Goal: Transaction & Acquisition: Book appointment/travel/reservation

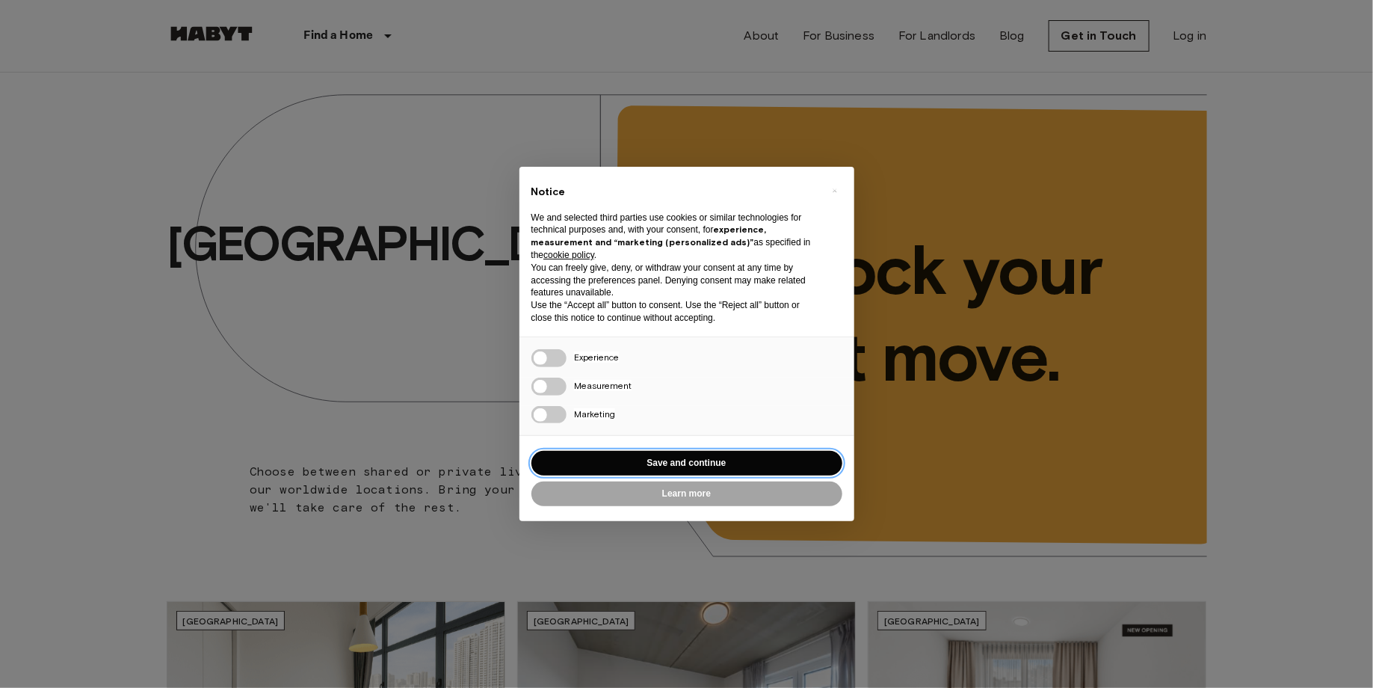
click at [710, 459] on button "Save and continue" at bounding box center [686, 463] width 311 height 25
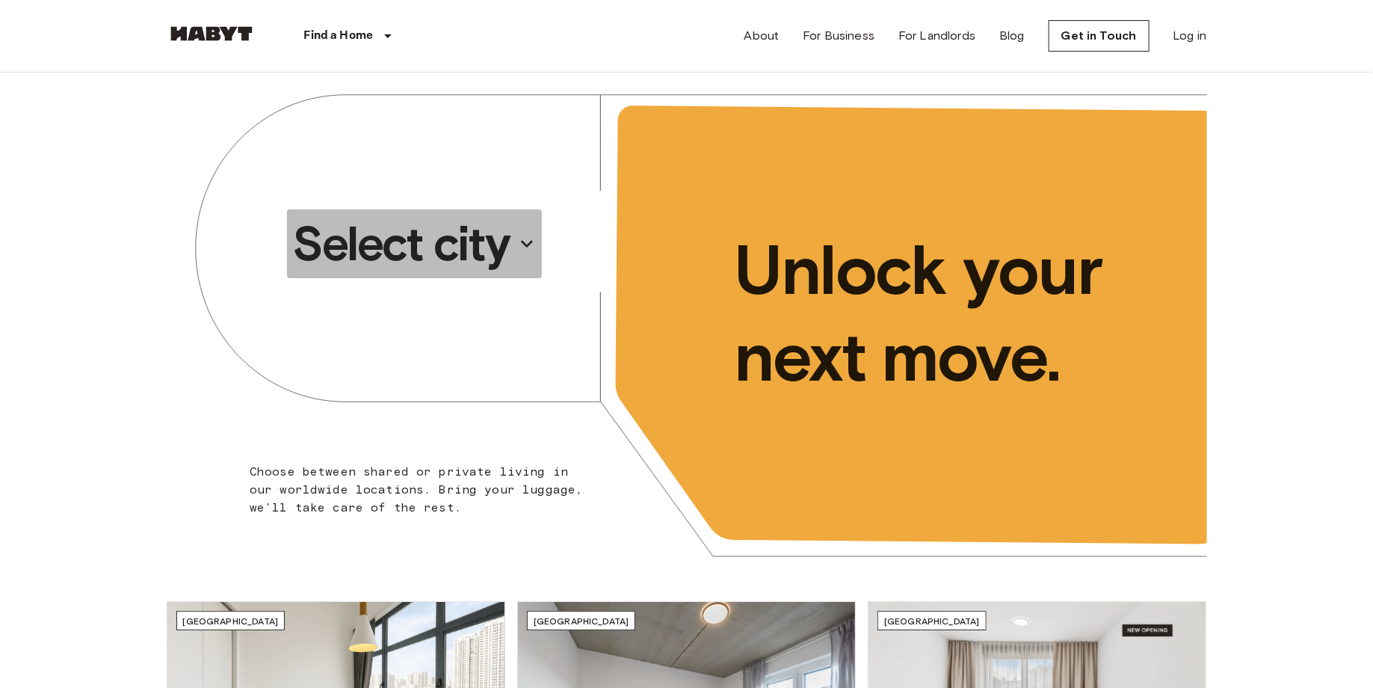
click at [469, 209] on button "Select city" at bounding box center [415, 243] width 256 height 69
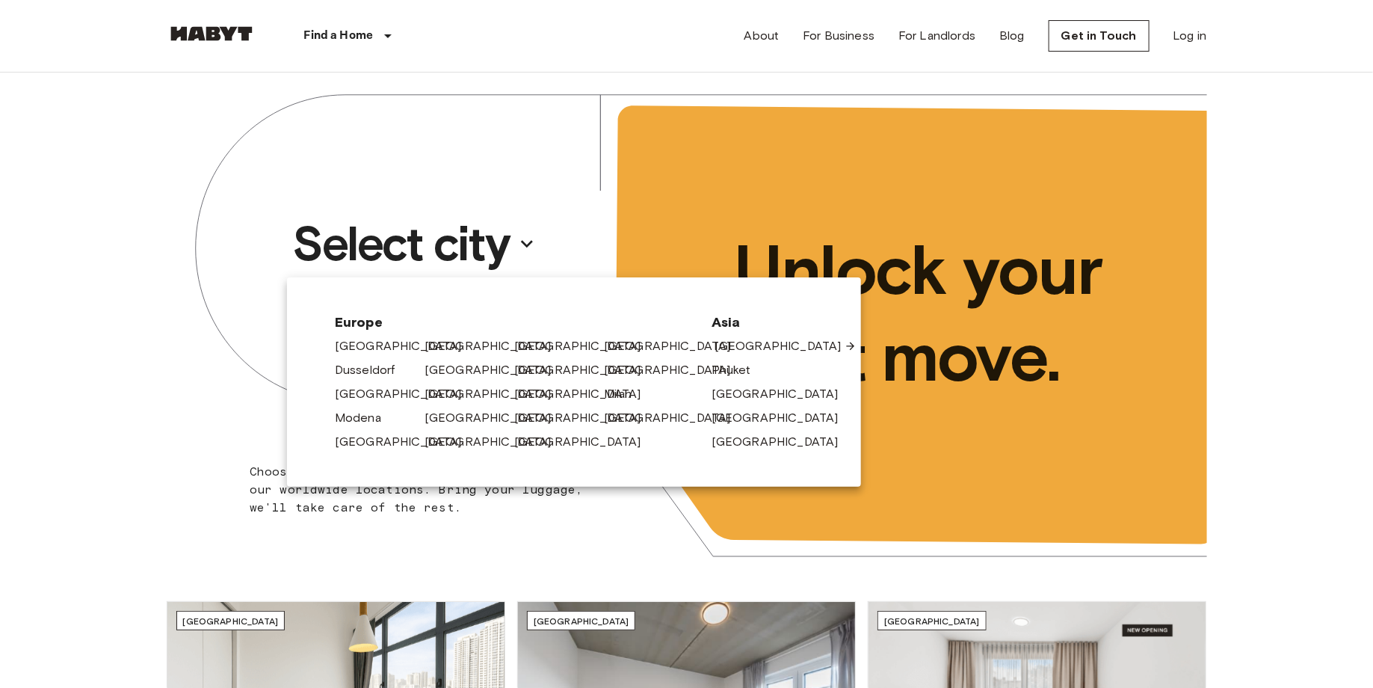
click at [743, 353] on link "[GEOGRAPHIC_DATA]" at bounding box center [786, 346] width 142 height 18
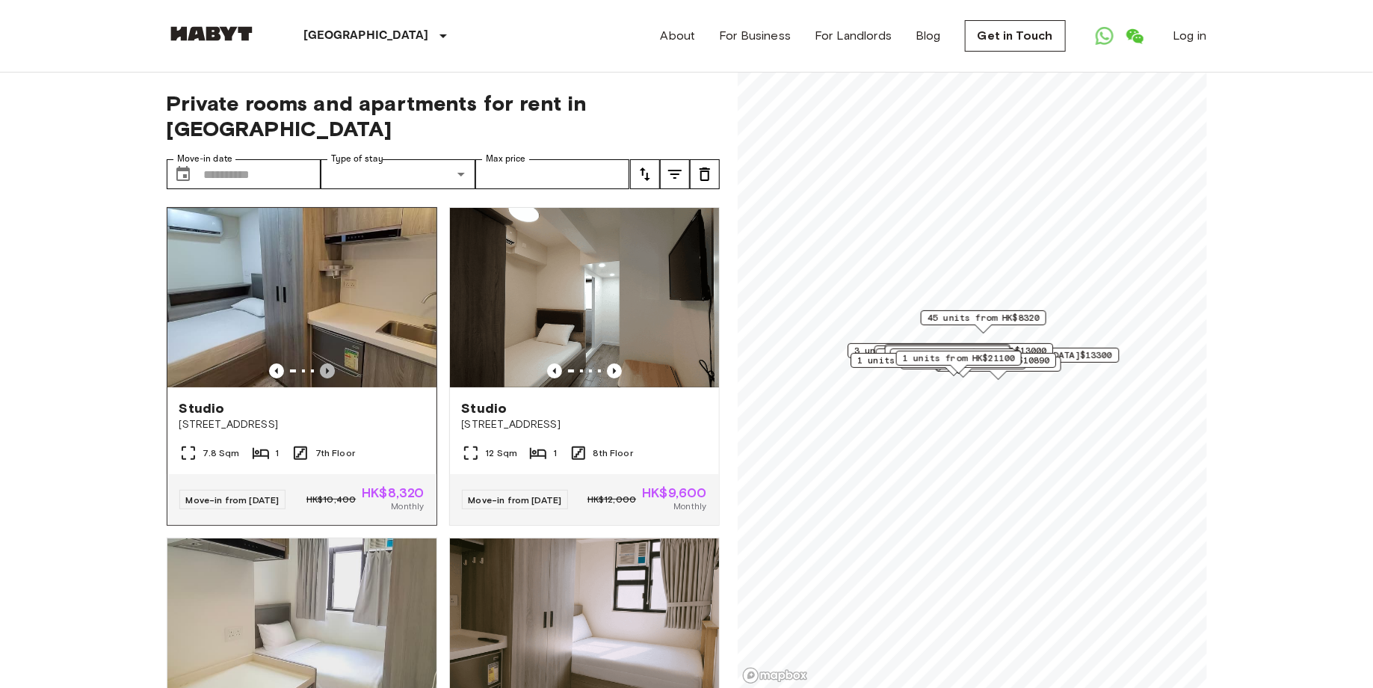
click at [321, 363] on icon "Previous image" at bounding box center [327, 370] width 15 height 15
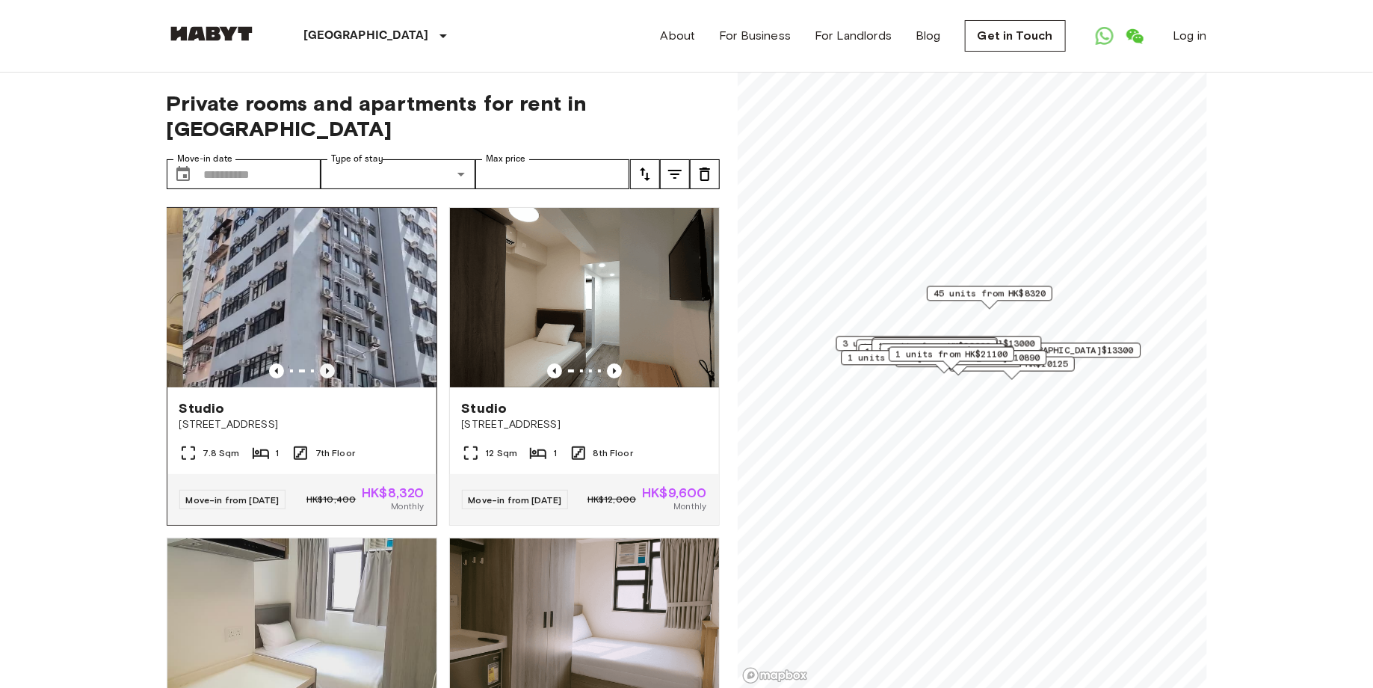
click at [327, 368] on icon "Previous image" at bounding box center [327, 371] width 3 height 6
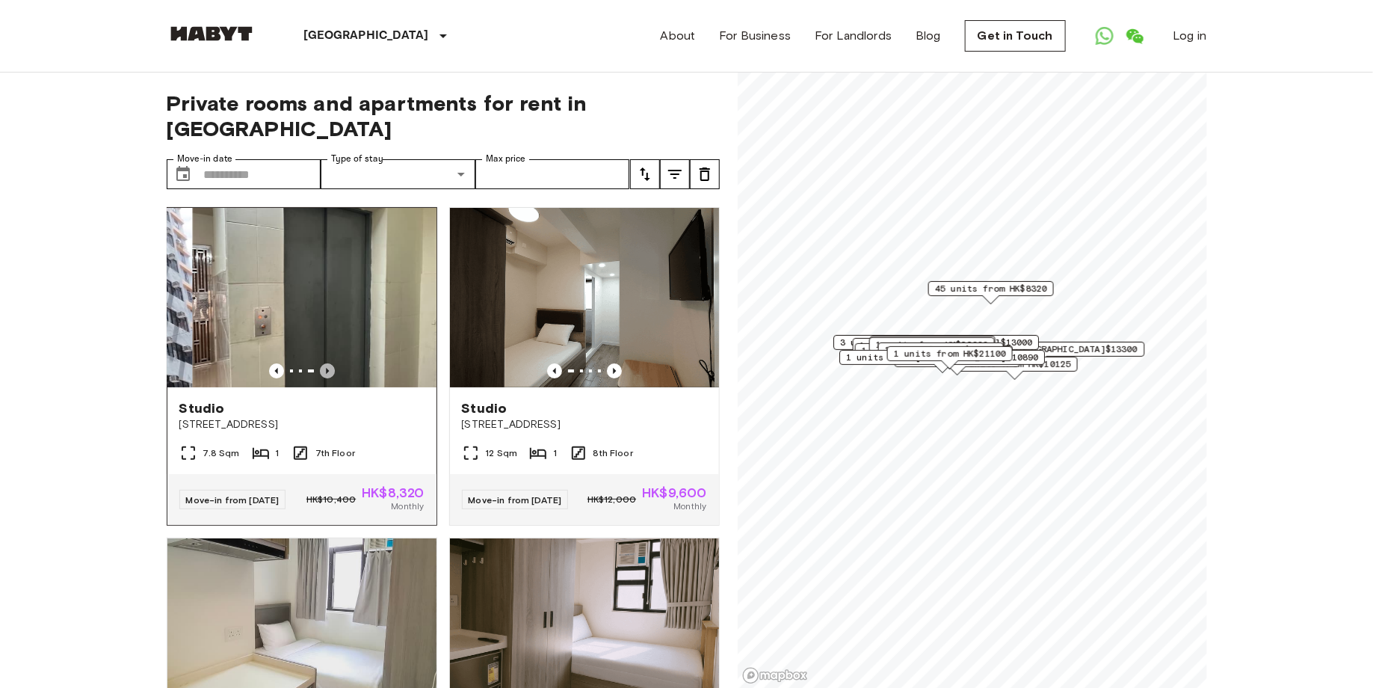
click at [327, 368] on icon "Previous image" at bounding box center [327, 371] width 3 height 6
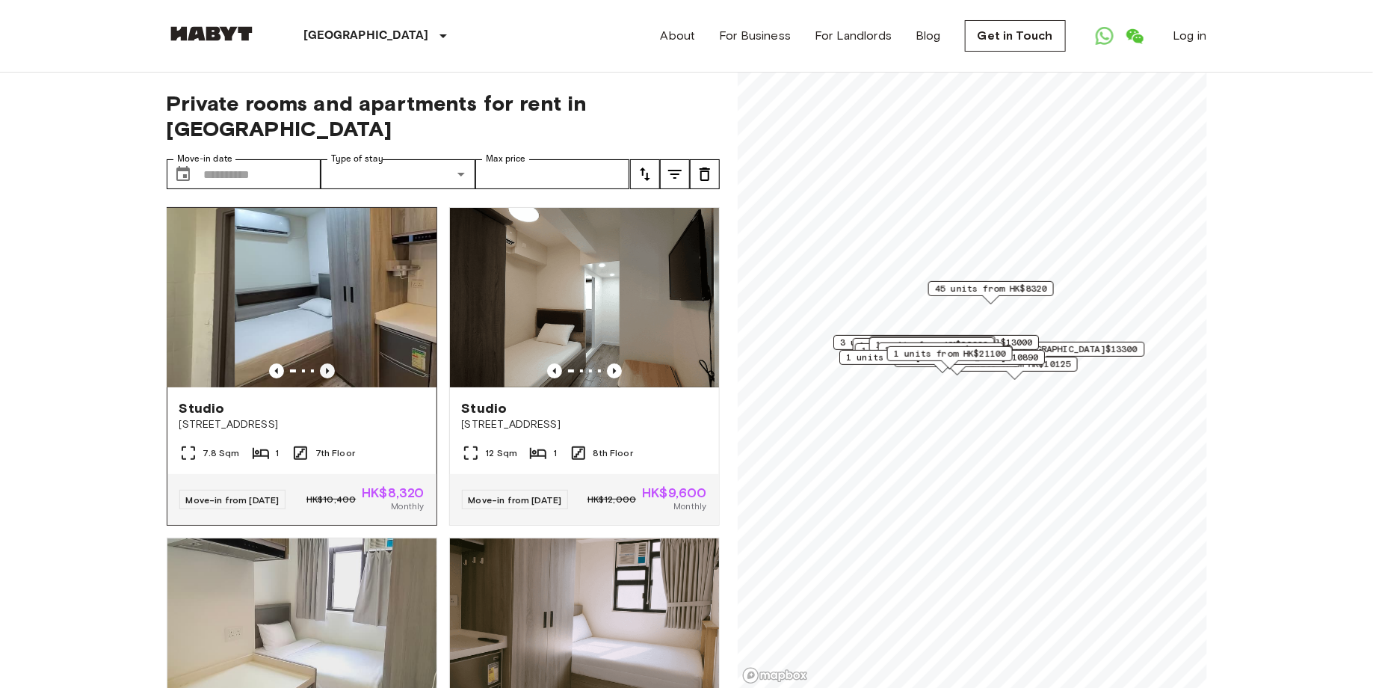
click at [327, 368] on icon "Previous image" at bounding box center [327, 371] width 3 height 6
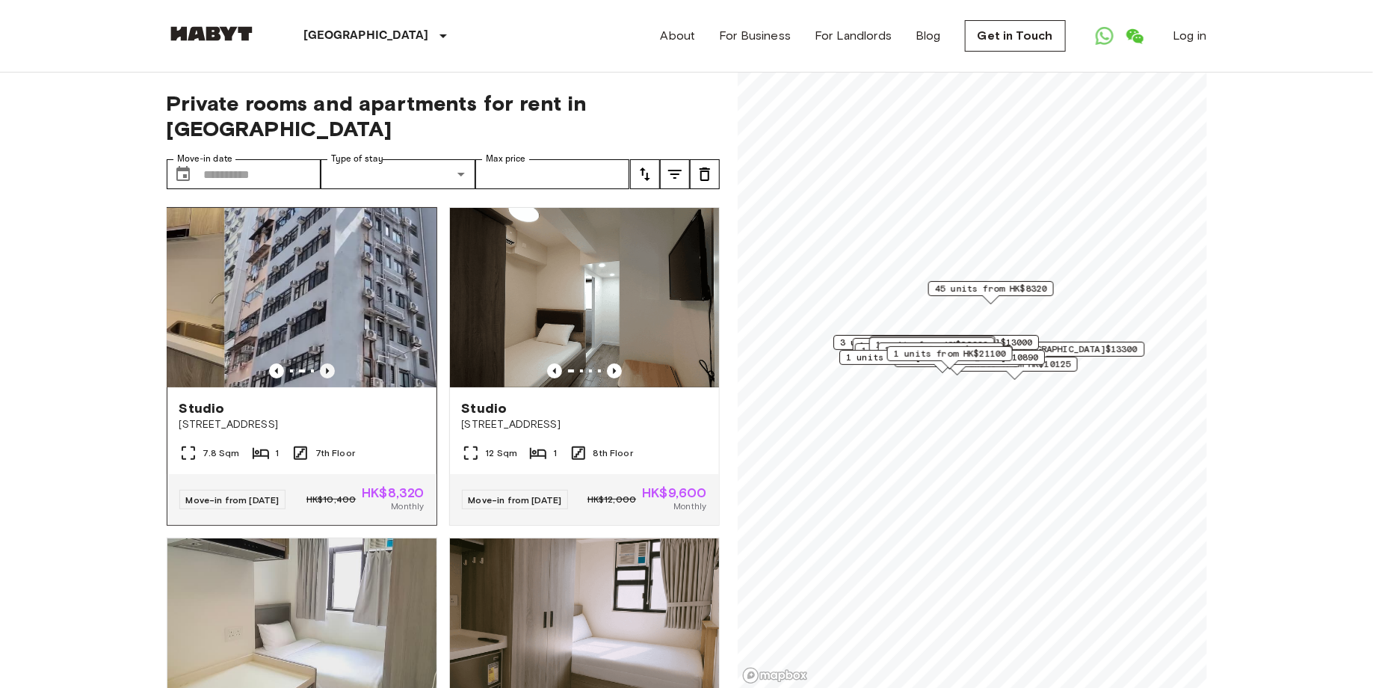
click at [327, 368] on icon "Previous image" at bounding box center [327, 371] width 3 height 6
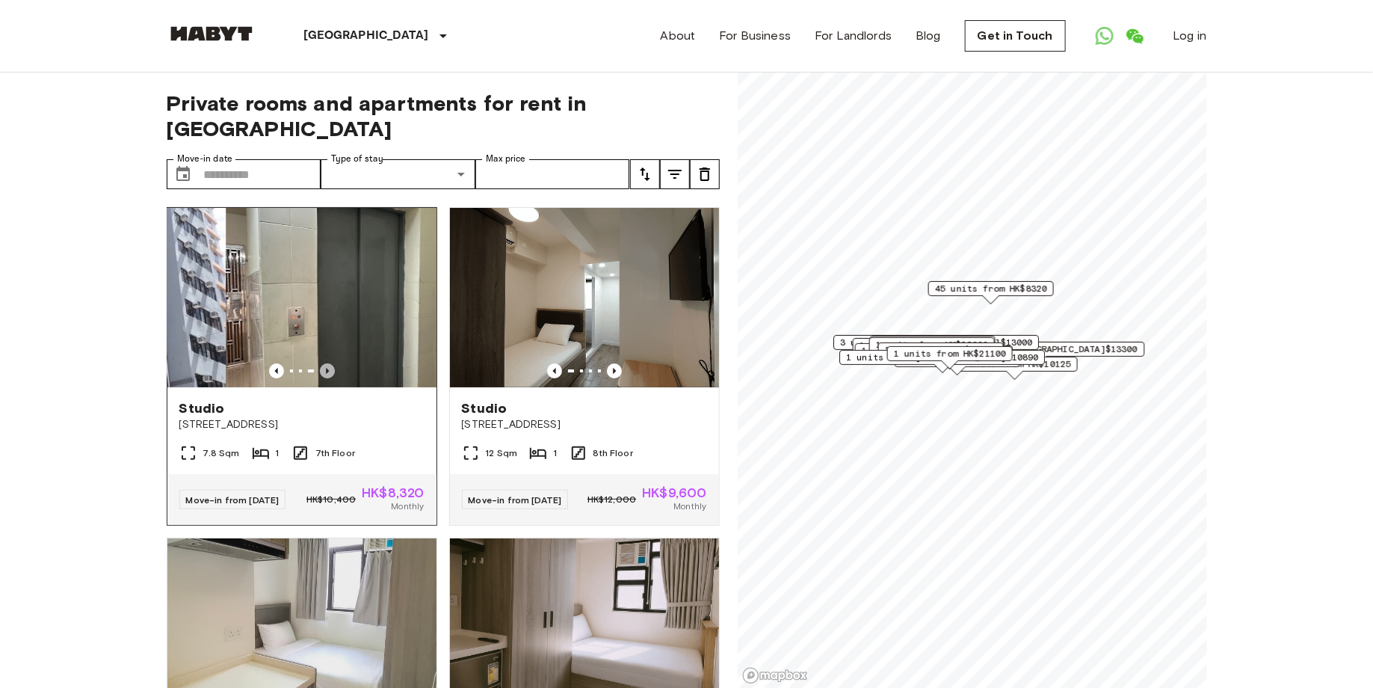
click at [327, 368] on icon "Previous image" at bounding box center [327, 371] width 3 height 6
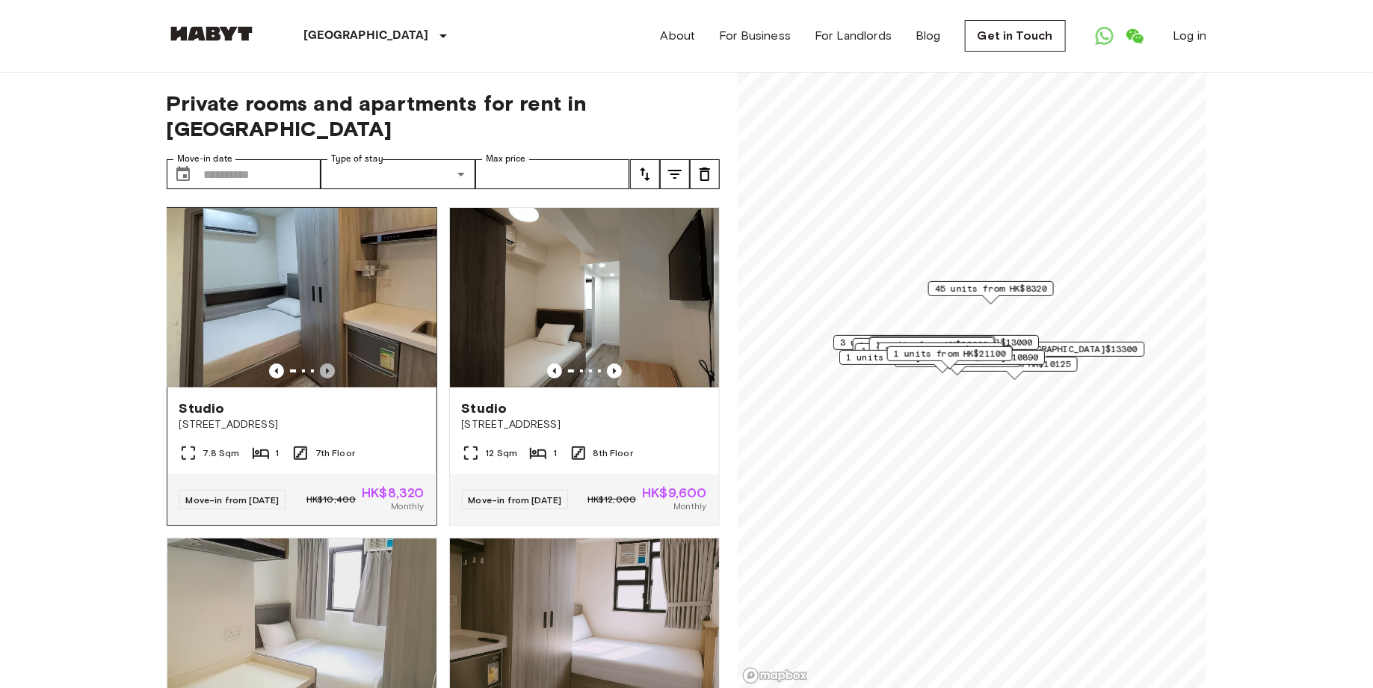
click at [327, 368] on icon "Previous image" at bounding box center [327, 371] width 3 height 6
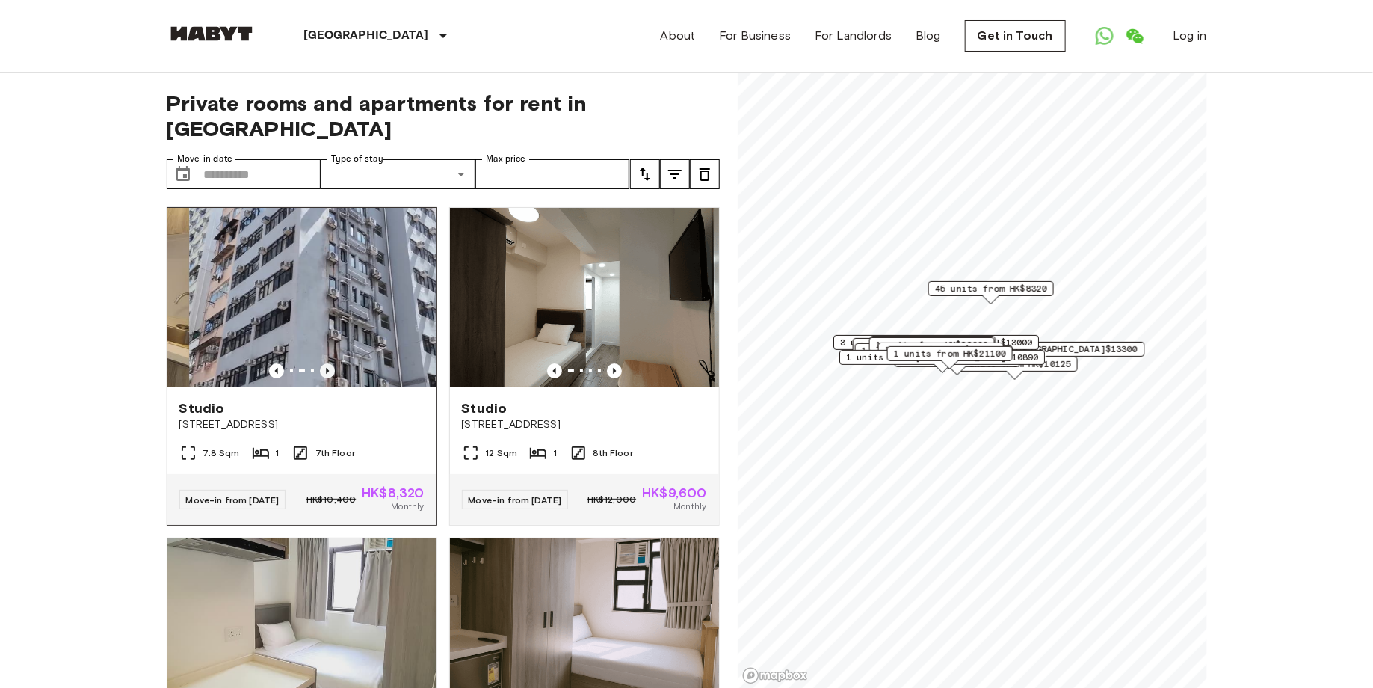
scroll to position [200, 0]
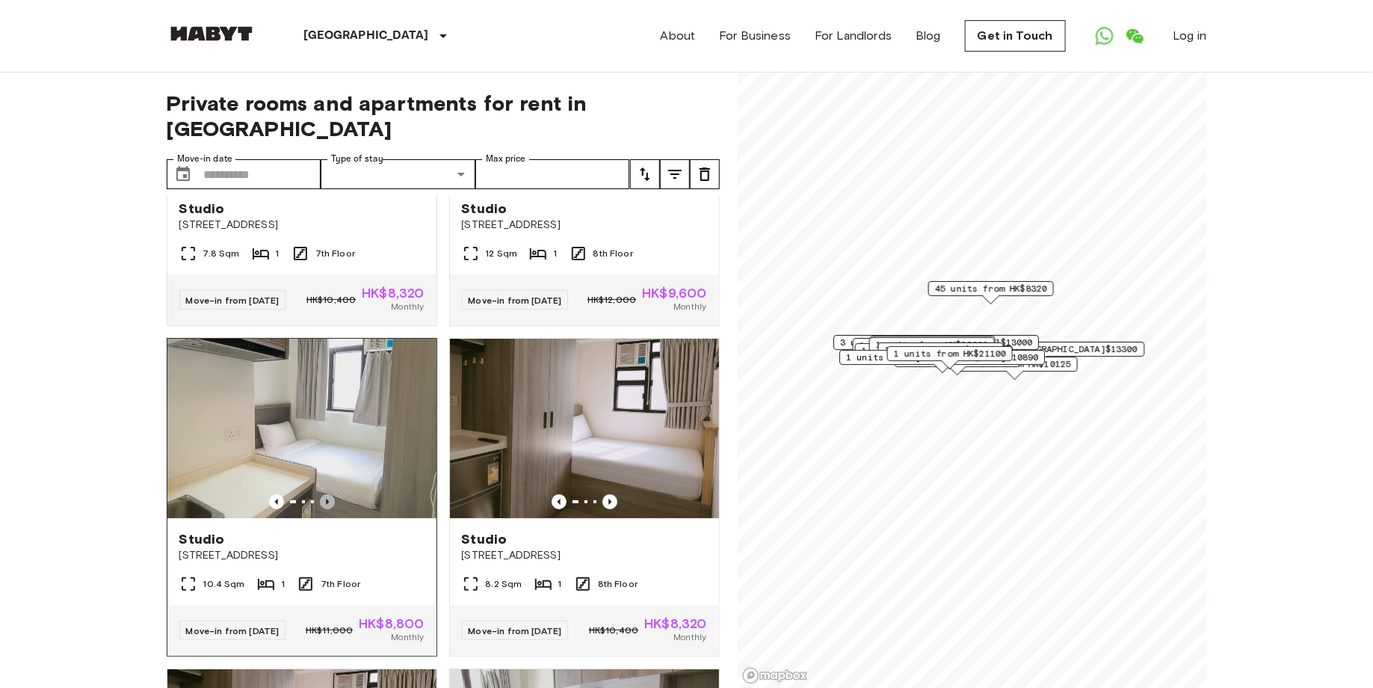
click at [331, 494] on icon "Previous image" at bounding box center [327, 501] width 15 height 15
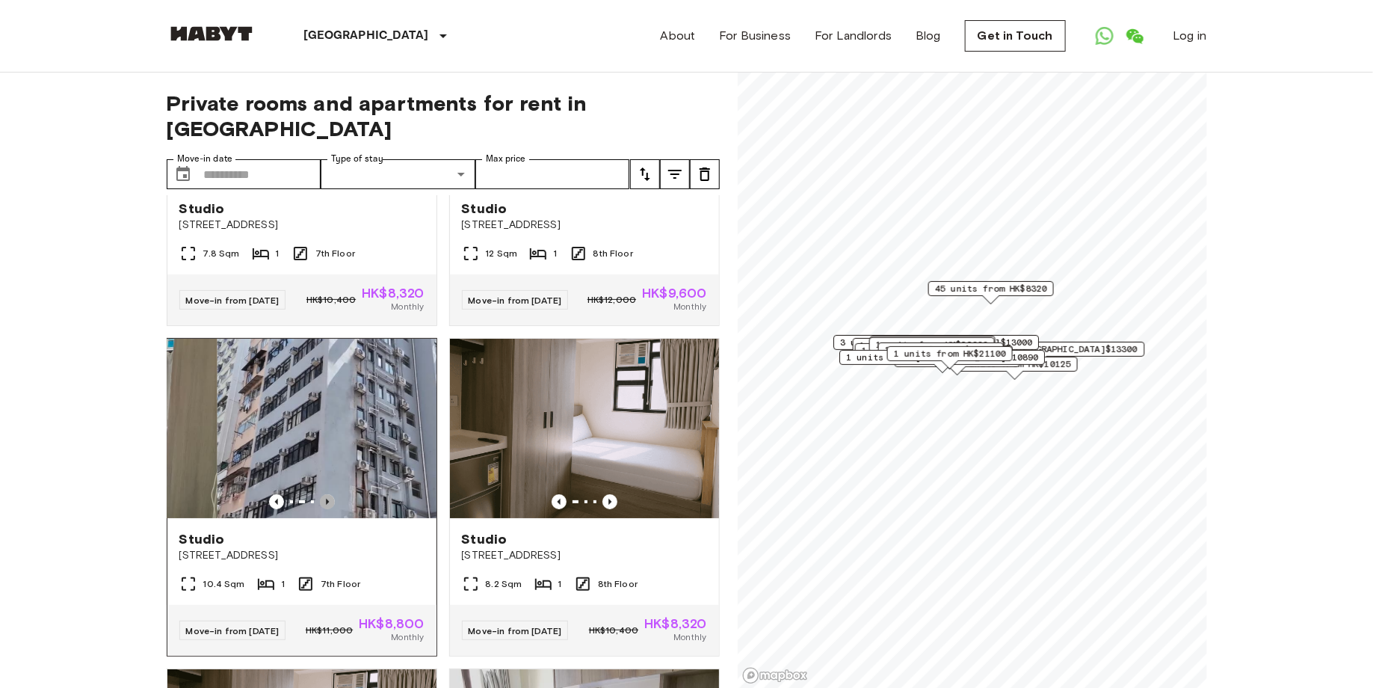
click at [331, 494] on icon "Previous image" at bounding box center [327, 501] width 15 height 15
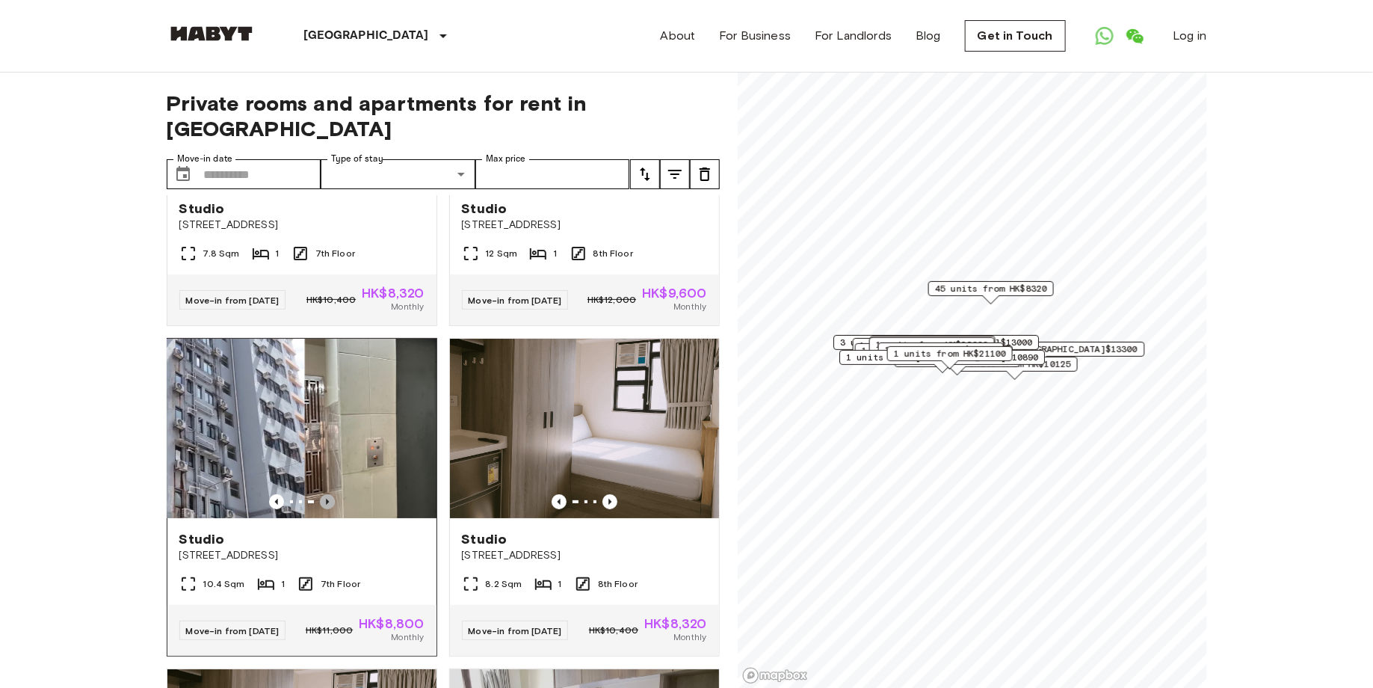
click at [331, 494] on icon "Previous image" at bounding box center [327, 501] width 15 height 15
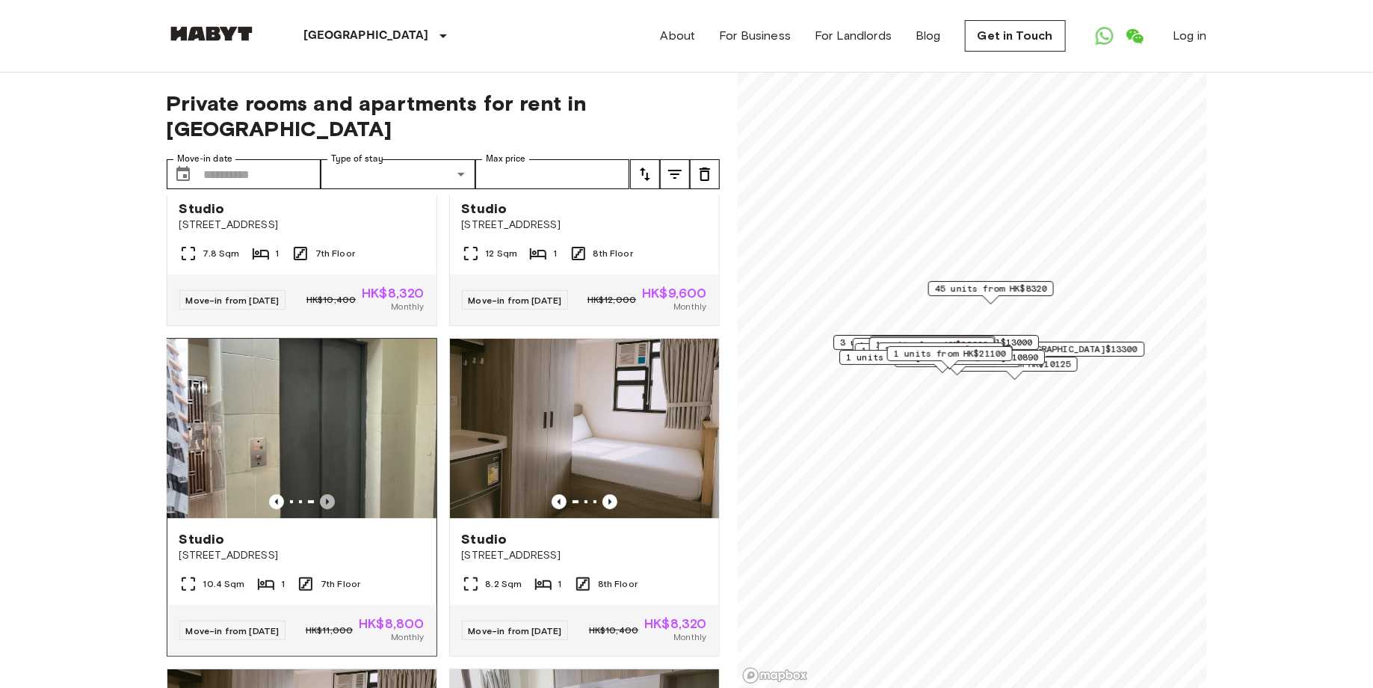
click at [331, 494] on icon "Previous image" at bounding box center [327, 501] width 15 height 15
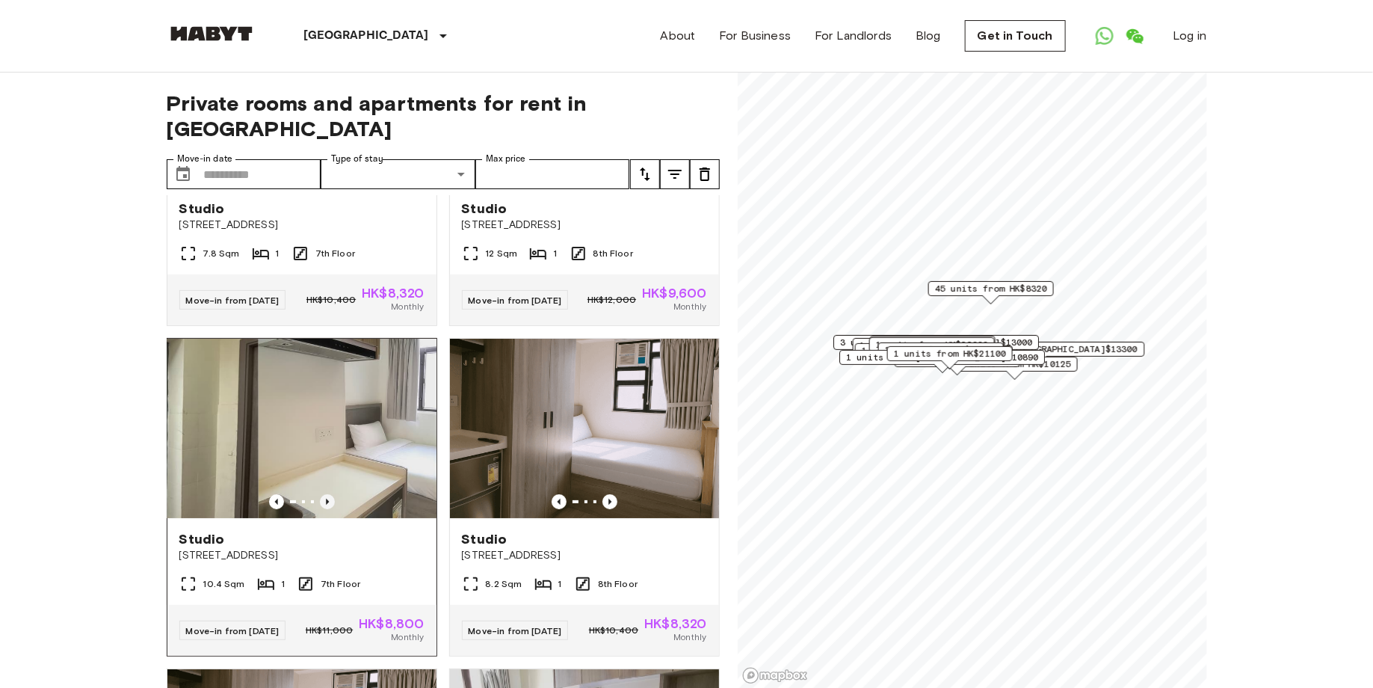
click at [331, 494] on icon "Previous image" at bounding box center [327, 501] width 15 height 15
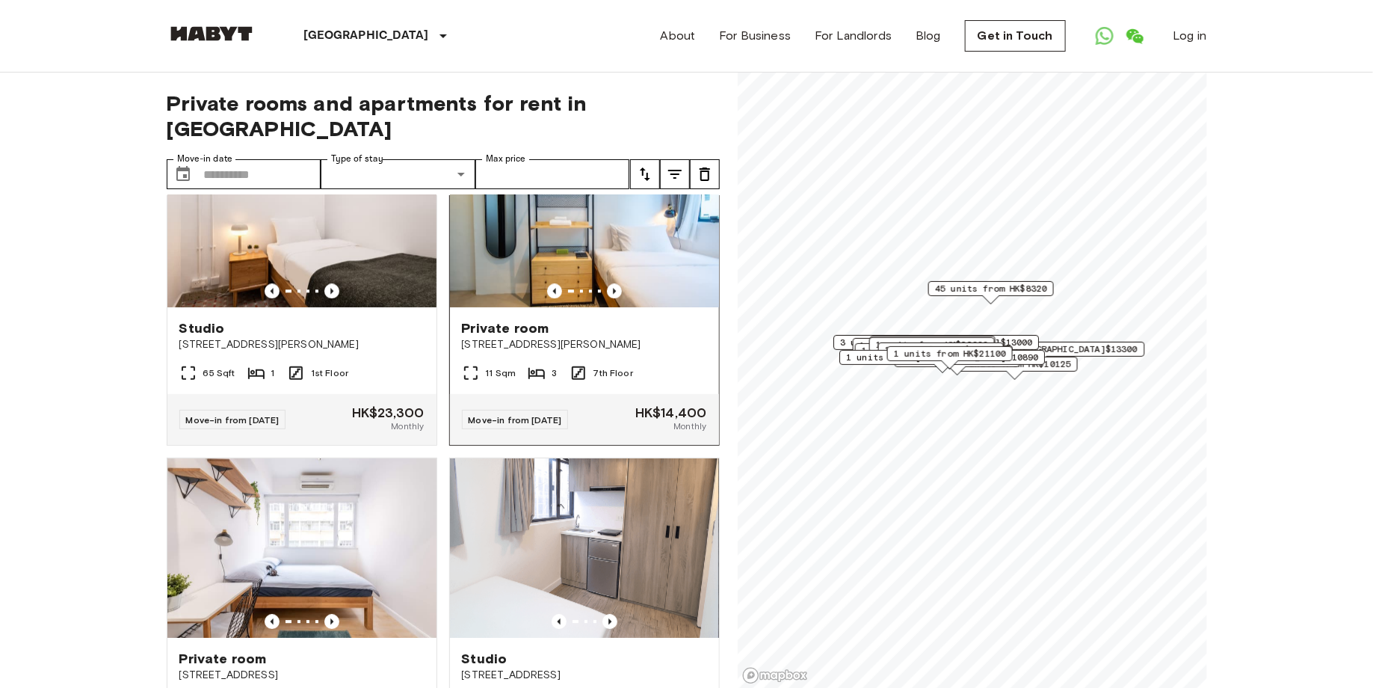
scroll to position [4692, 0]
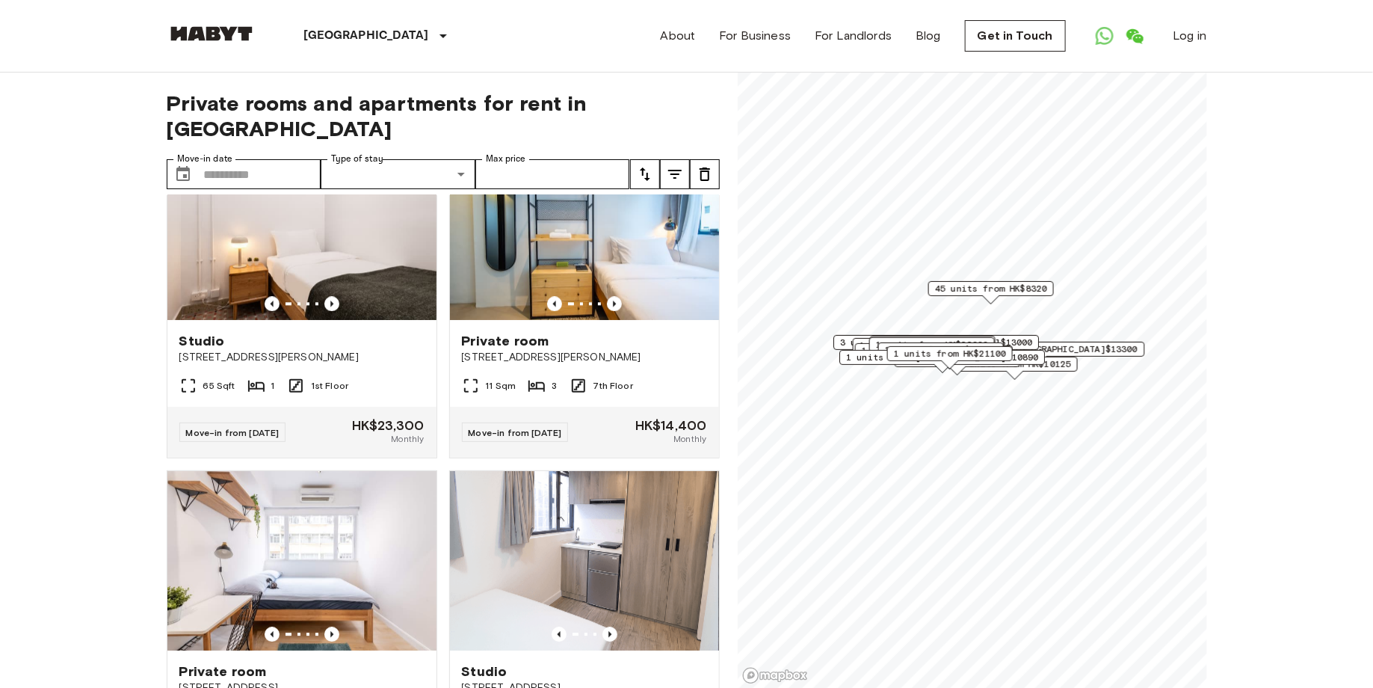
click at [1012, 291] on span "45 units from HK$8320" at bounding box center [990, 288] width 112 height 13
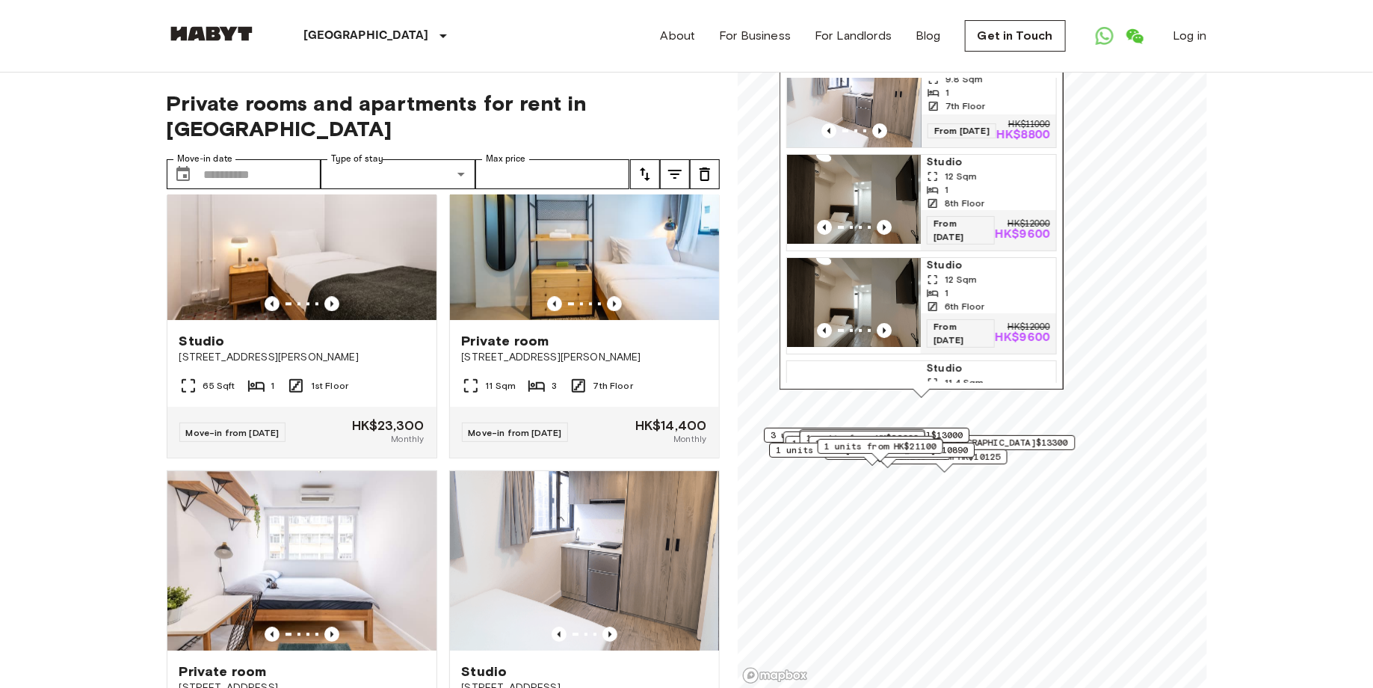
scroll to position [4279, 0]
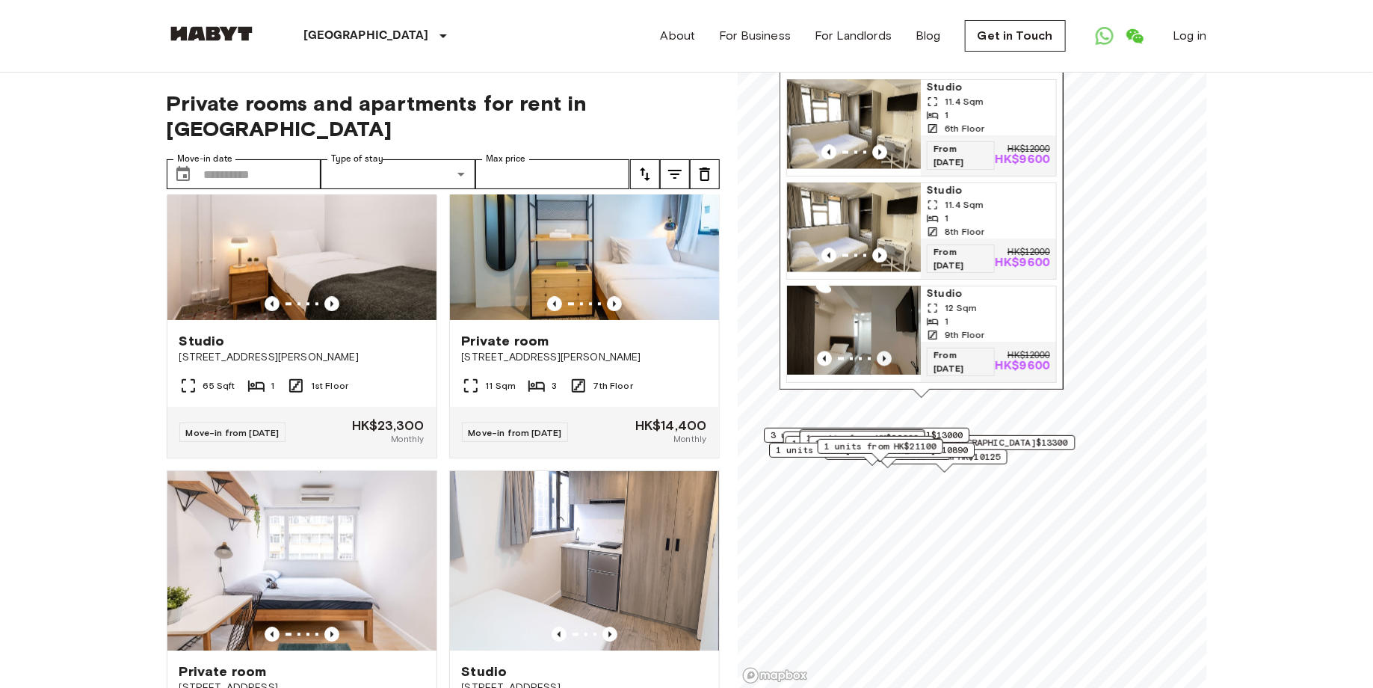
click at [885, 355] on icon "Previous image" at bounding box center [883, 358] width 15 height 15
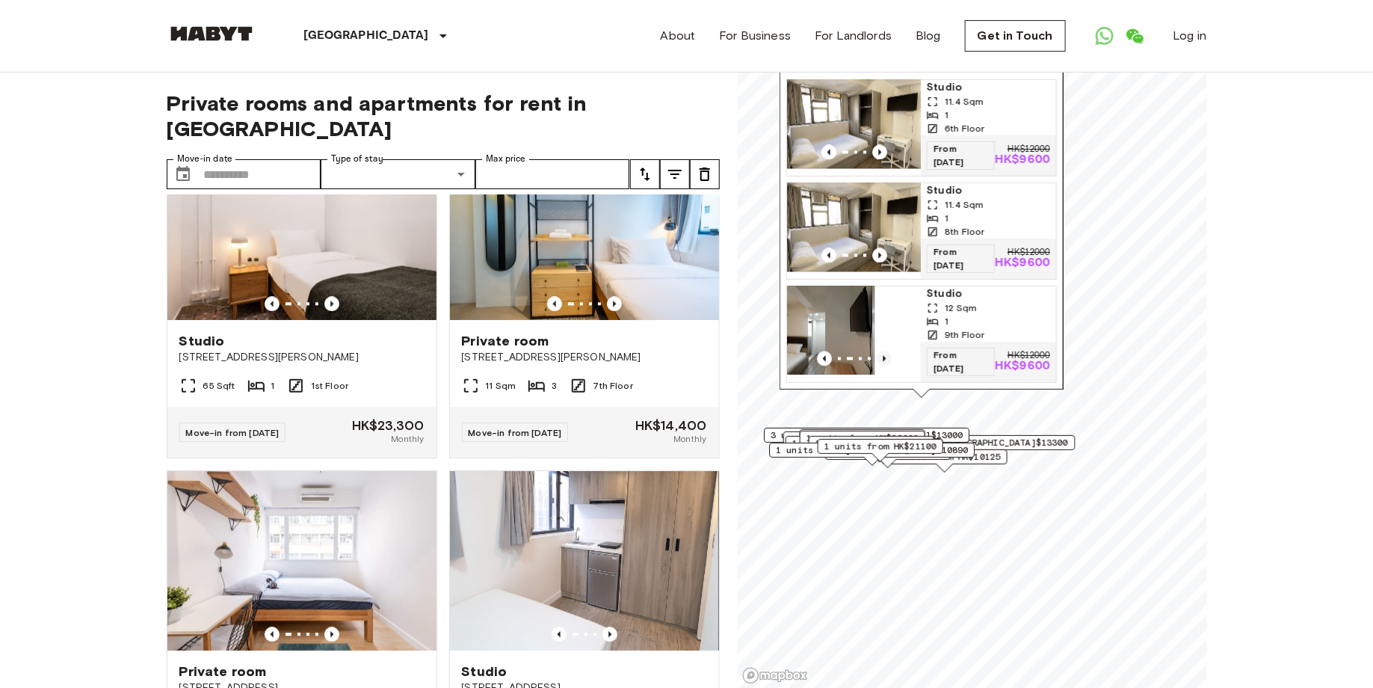
click at [885, 355] on icon "Previous image" at bounding box center [883, 358] width 15 height 15
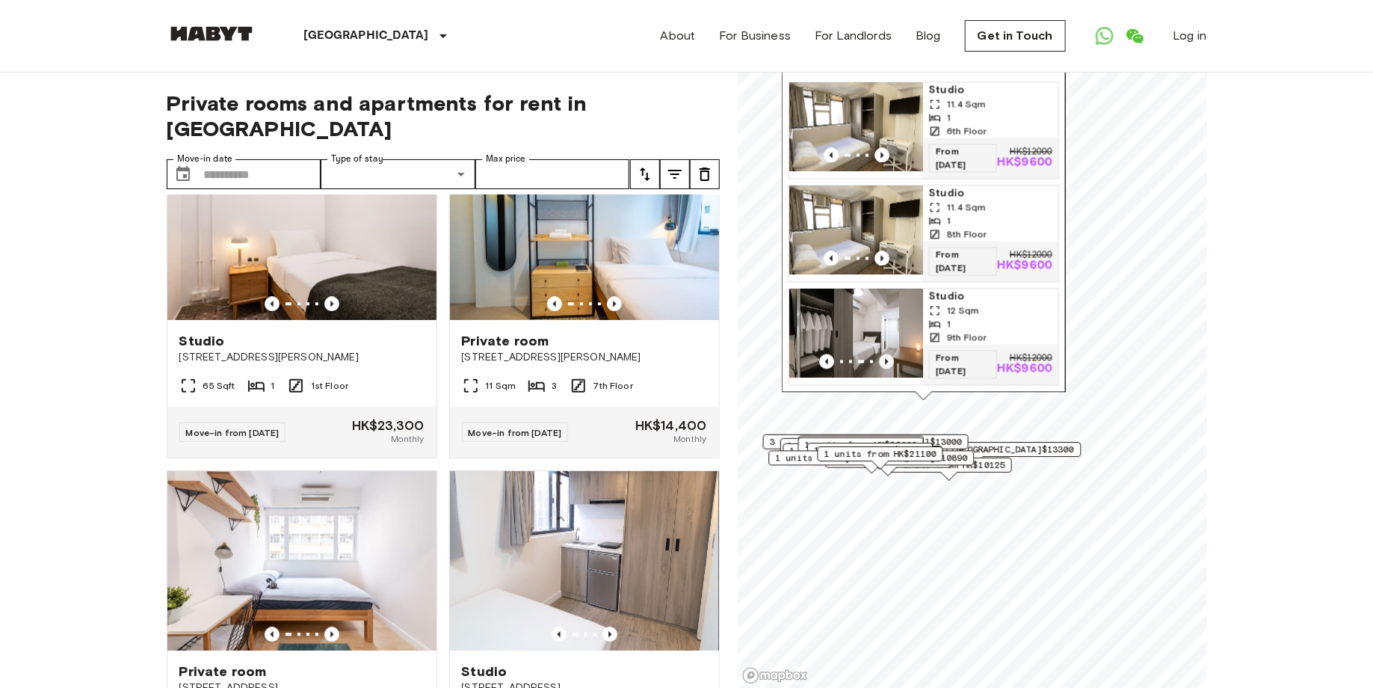
click at [885, 355] on img "Map marker" at bounding box center [866, 333] width 134 height 89
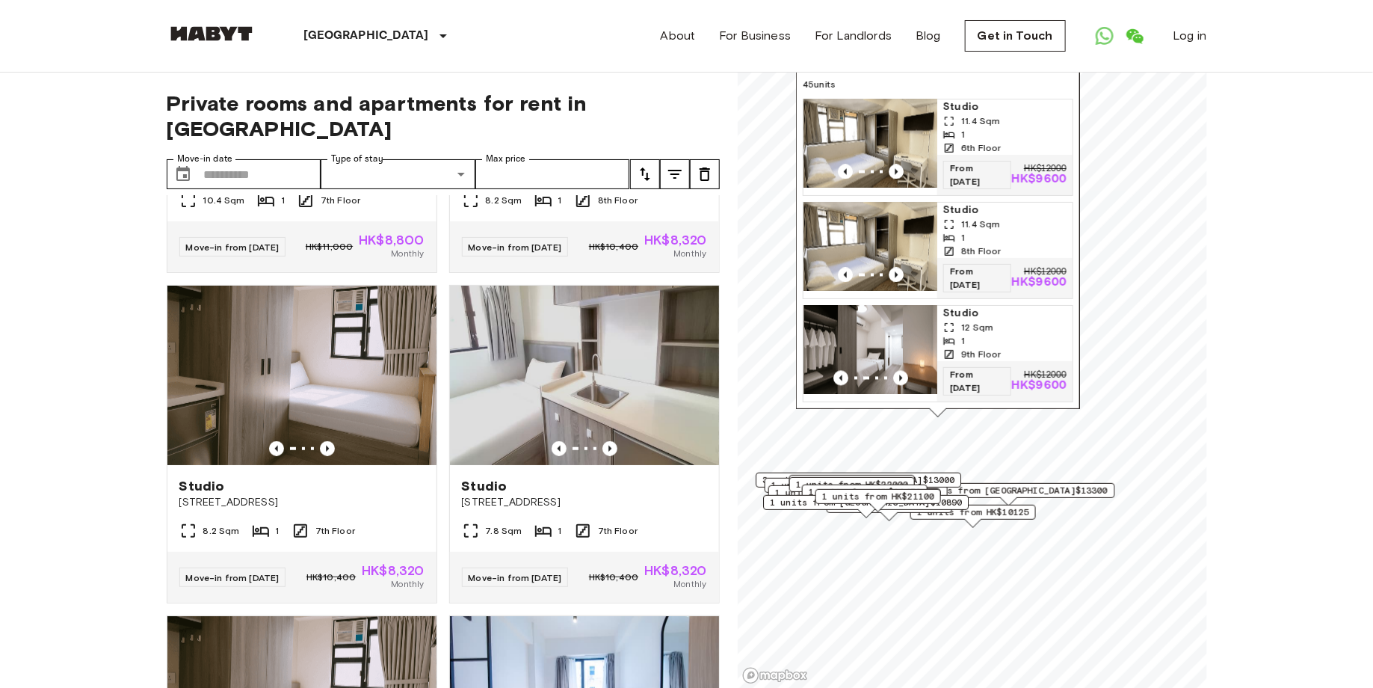
scroll to position [0, 0]
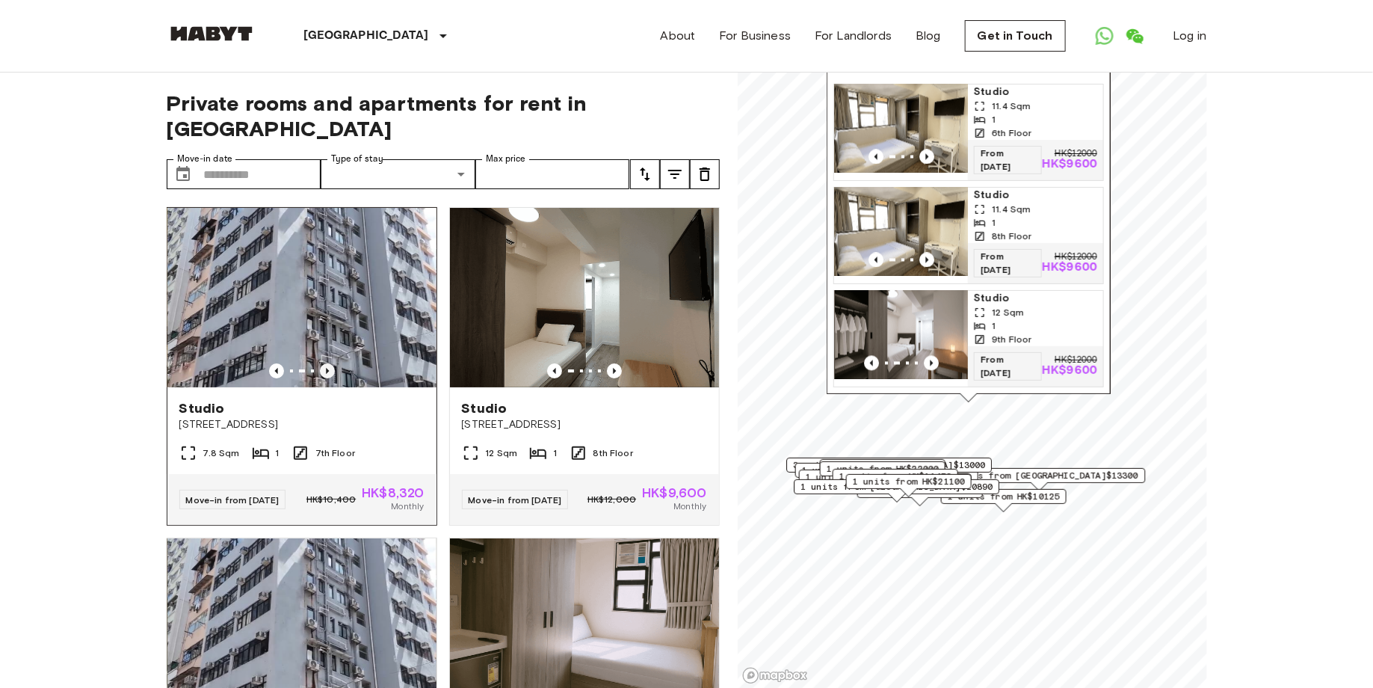
click at [330, 363] on icon "Previous image" at bounding box center [327, 370] width 15 height 15
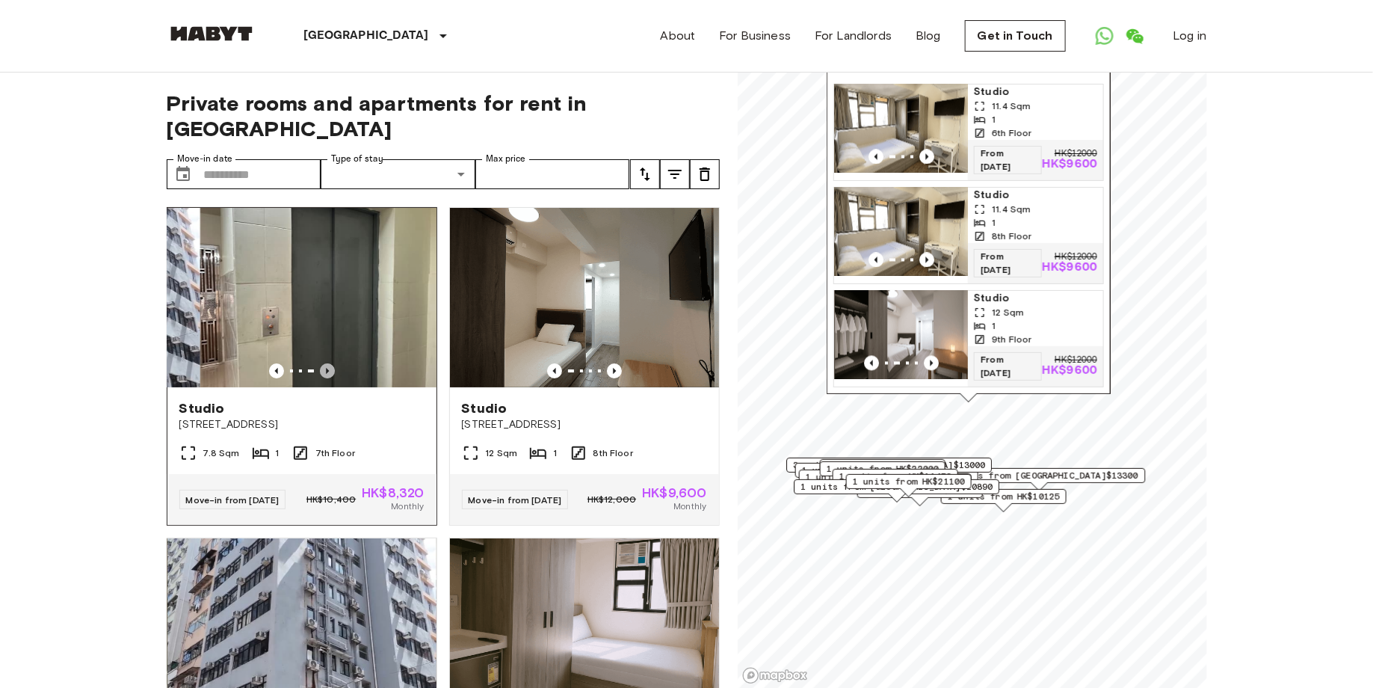
click at [330, 363] on icon "Previous image" at bounding box center [327, 370] width 15 height 15
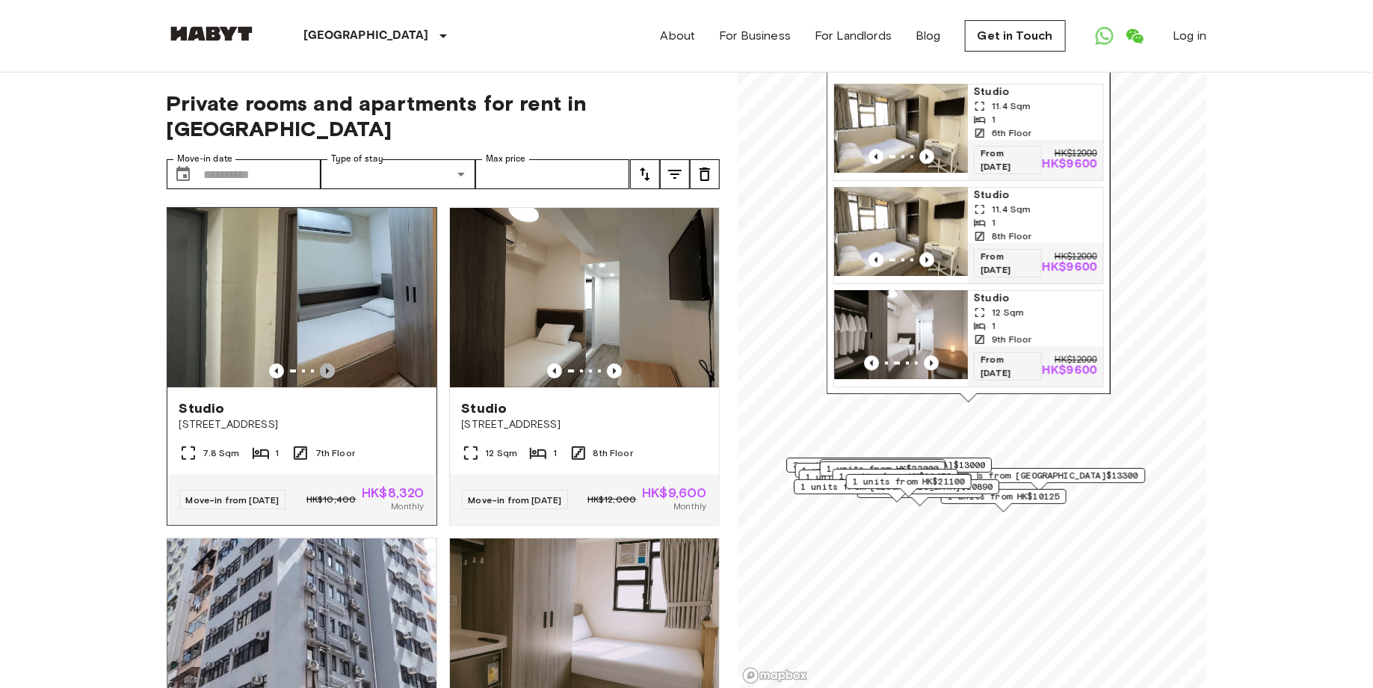
click at [330, 363] on icon "Previous image" at bounding box center [327, 370] width 15 height 15
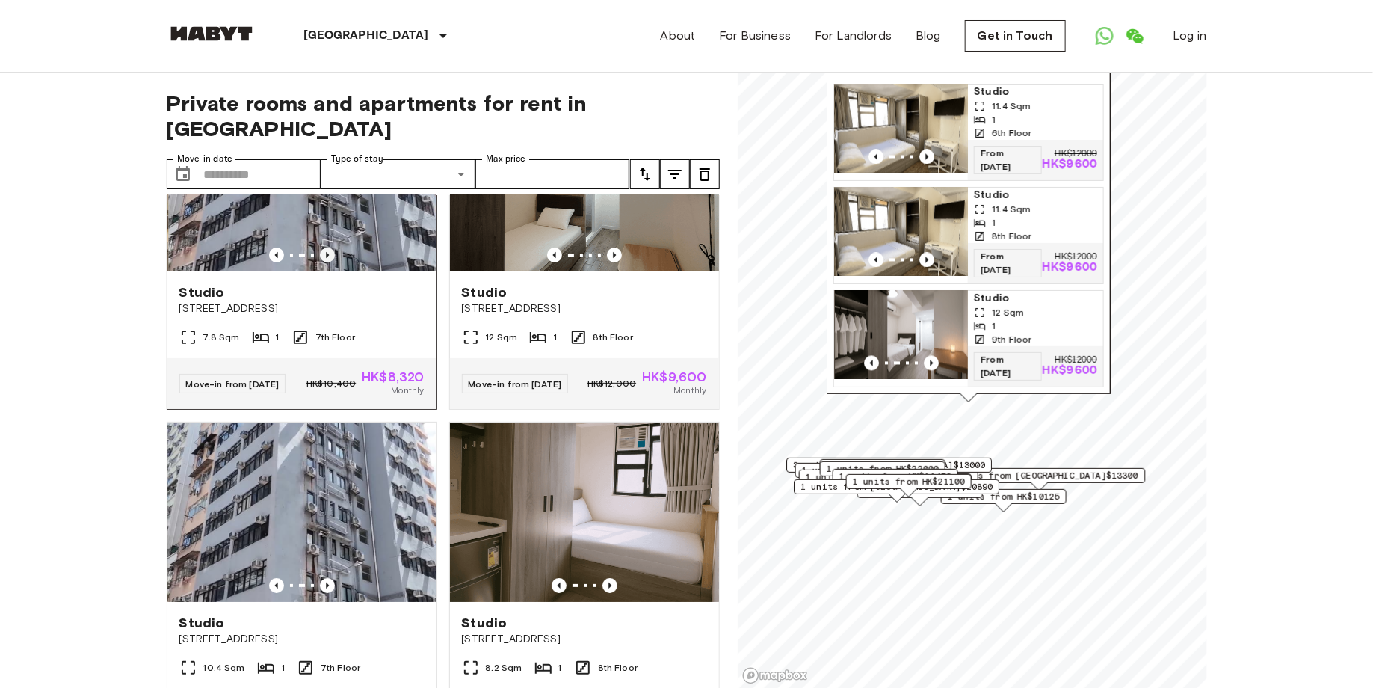
scroll to position [170, 0]
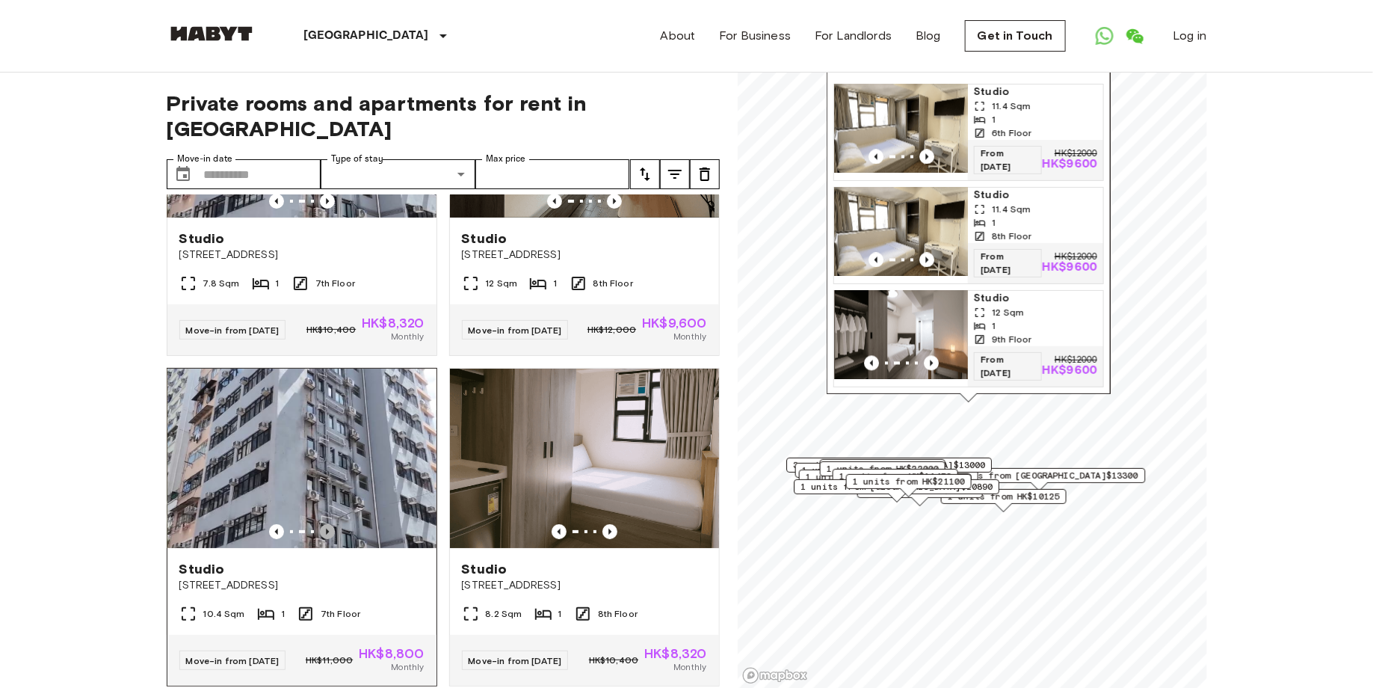
click at [325, 524] on icon "Previous image" at bounding box center [327, 531] width 15 height 15
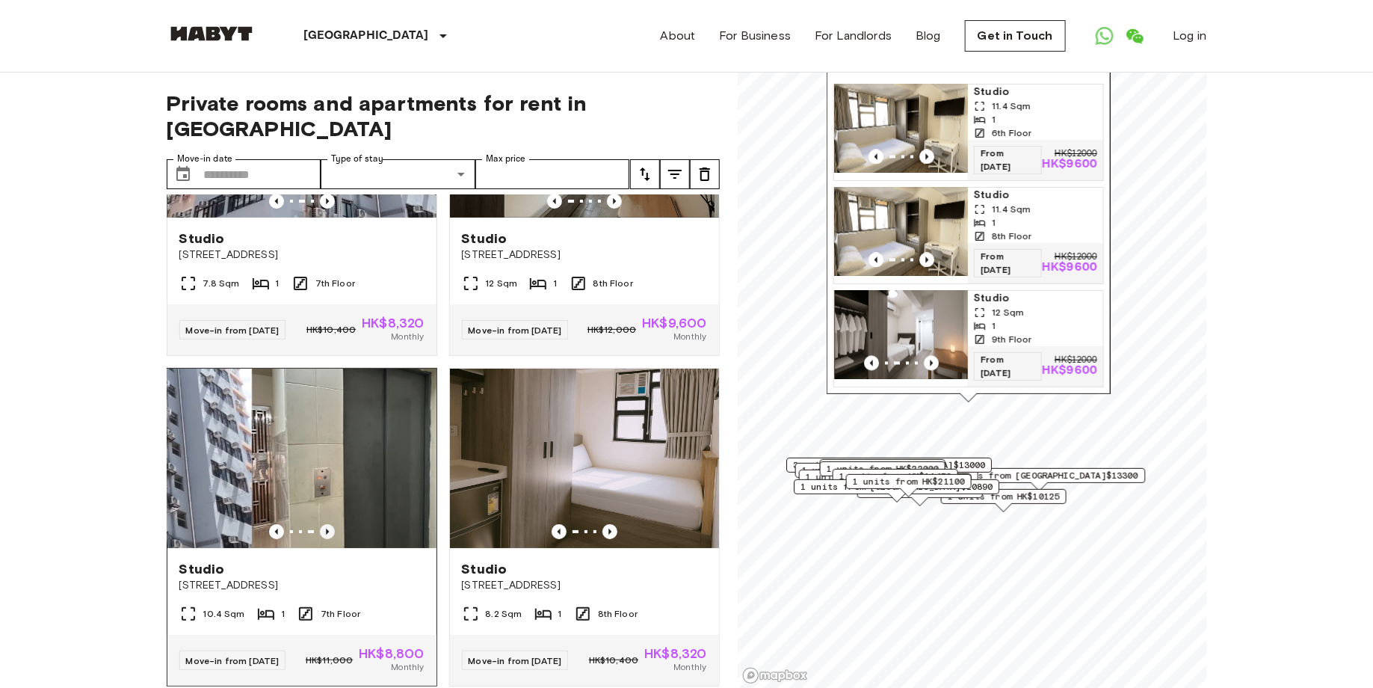
click at [325, 524] on icon "Previous image" at bounding box center [327, 531] width 15 height 15
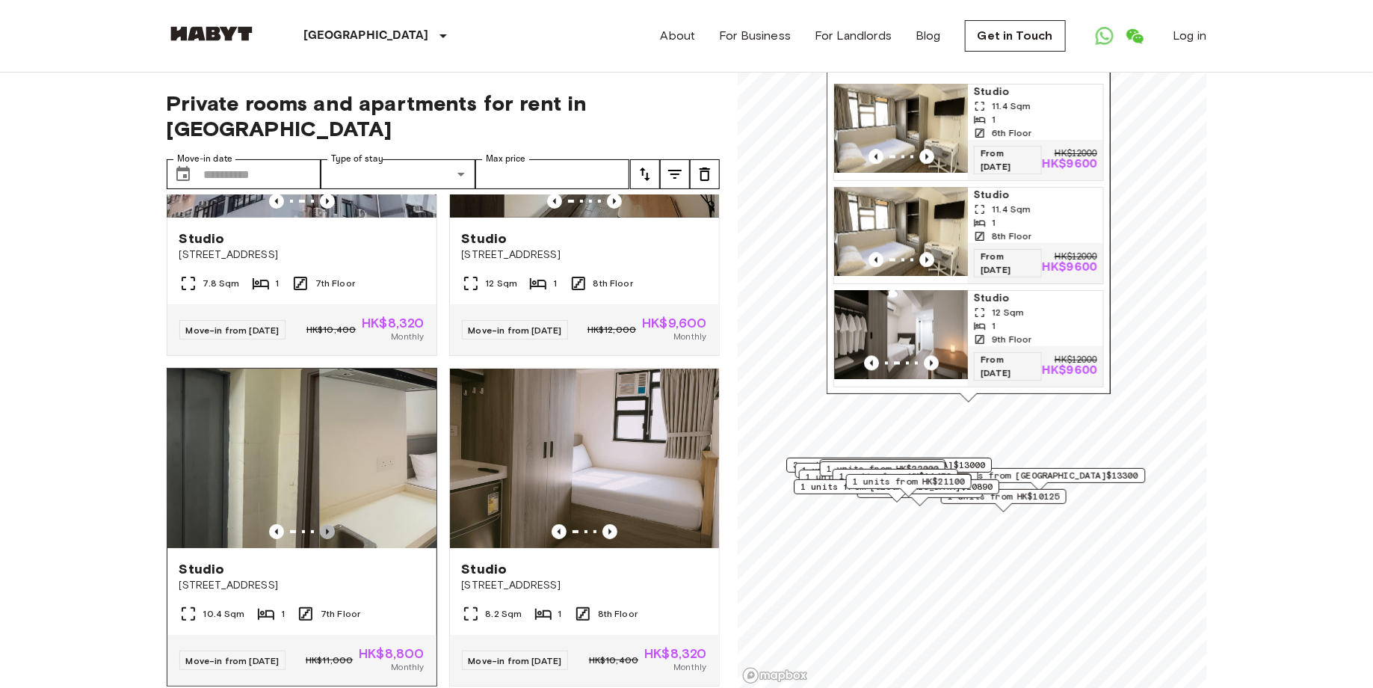
click at [325, 524] on icon "Previous image" at bounding box center [327, 531] width 15 height 15
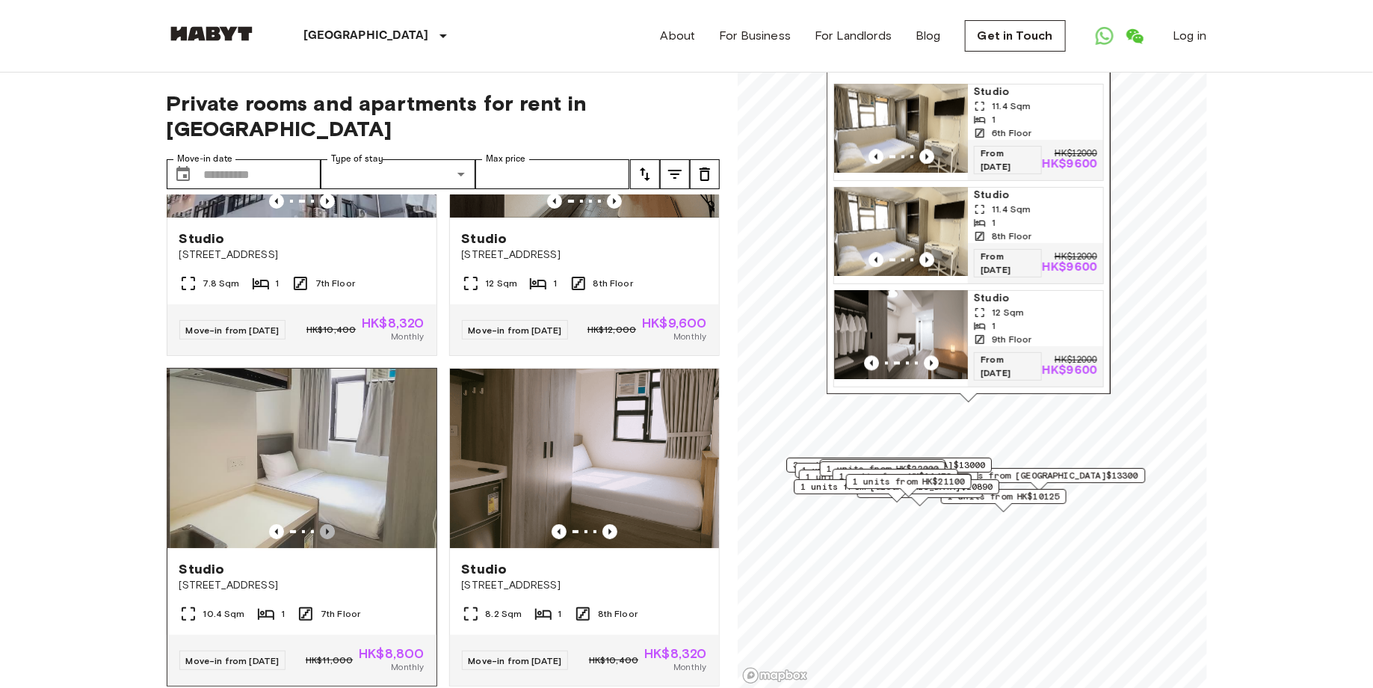
click at [325, 524] on icon "Previous image" at bounding box center [327, 531] width 15 height 15
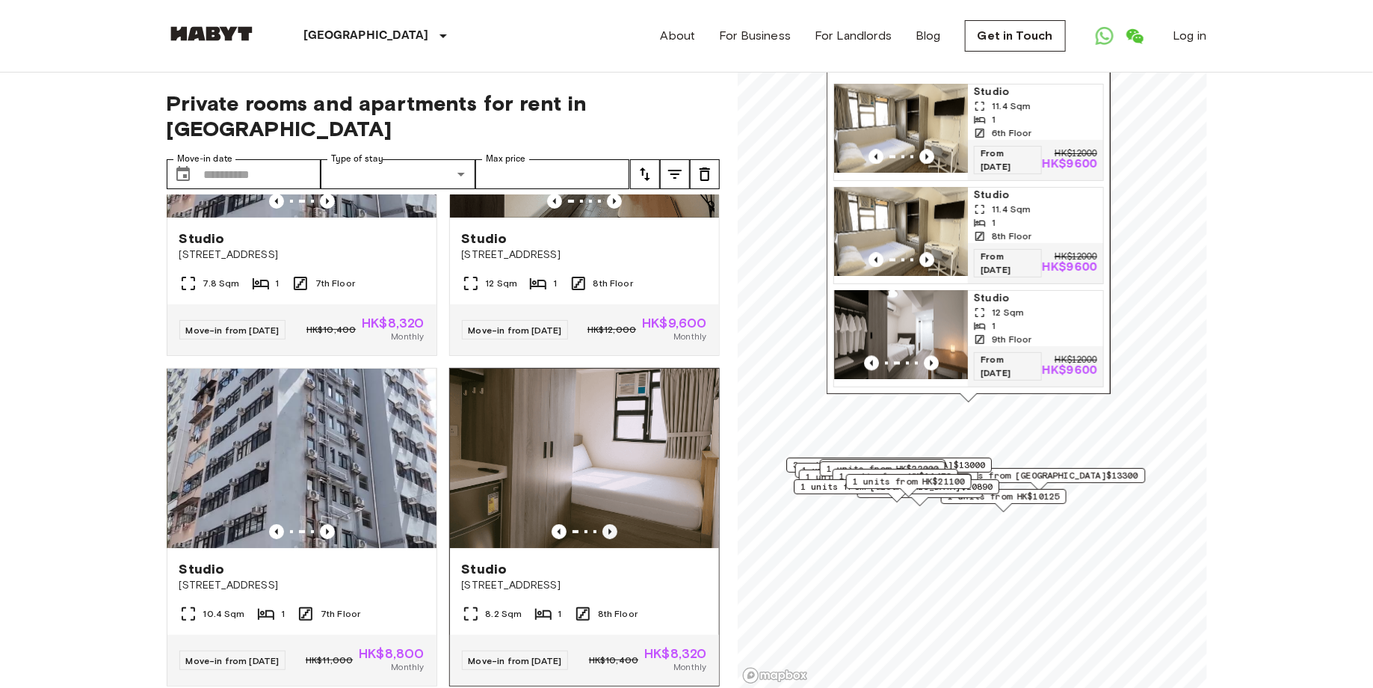
click at [605, 524] on icon "Previous image" at bounding box center [609, 531] width 15 height 15
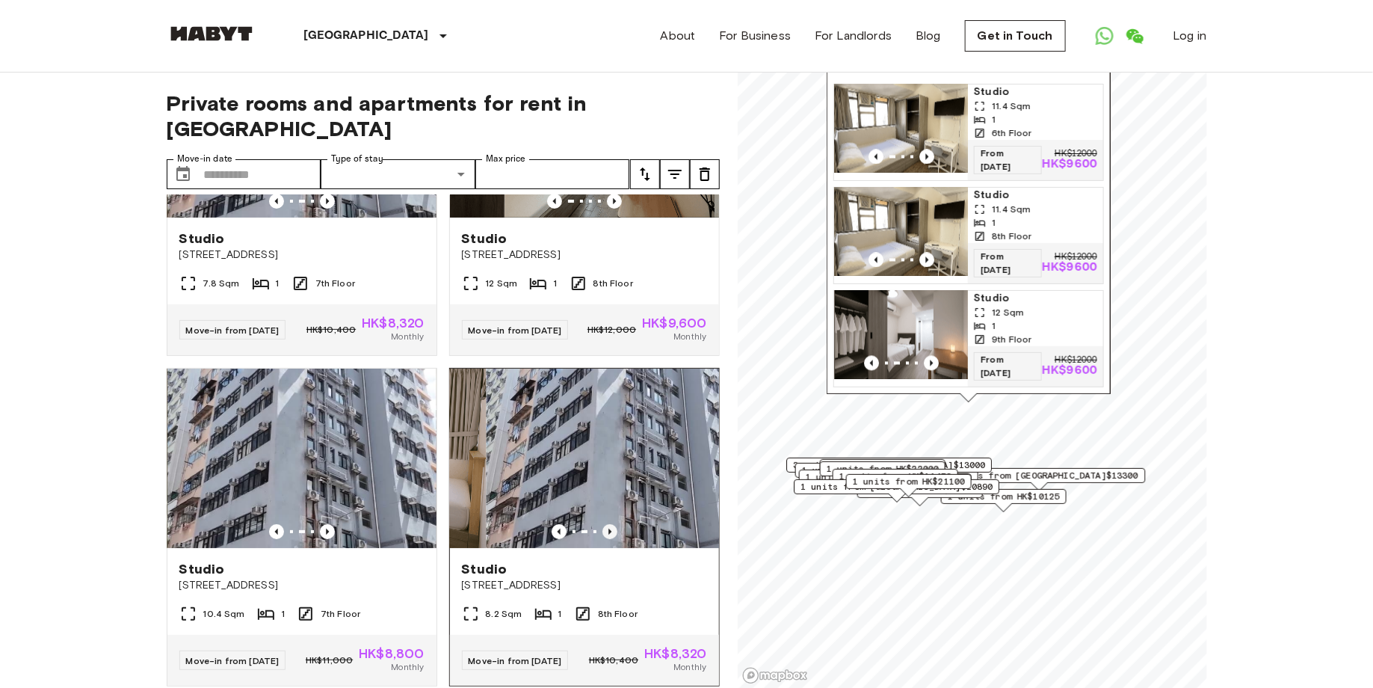
click at [614, 524] on icon "Previous image" at bounding box center [609, 531] width 15 height 15
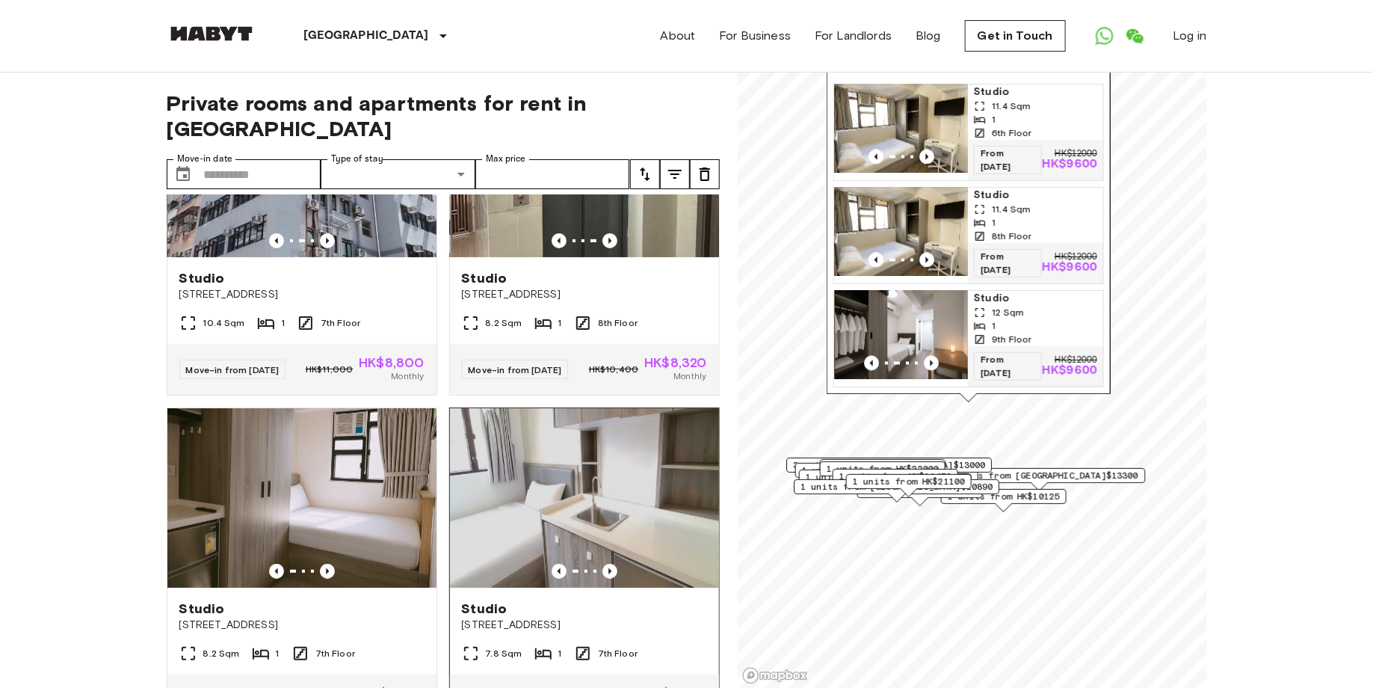
scroll to position [519, 0]
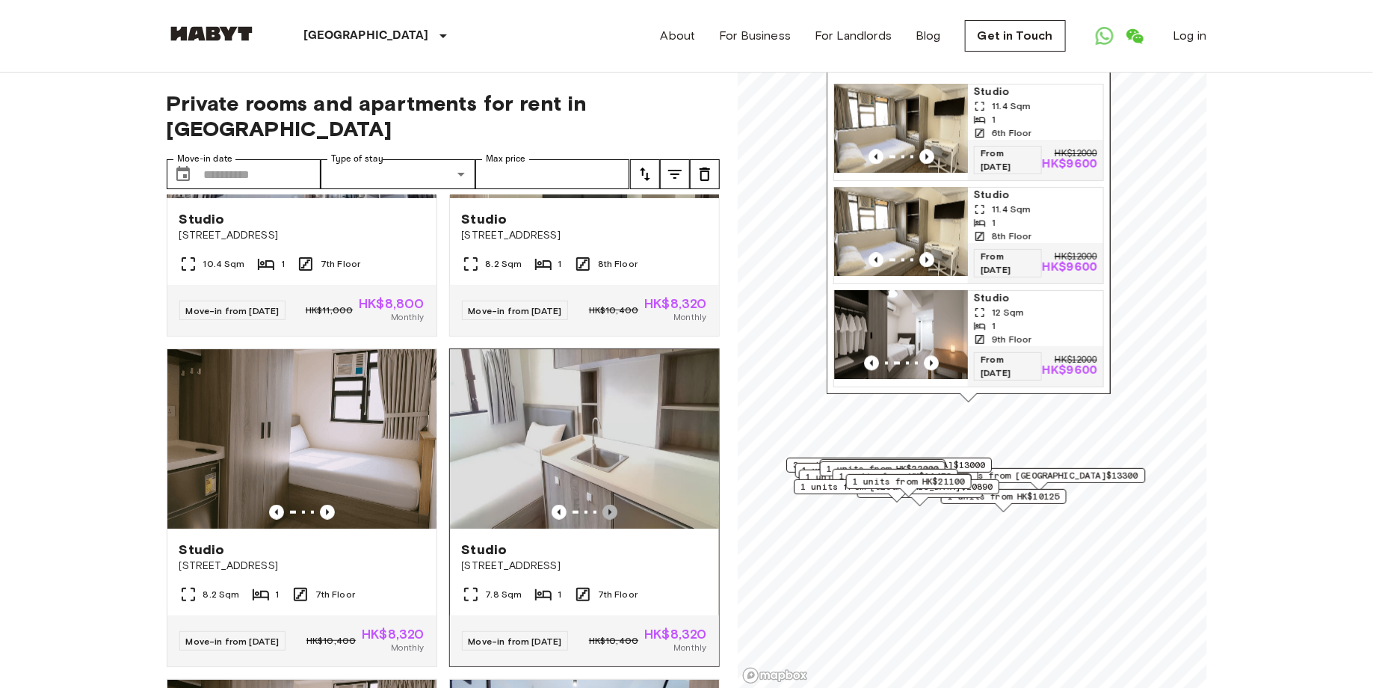
click at [611, 505] on icon "Previous image" at bounding box center [609, 512] width 15 height 15
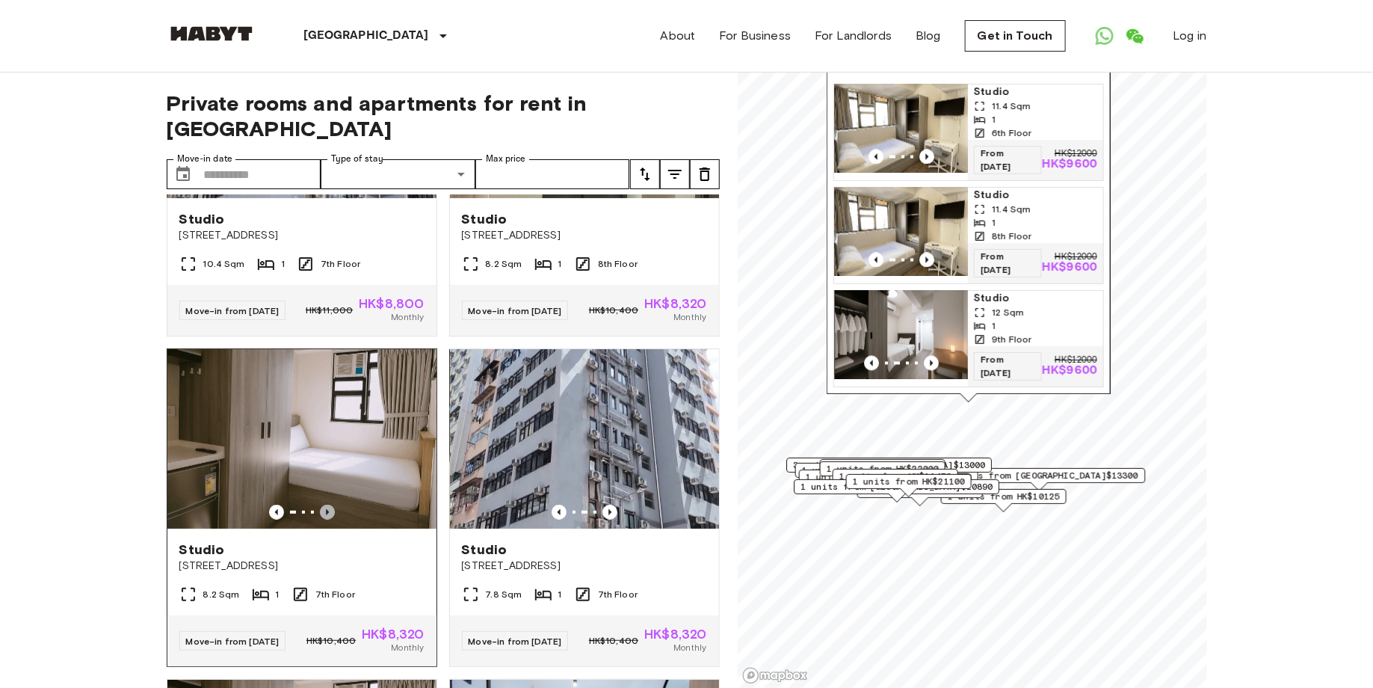
click at [326, 509] on icon "Previous image" at bounding box center [327, 512] width 3 height 6
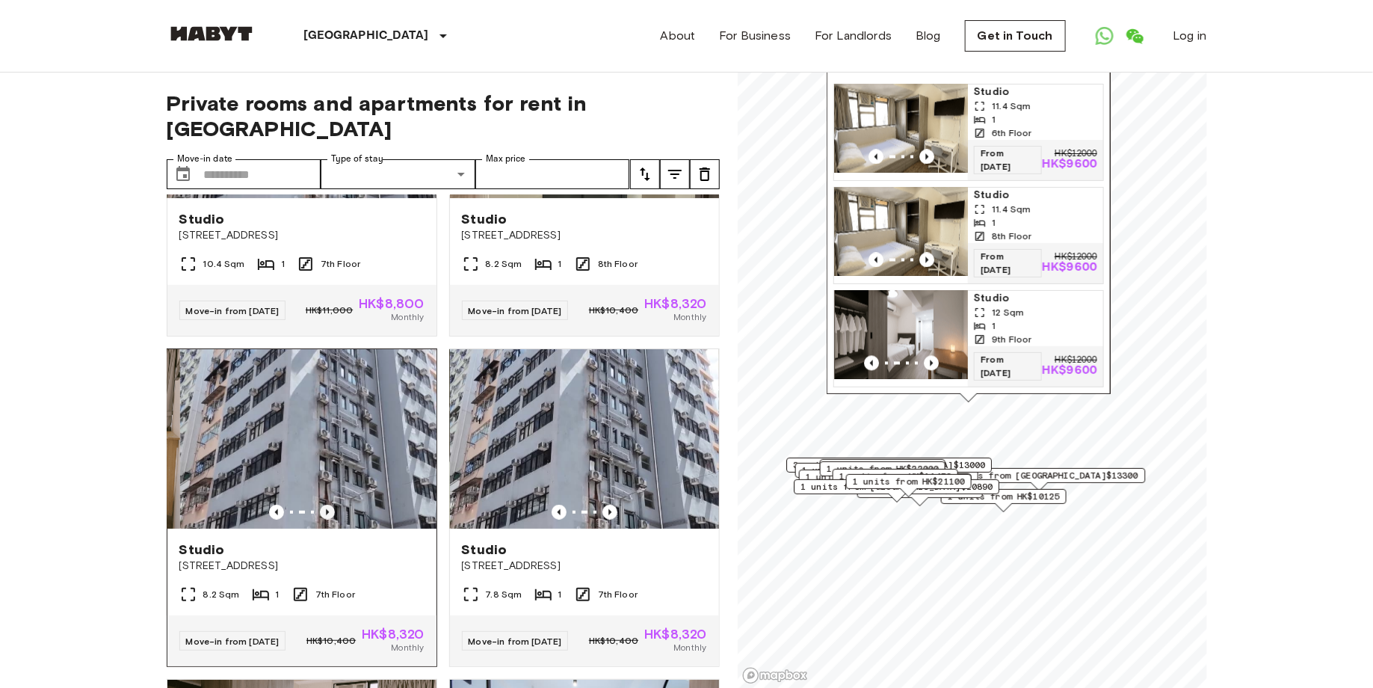
click at [327, 509] on icon "Previous image" at bounding box center [327, 512] width 3 height 6
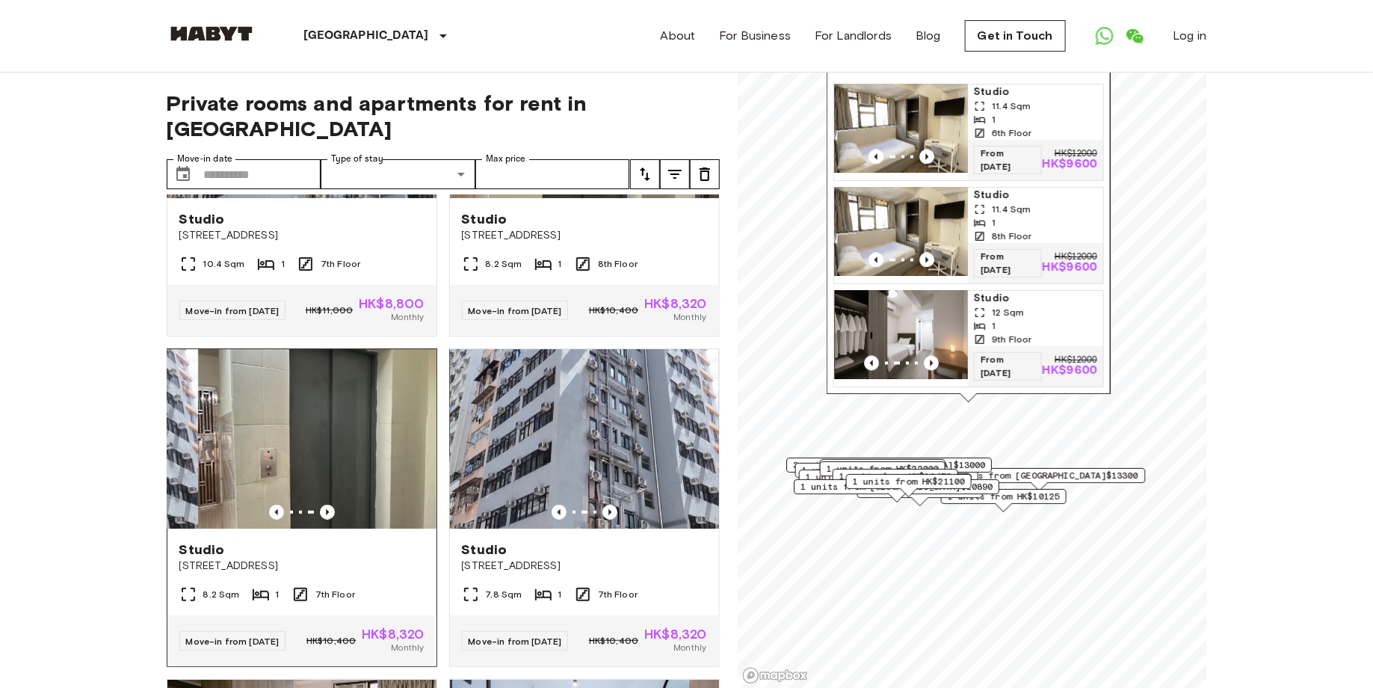
click at [337, 453] on img at bounding box center [332, 438] width 269 height 179
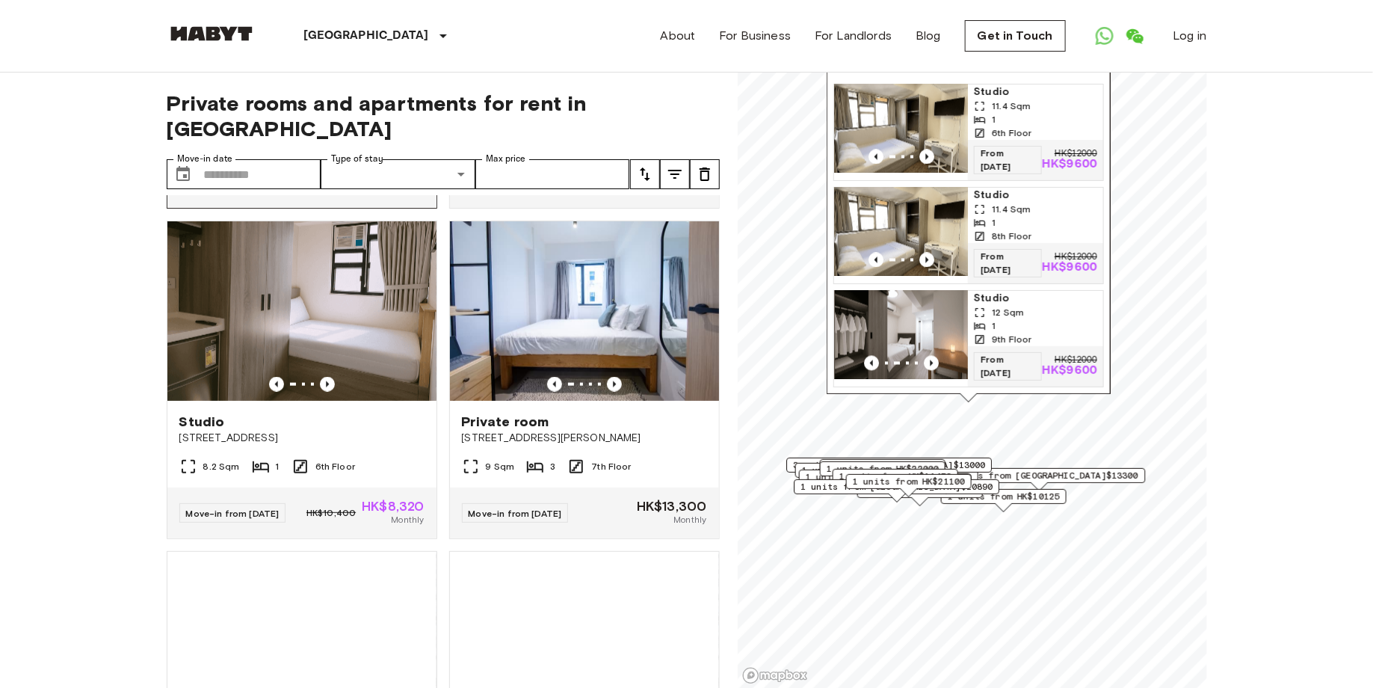
scroll to position [1000, 0]
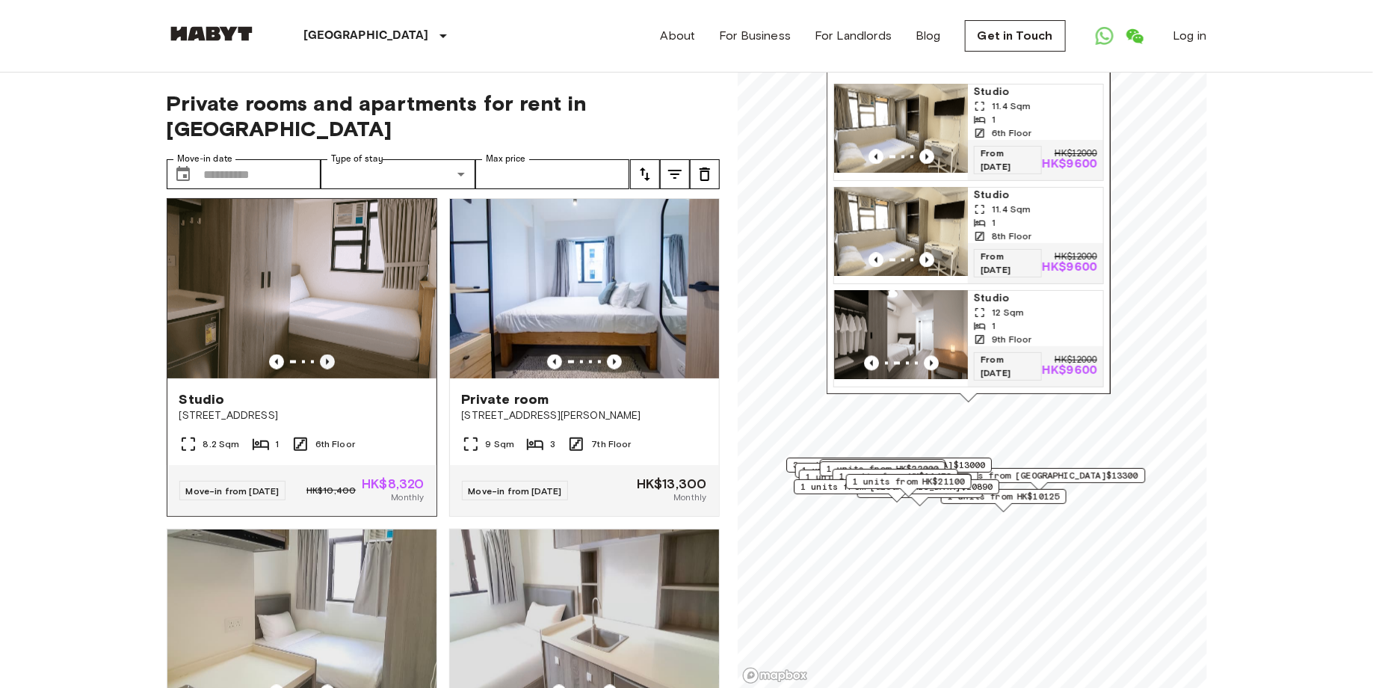
click at [323, 362] on icon "Previous image" at bounding box center [327, 361] width 15 height 15
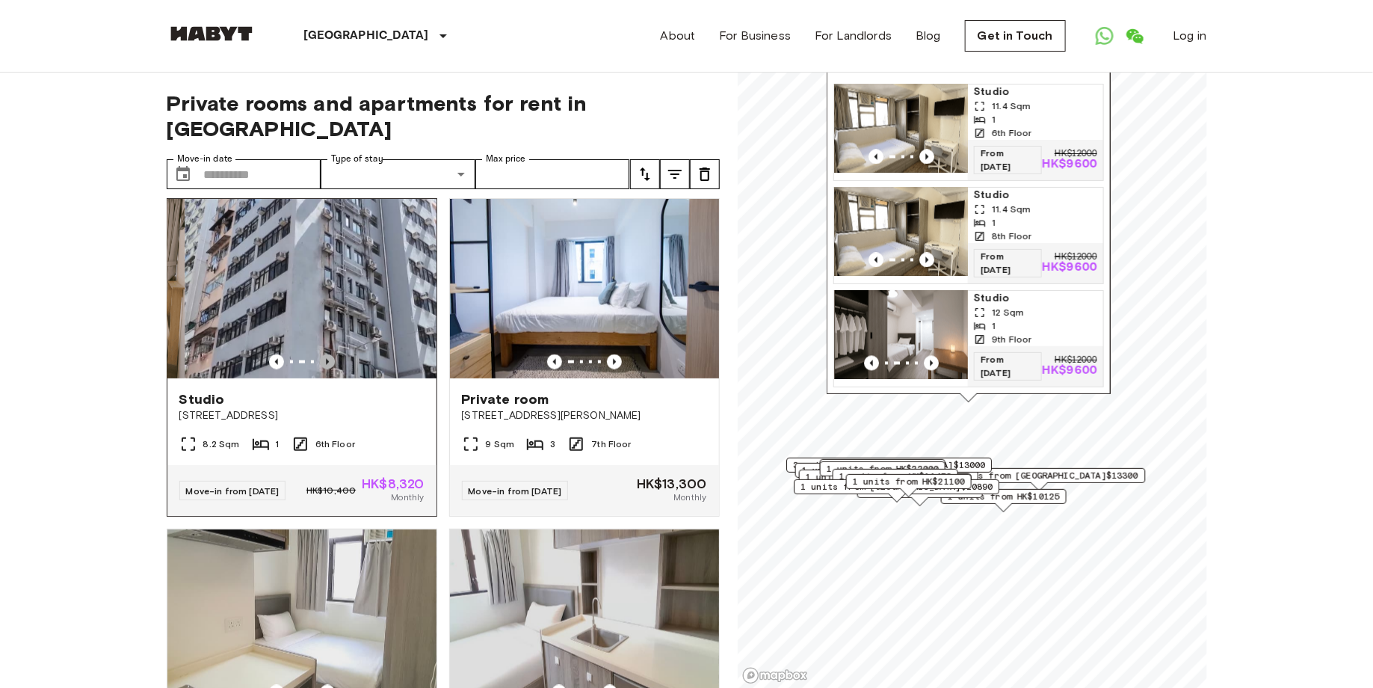
click at [327, 364] on icon "Previous image" at bounding box center [327, 362] width 3 height 6
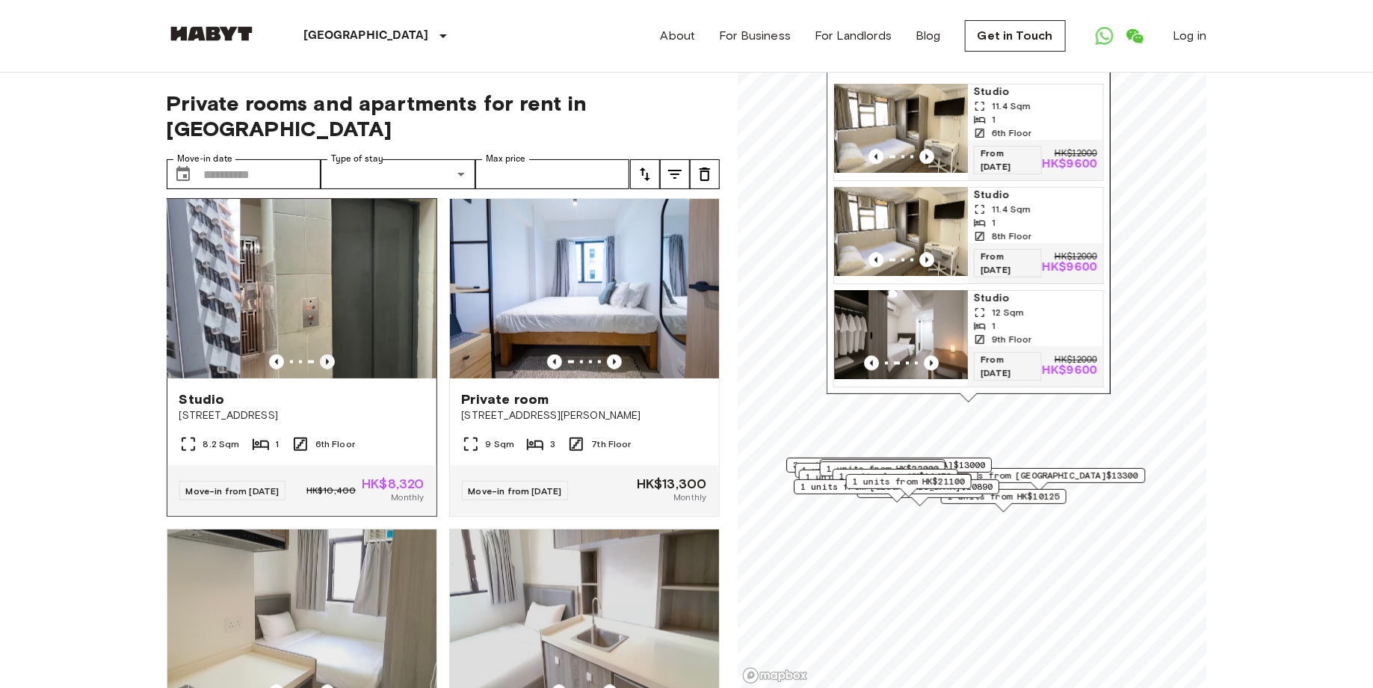
click at [327, 364] on icon "Previous image" at bounding box center [327, 362] width 3 height 6
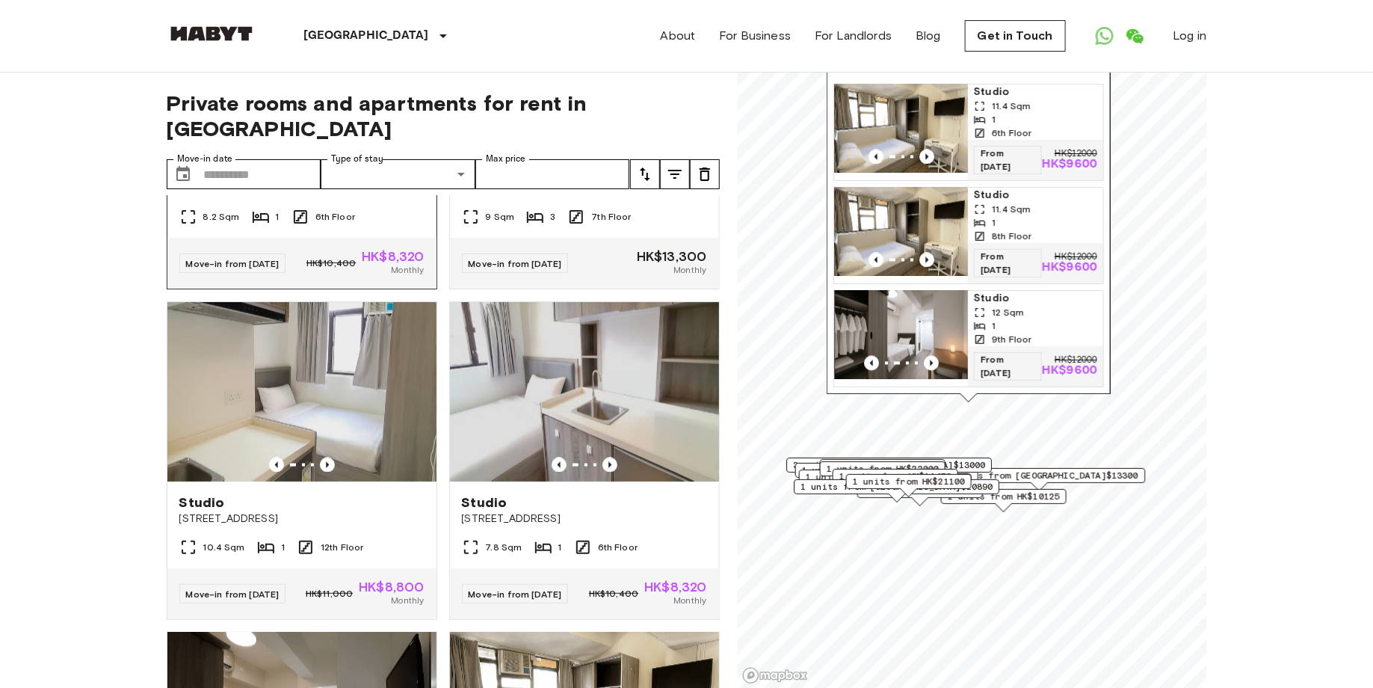
scroll to position [1278, 0]
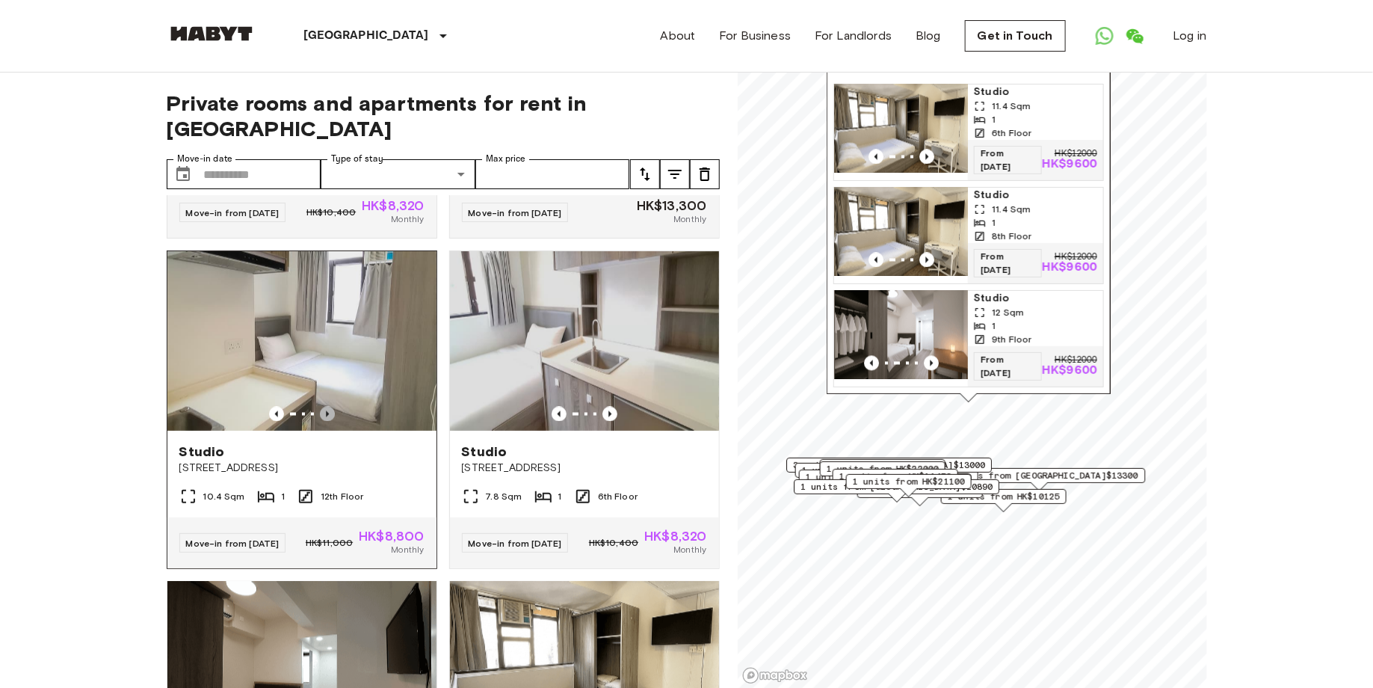
click at [331, 422] on icon "Previous image" at bounding box center [327, 414] width 15 height 15
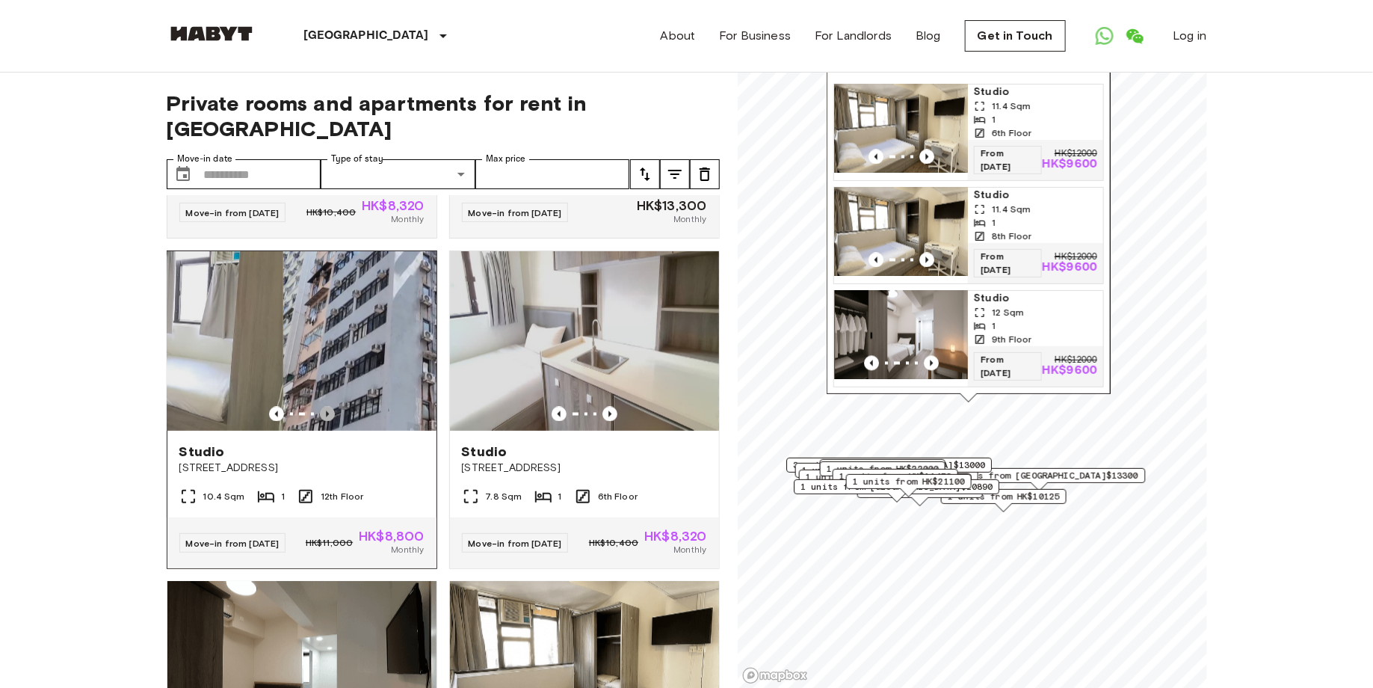
click at [331, 422] on icon "Previous image" at bounding box center [327, 414] width 15 height 15
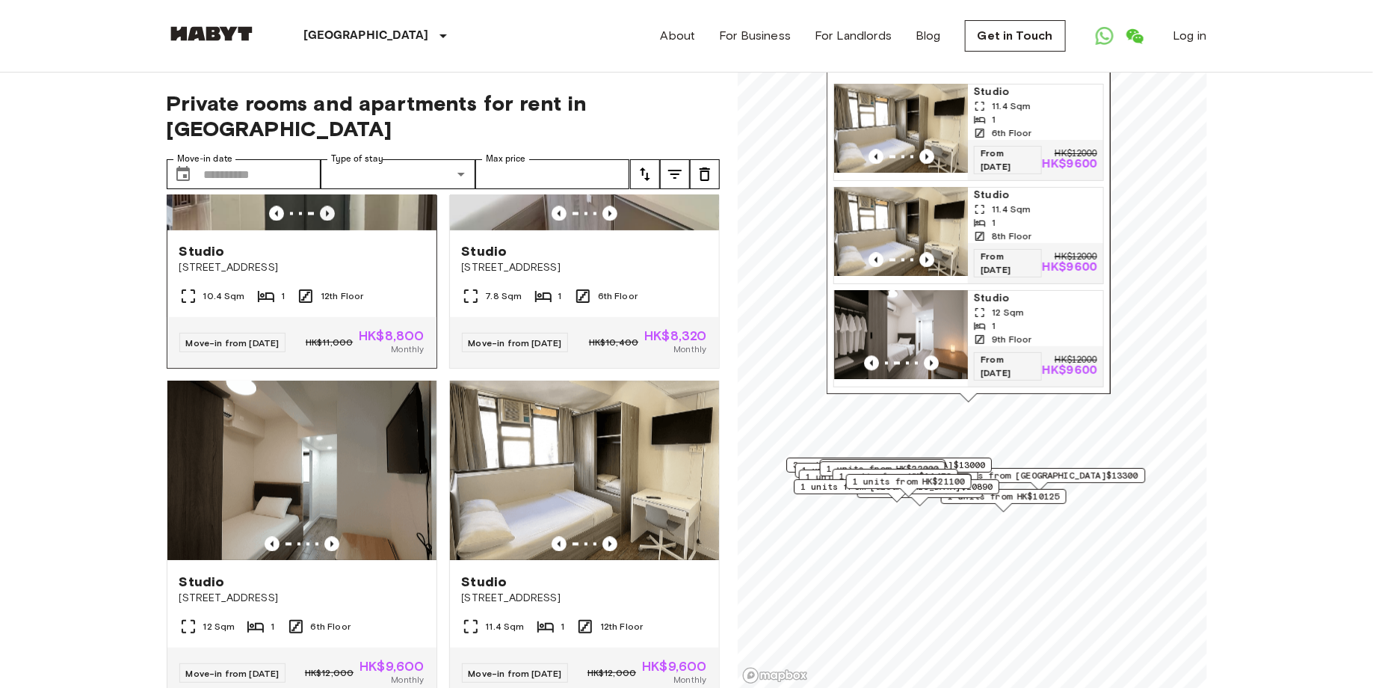
scroll to position [1548, 0]
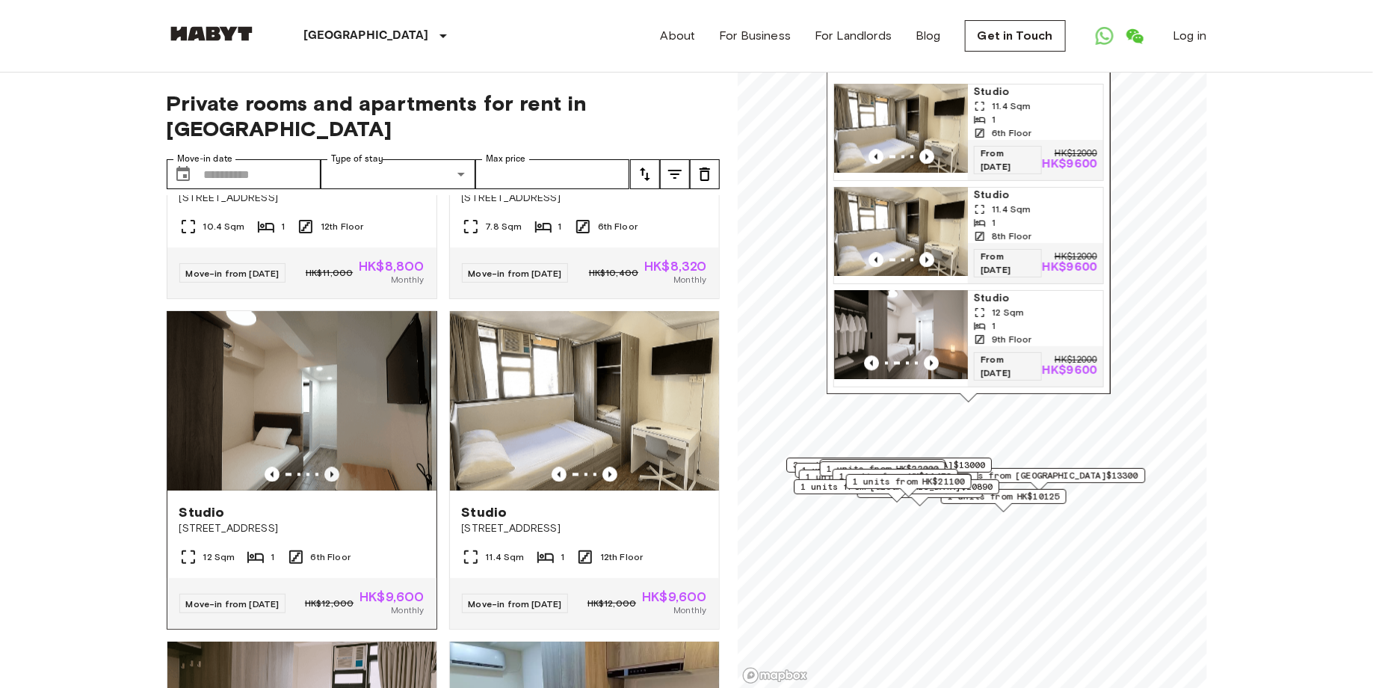
click at [331, 482] on icon "Previous image" at bounding box center [331, 474] width 15 height 15
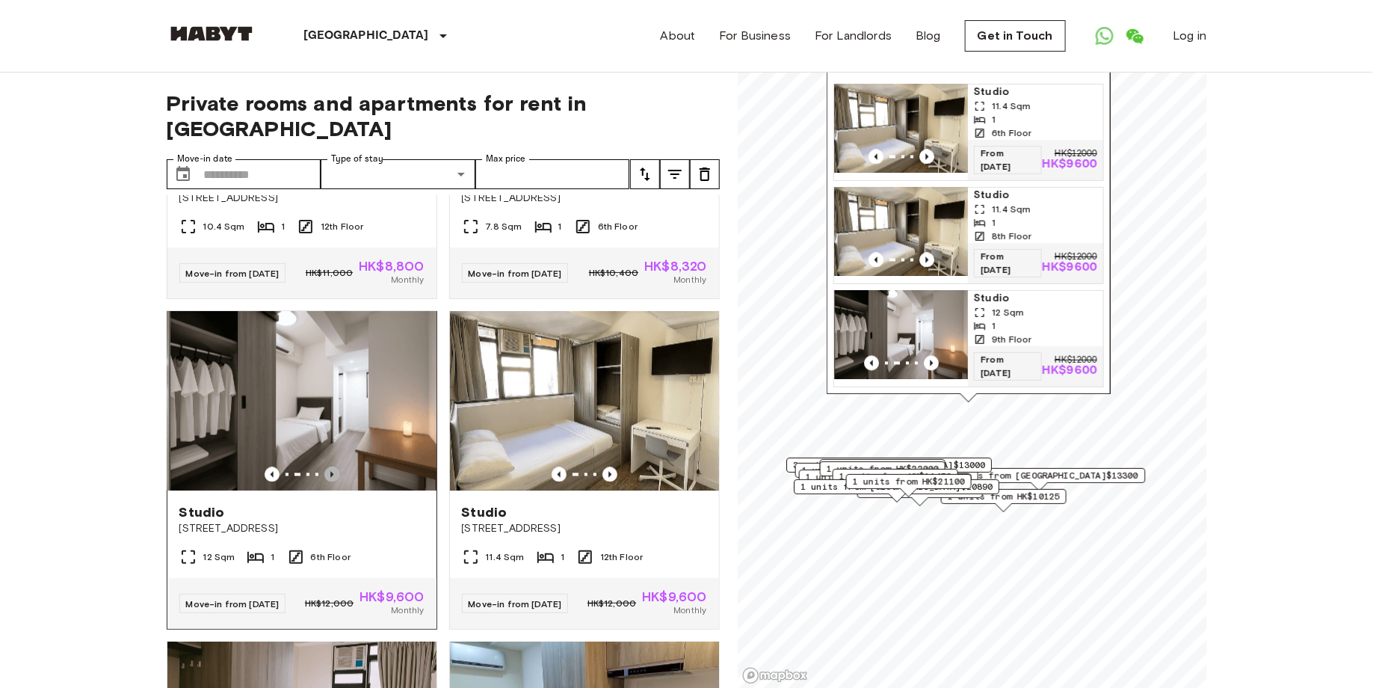
click at [331, 482] on icon "Previous image" at bounding box center [331, 474] width 15 height 15
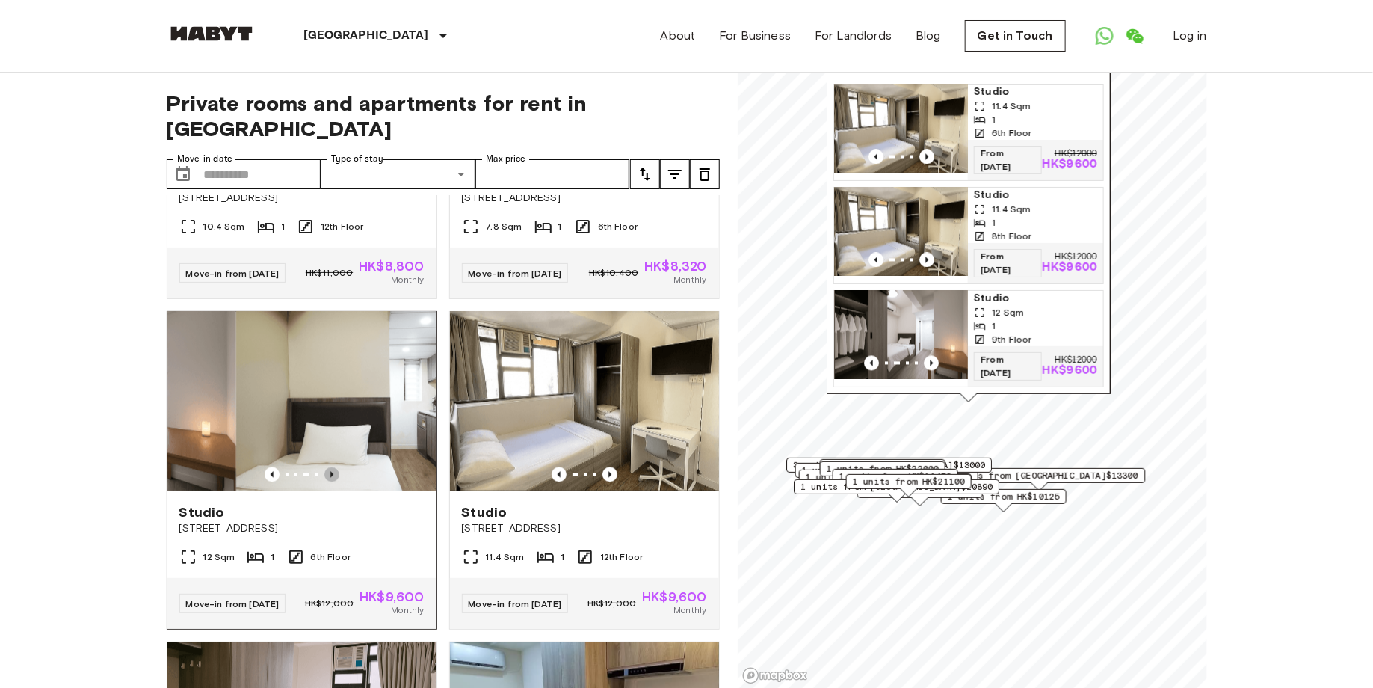
click at [331, 482] on icon "Previous image" at bounding box center [331, 474] width 15 height 15
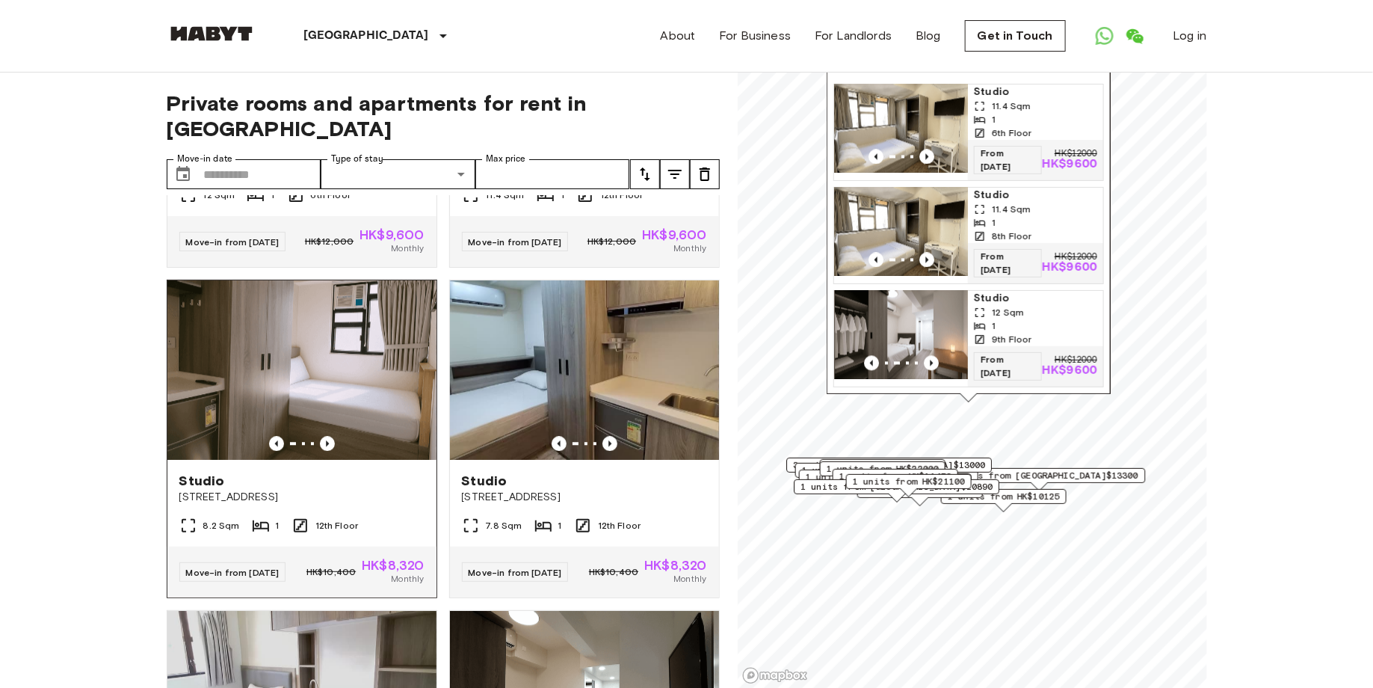
scroll to position [2041, 0]
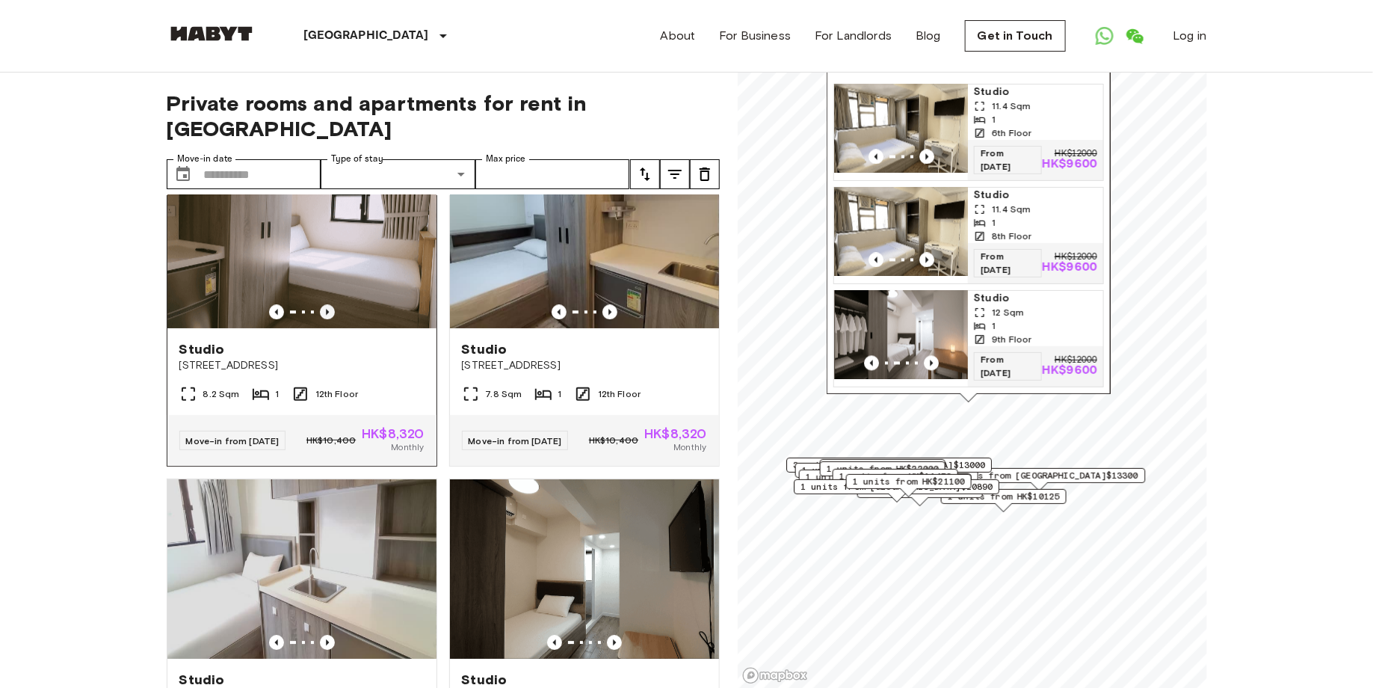
click at [328, 319] on icon "Previous image" at bounding box center [327, 311] width 15 height 15
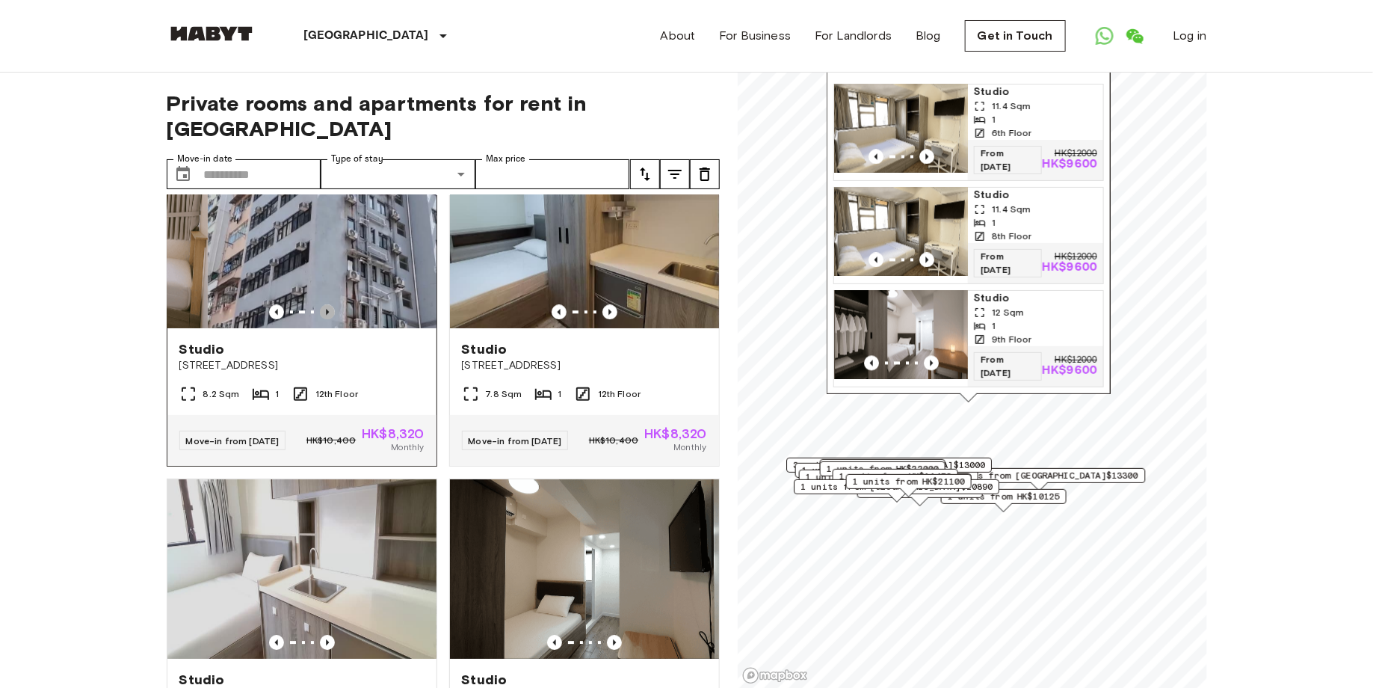
click at [328, 319] on icon "Previous image" at bounding box center [327, 311] width 15 height 15
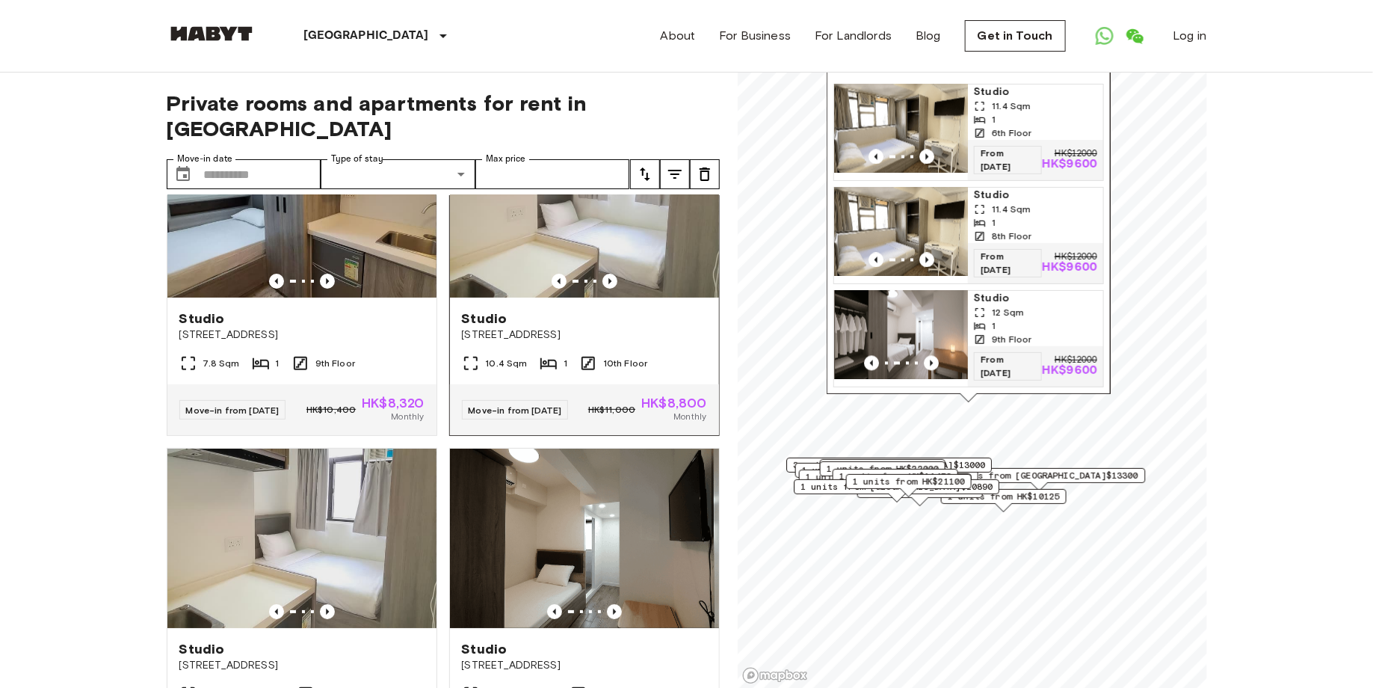
scroll to position [2744, 0]
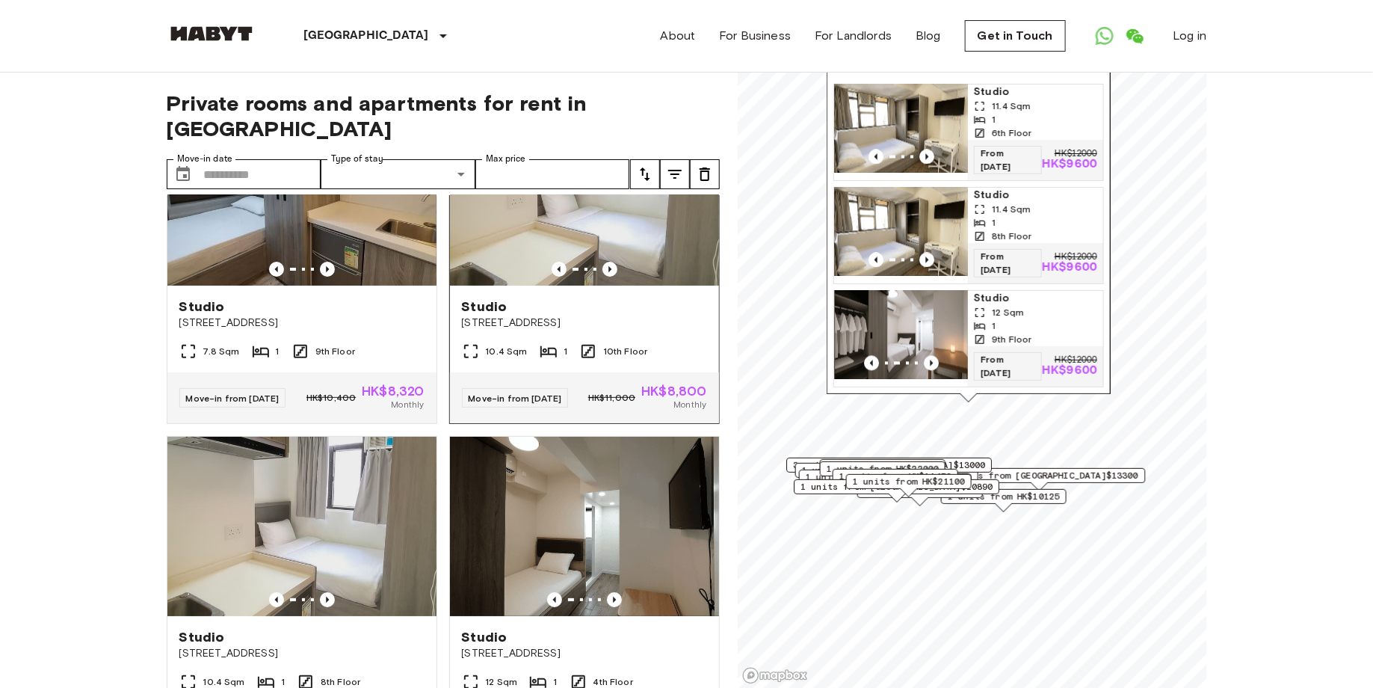
click at [606, 176] on img at bounding box center [584, 195] width 269 height 179
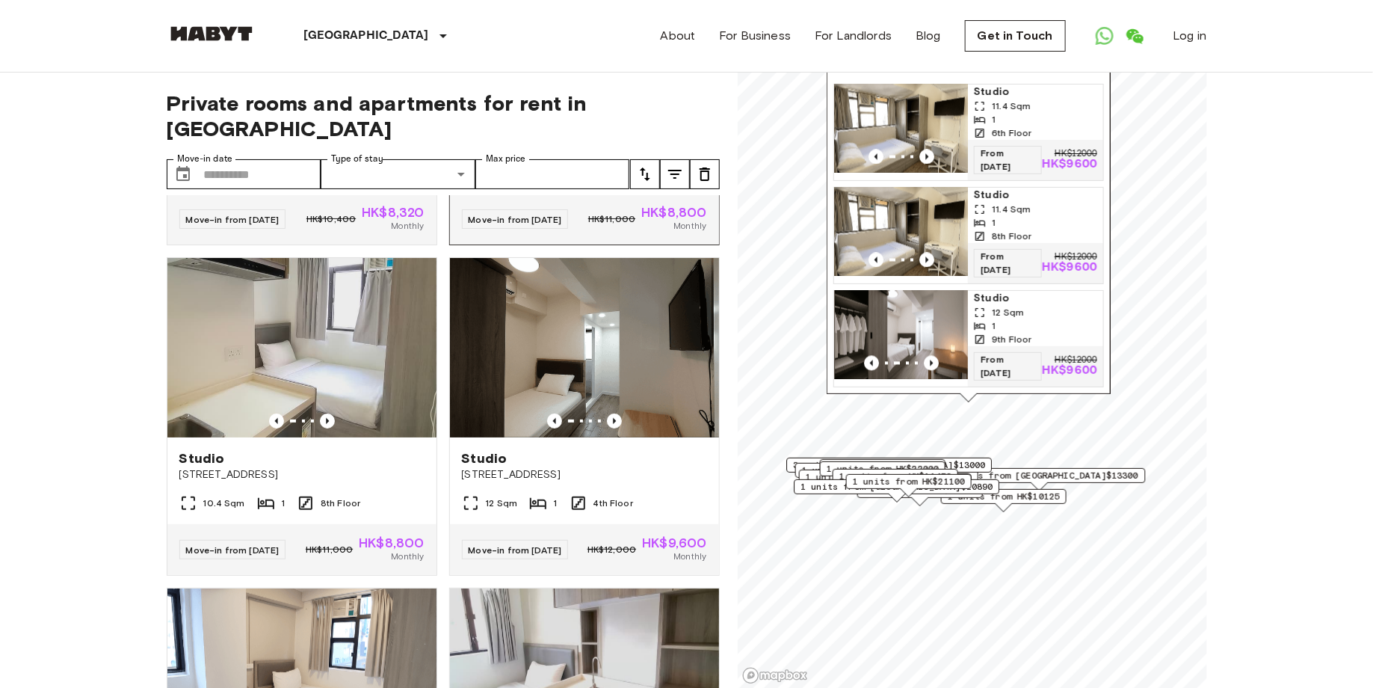
scroll to position [2954, 0]
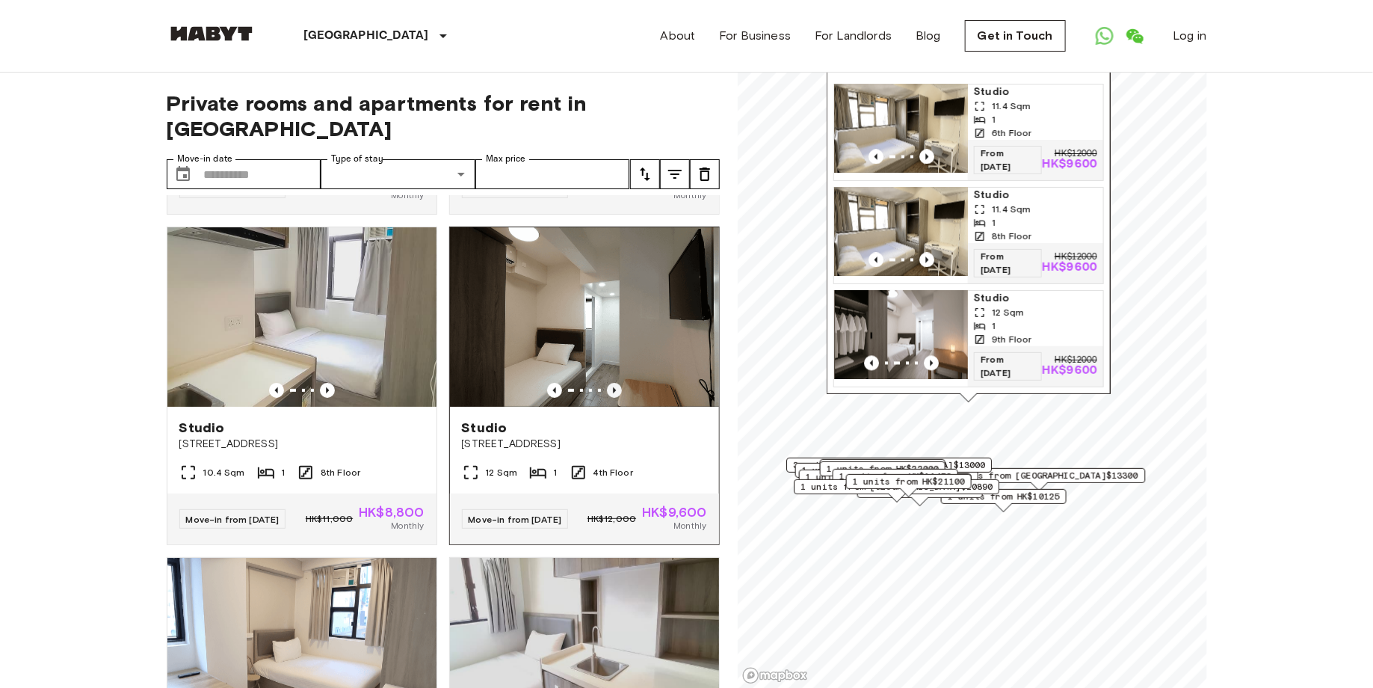
click at [613, 393] on icon "Previous image" at bounding box center [614, 390] width 3 height 6
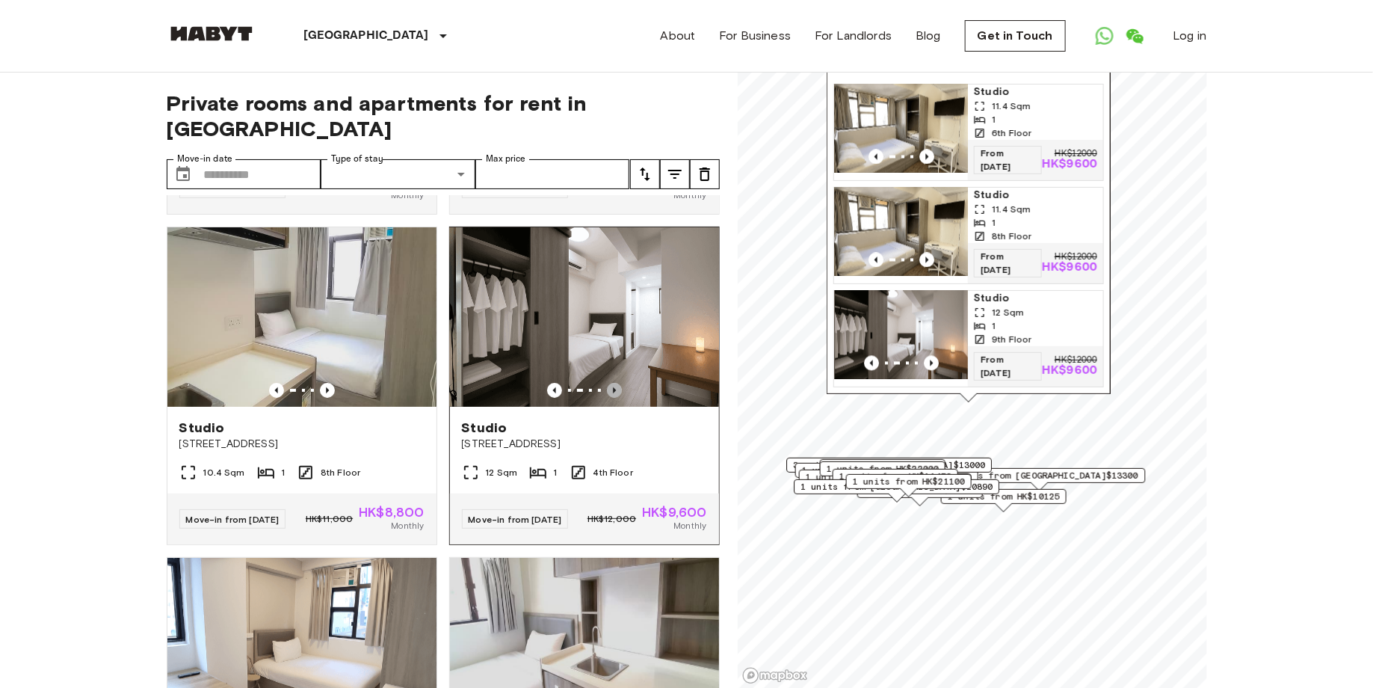
click at [613, 393] on icon "Previous image" at bounding box center [614, 390] width 3 height 6
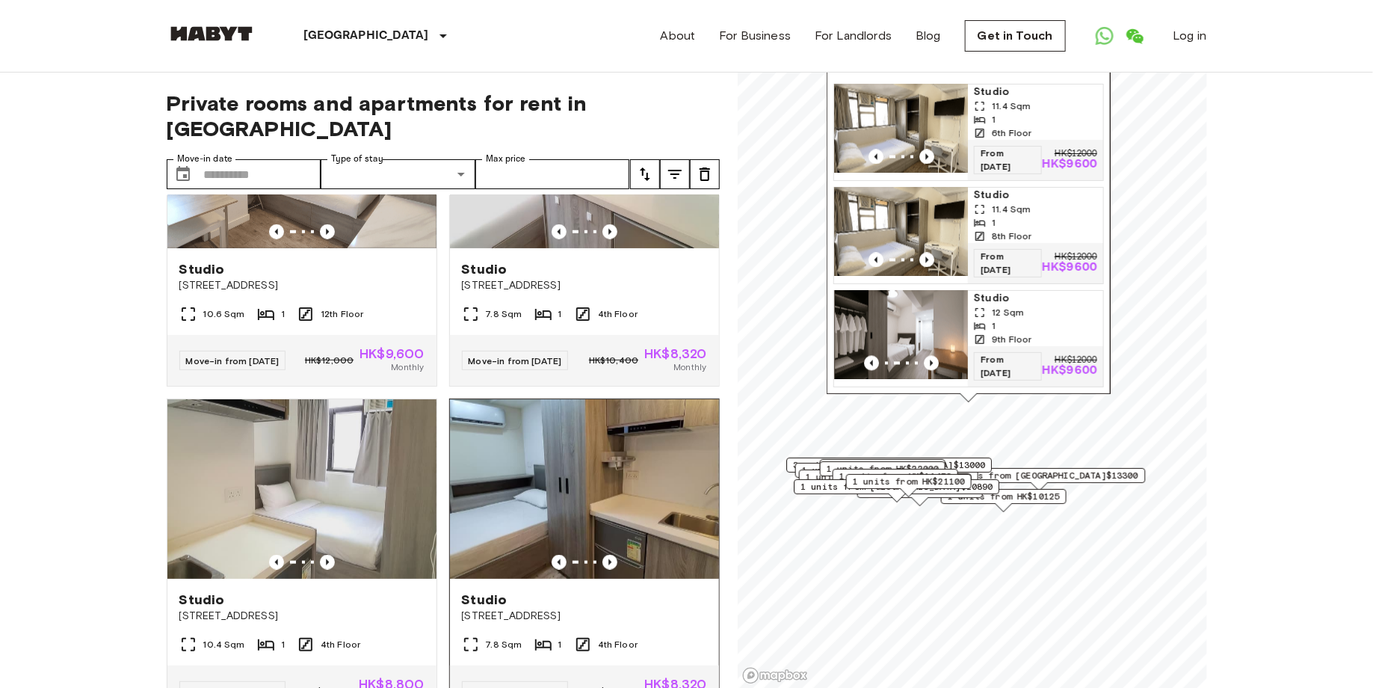
scroll to position [3484, 0]
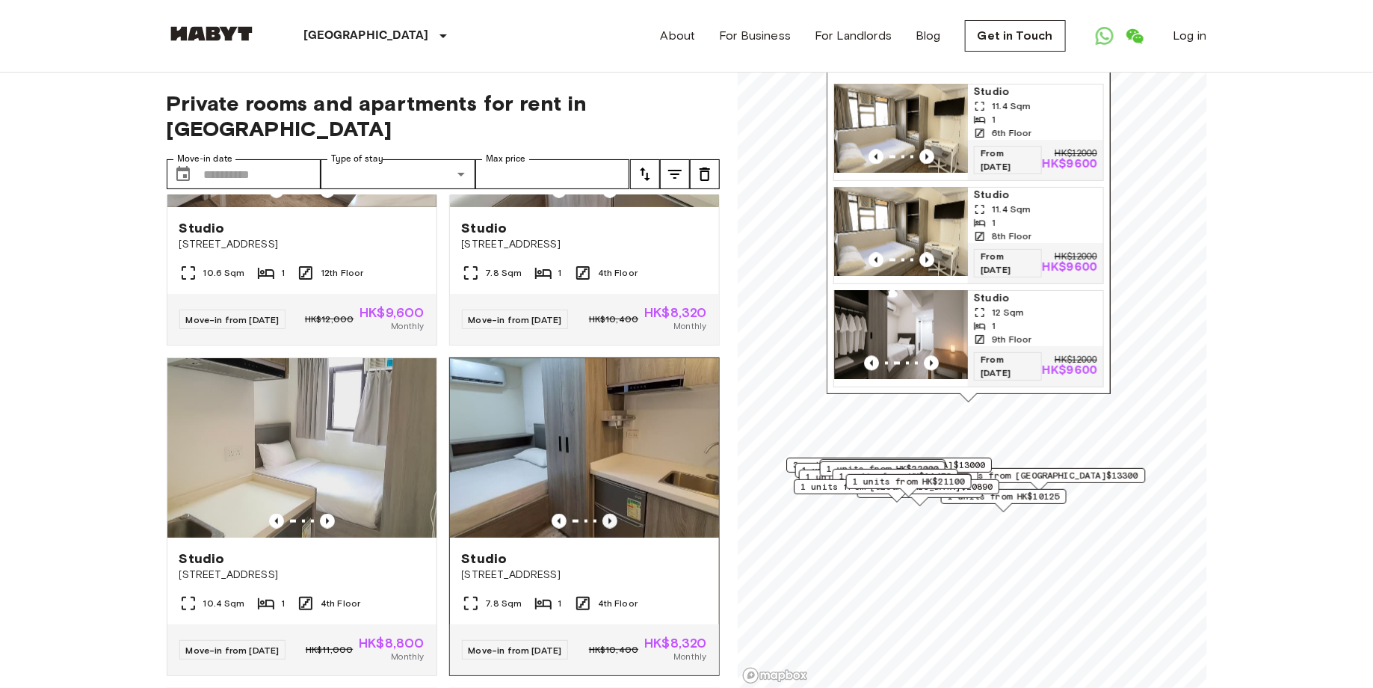
click at [609, 524] on icon "Previous image" at bounding box center [609, 521] width 3 height 6
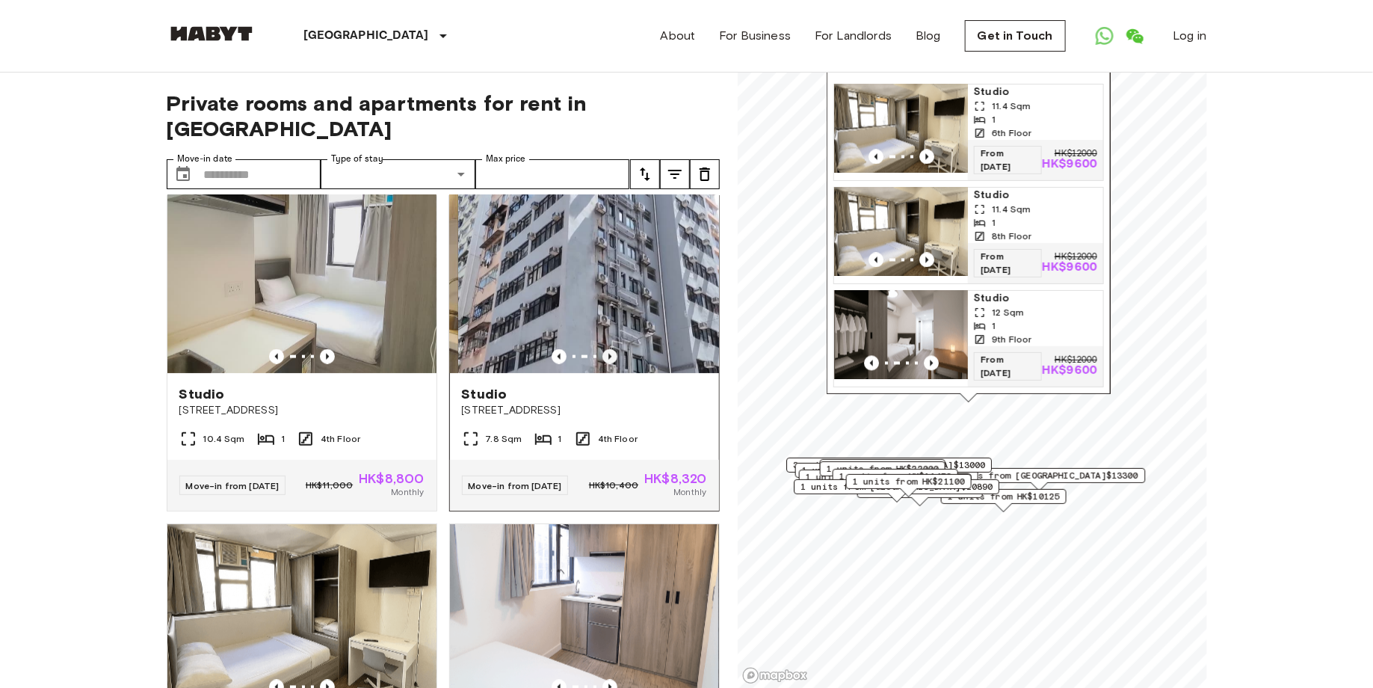
scroll to position [3674, 0]
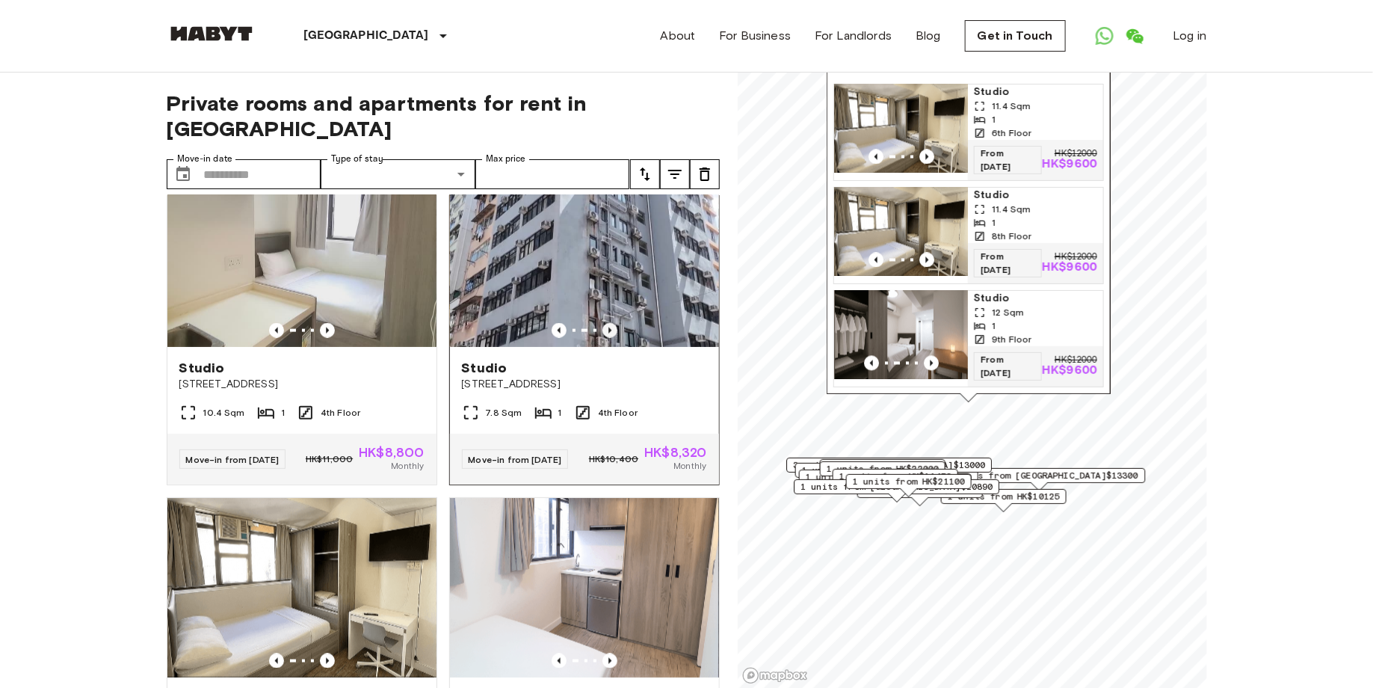
click at [612, 338] on icon "Previous image" at bounding box center [609, 330] width 15 height 15
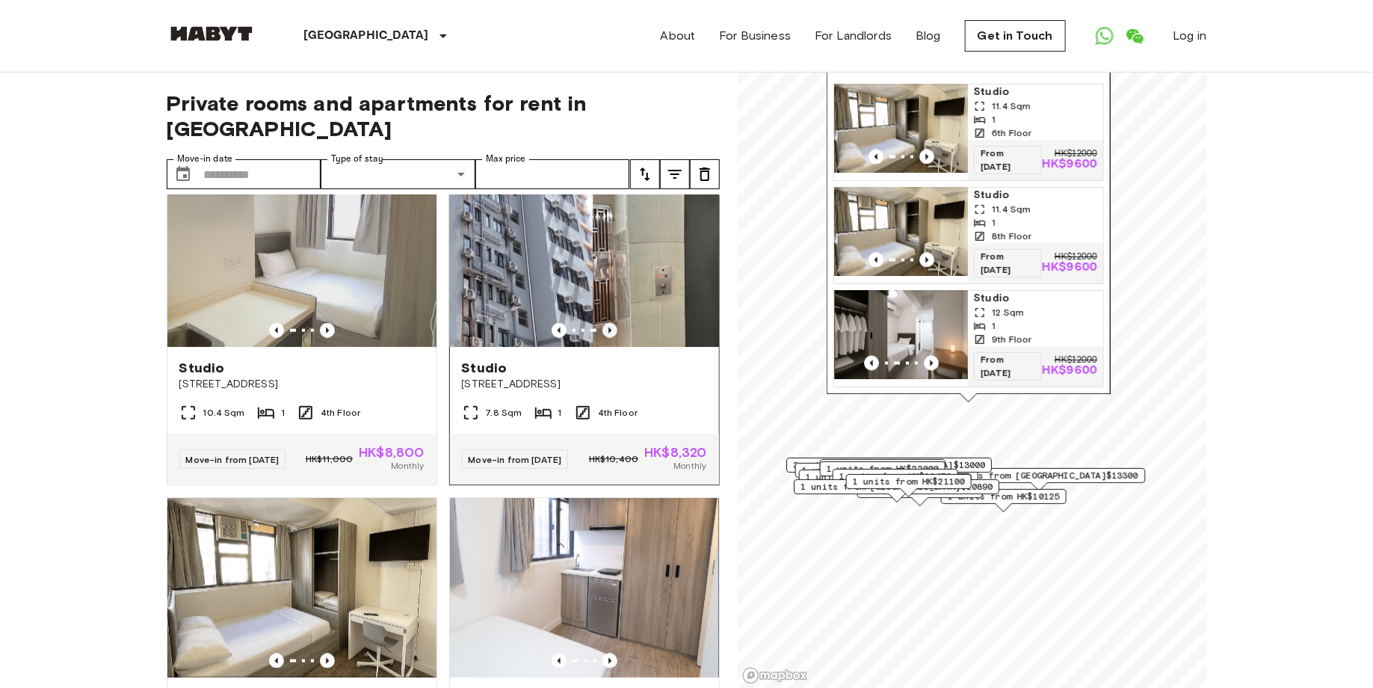
click at [612, 338] on icon "Previous image" at bounding box center [609, 330] width 15 height 15
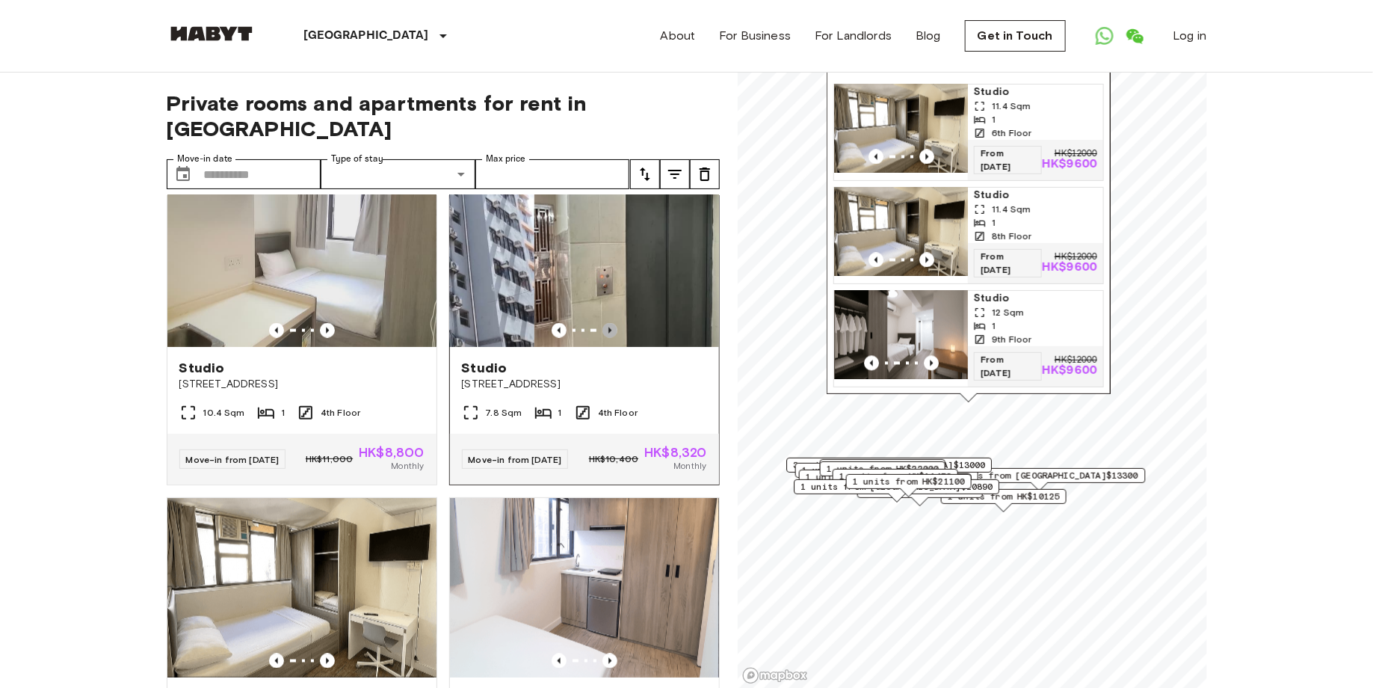
click at [612, 338] on icon "Previous image" at bounding box center [609, 330] width 15 height 15
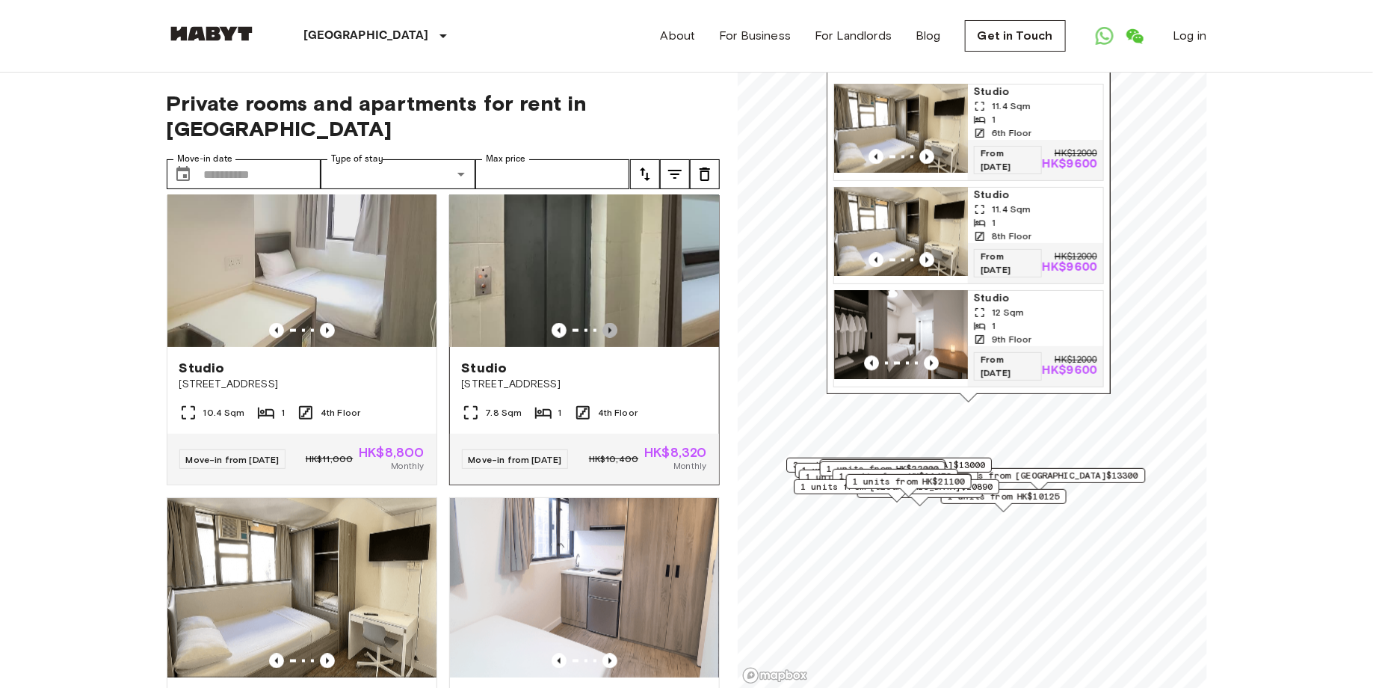
click at [612, 338] on icon "Previous image" at bounding box center [609, 330] width 15 height 15
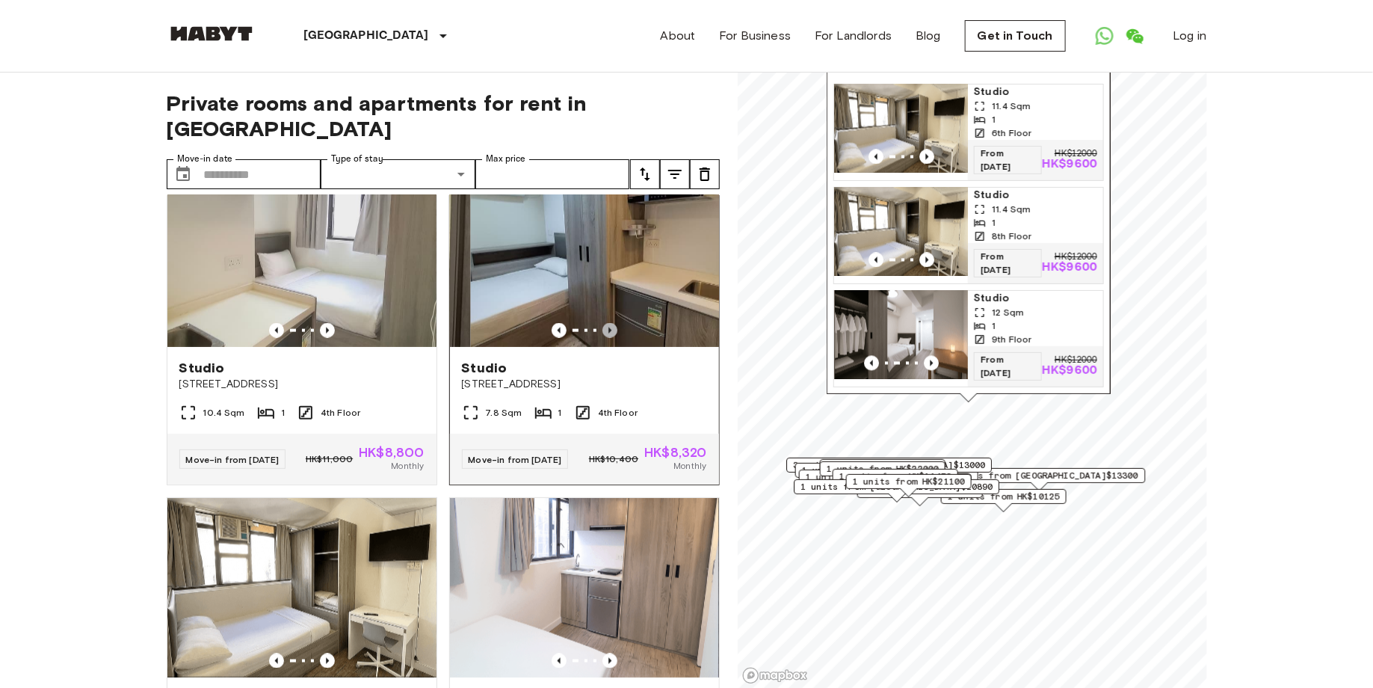
click at [612, 338] on icon "Previous image" at bounding box center [609, 330] width 15 height 15
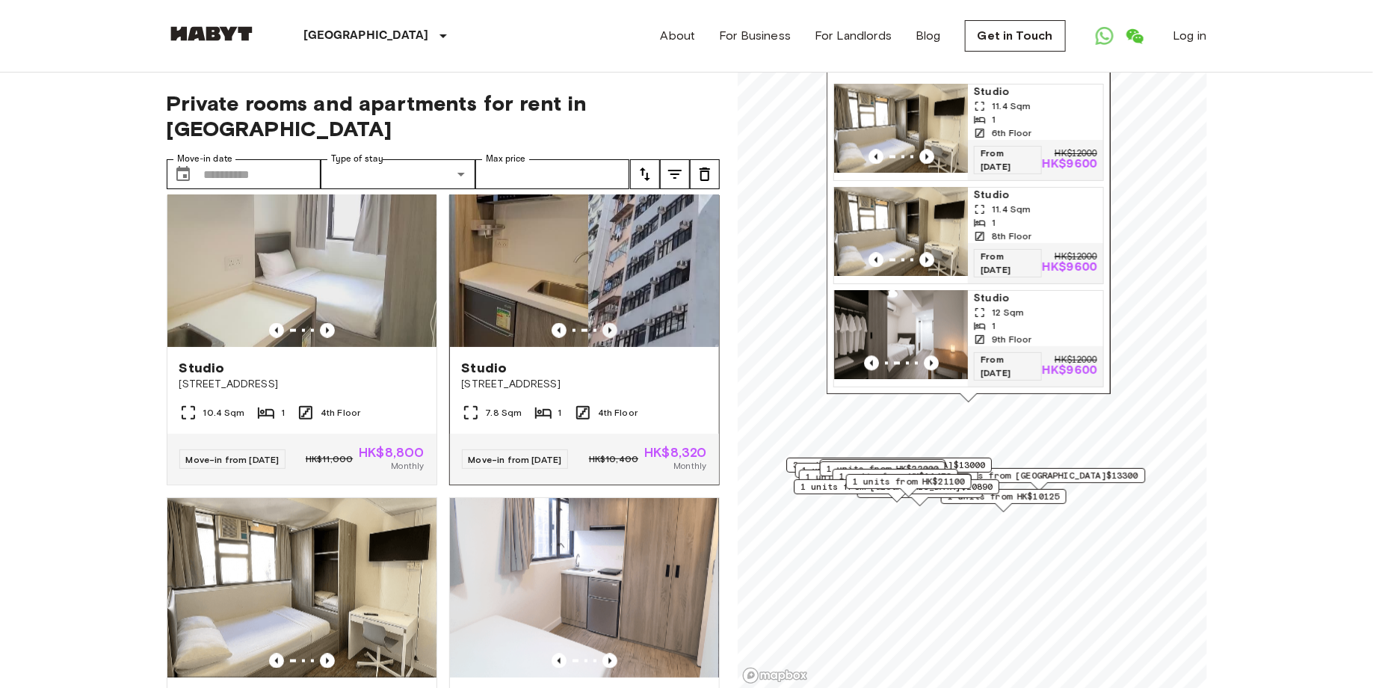
click at [612, 338] on icon "Previous image" at bounding box center [609, 330] width 15 height 15
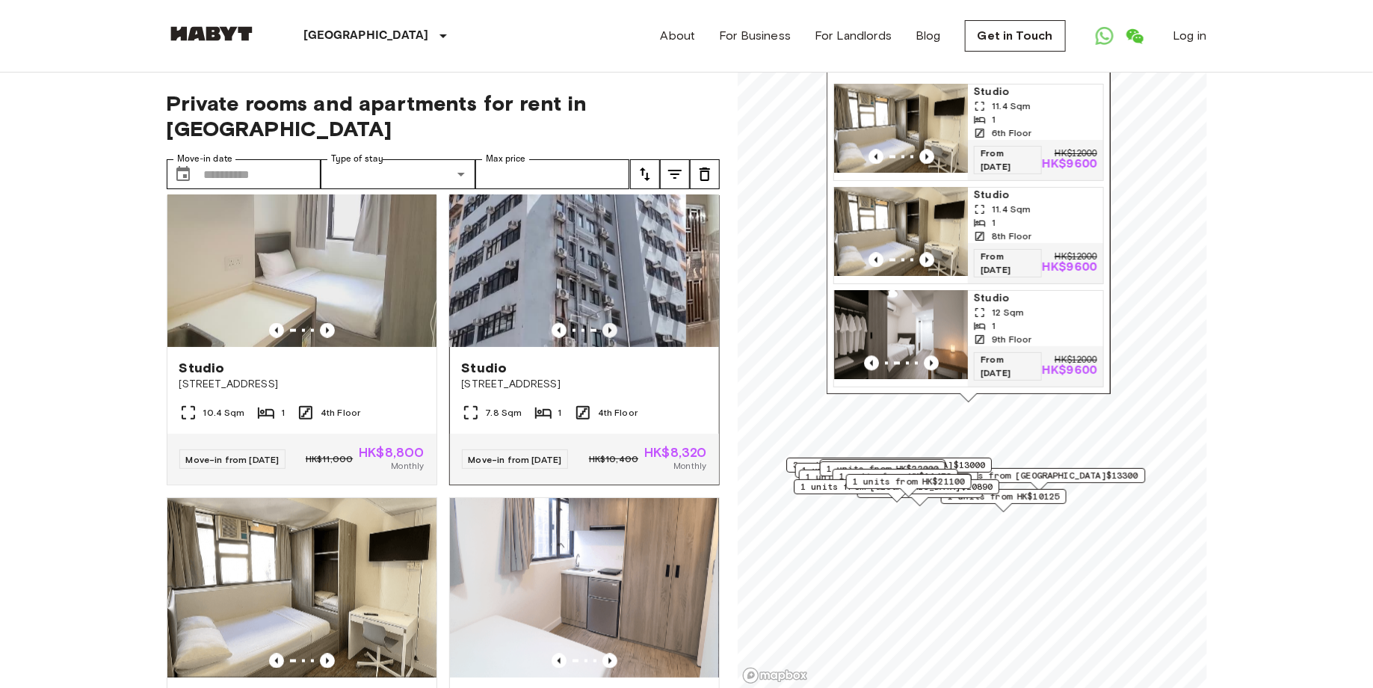
click at [612, 338] on icon "Previous image" at bounding box center [609, 330] width 15 height 15
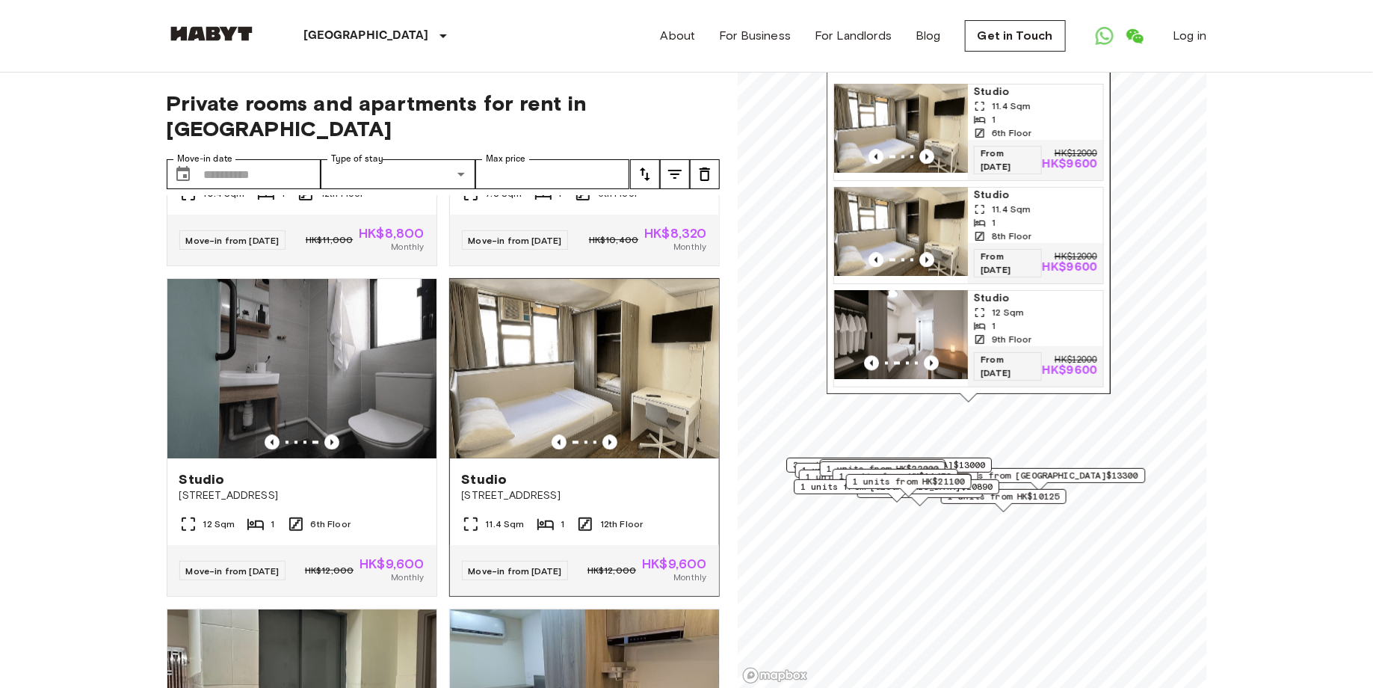
scroll to position [1596, 0]
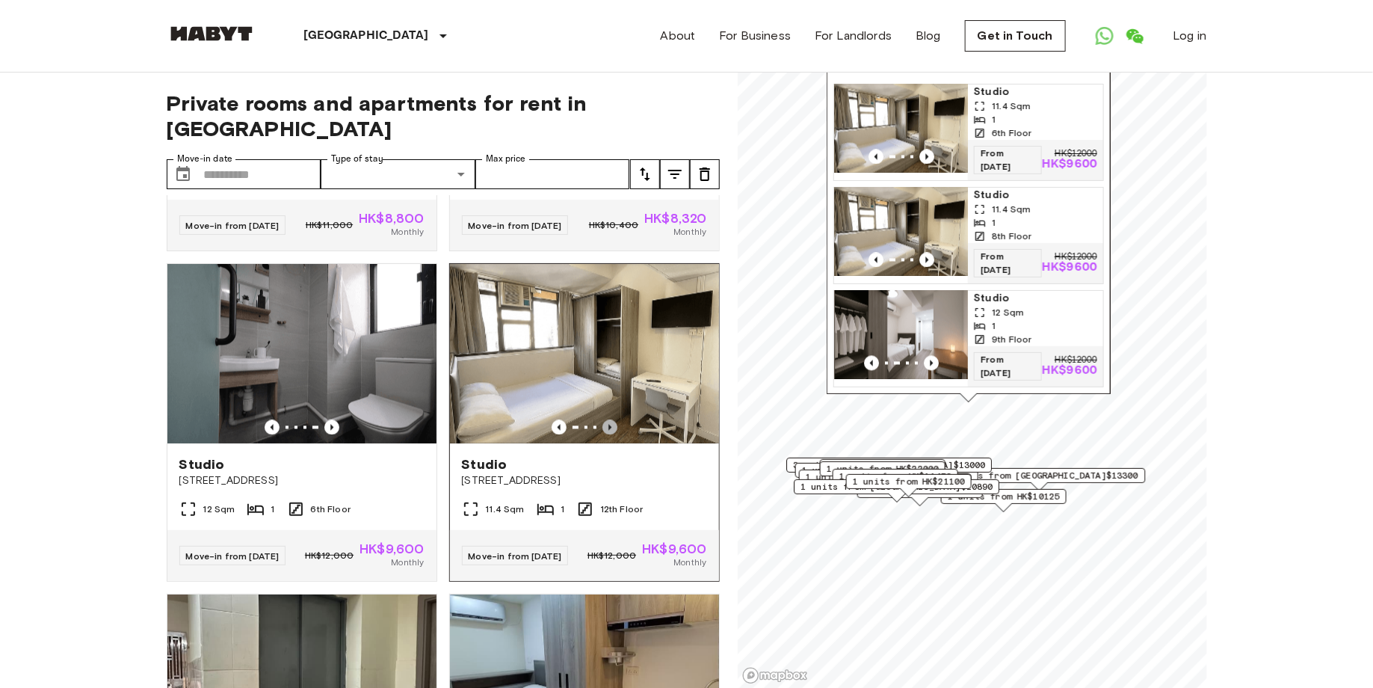
click at [611, 434] on icon "Previous image" at bounding box center [609, 426] width 15 height 15
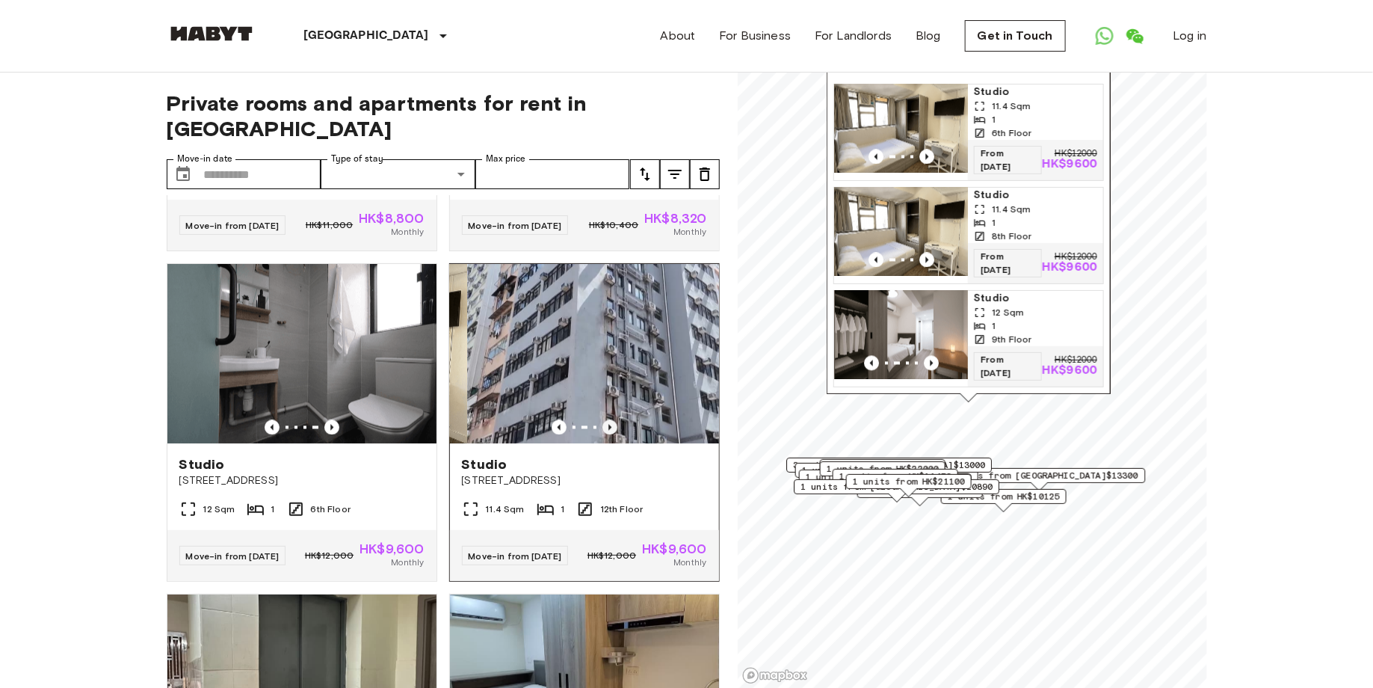
click at [611, 434] on icon "Previous image" at bounding box center [609, 426] width 15 height 15
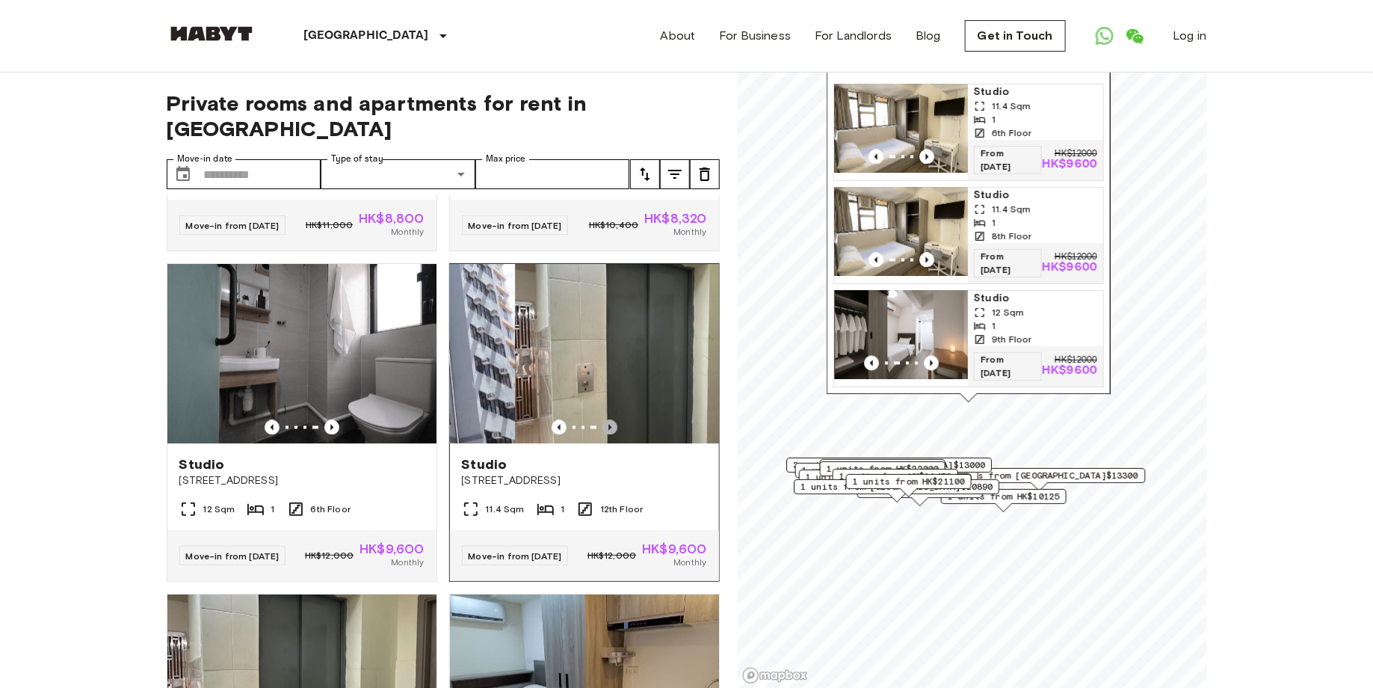
click at [611, 434] on icon "Previous image" at bounding box center [609, 426] width 15 height 15
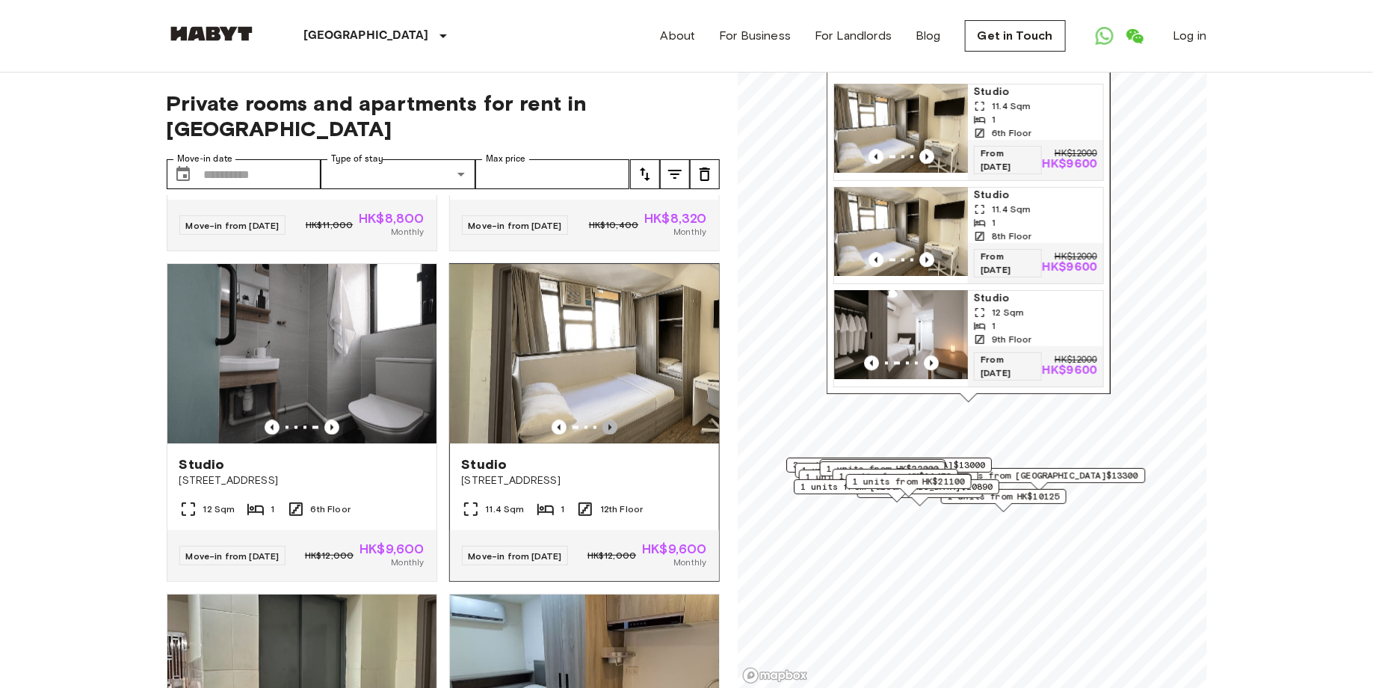
click at [611, 434] on icon "Previous image" at bounding box center [609, 426] width 15 height 15
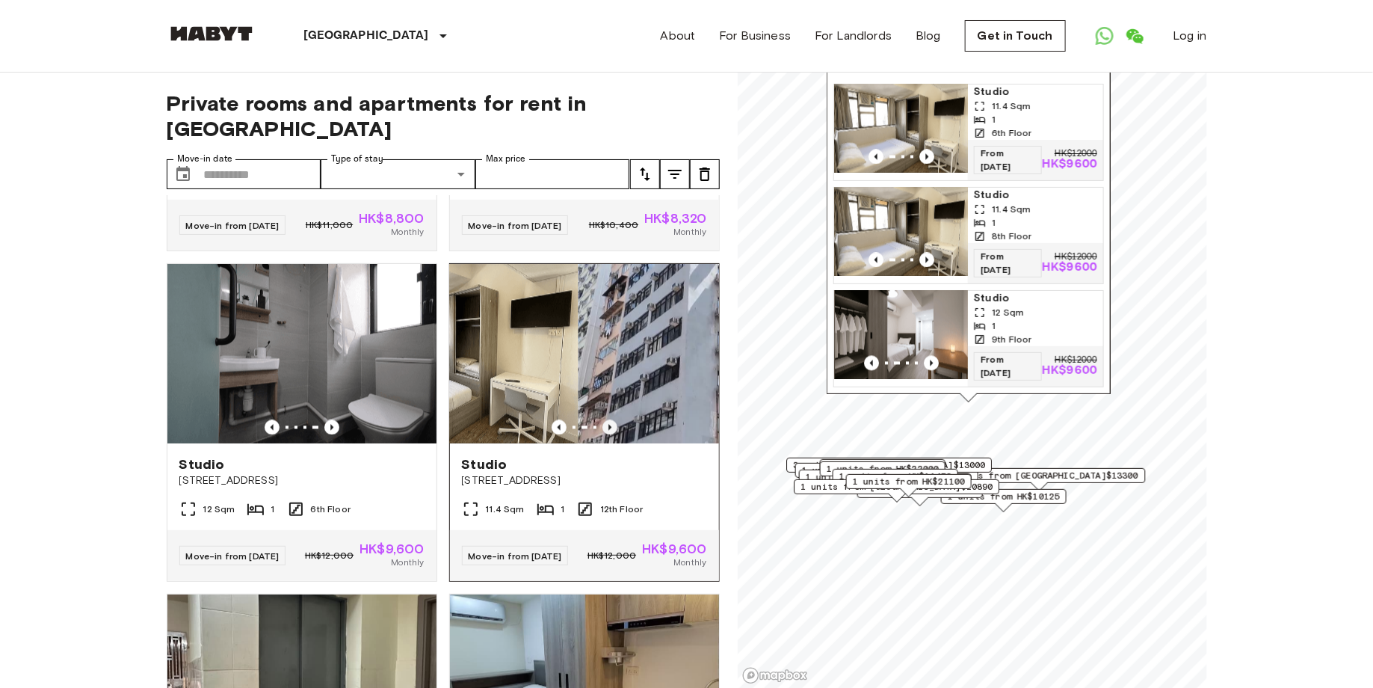
click at [611, 434] on icon "Previous image" at bounding box center [609, 426] width 15 height 15
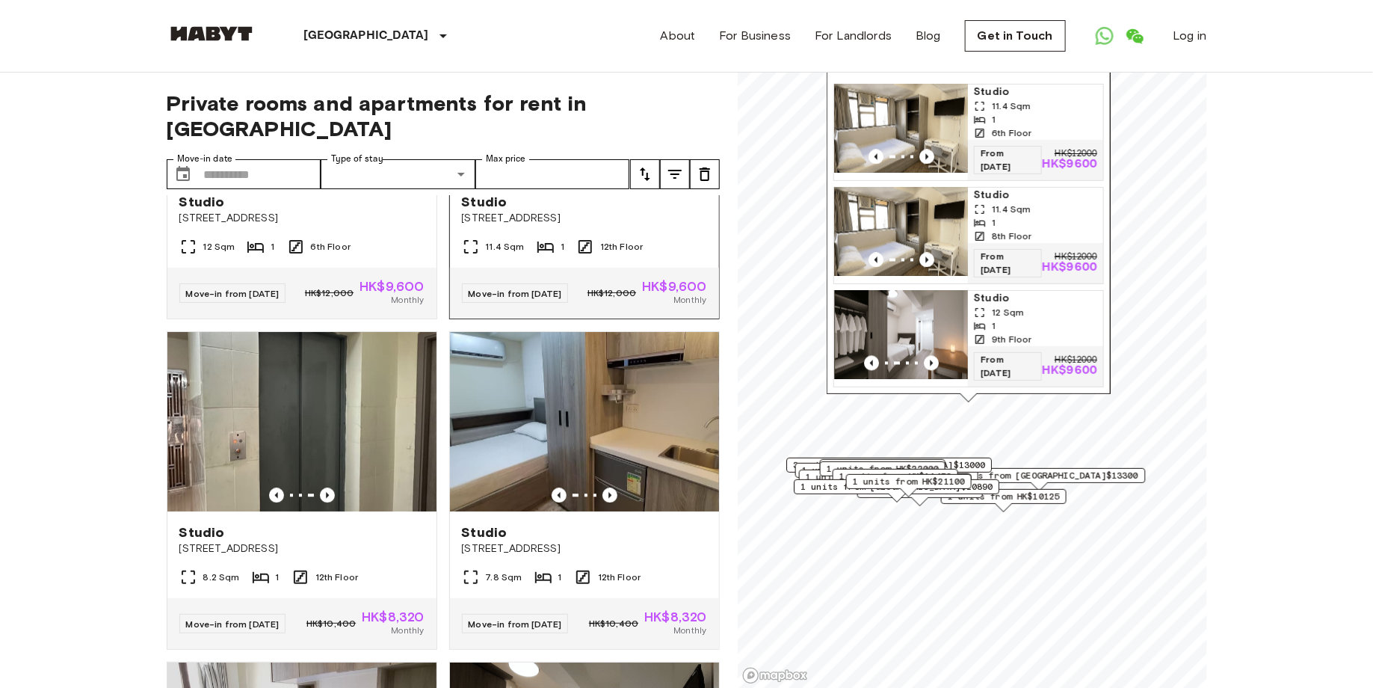
scroll to position [1863, 0]
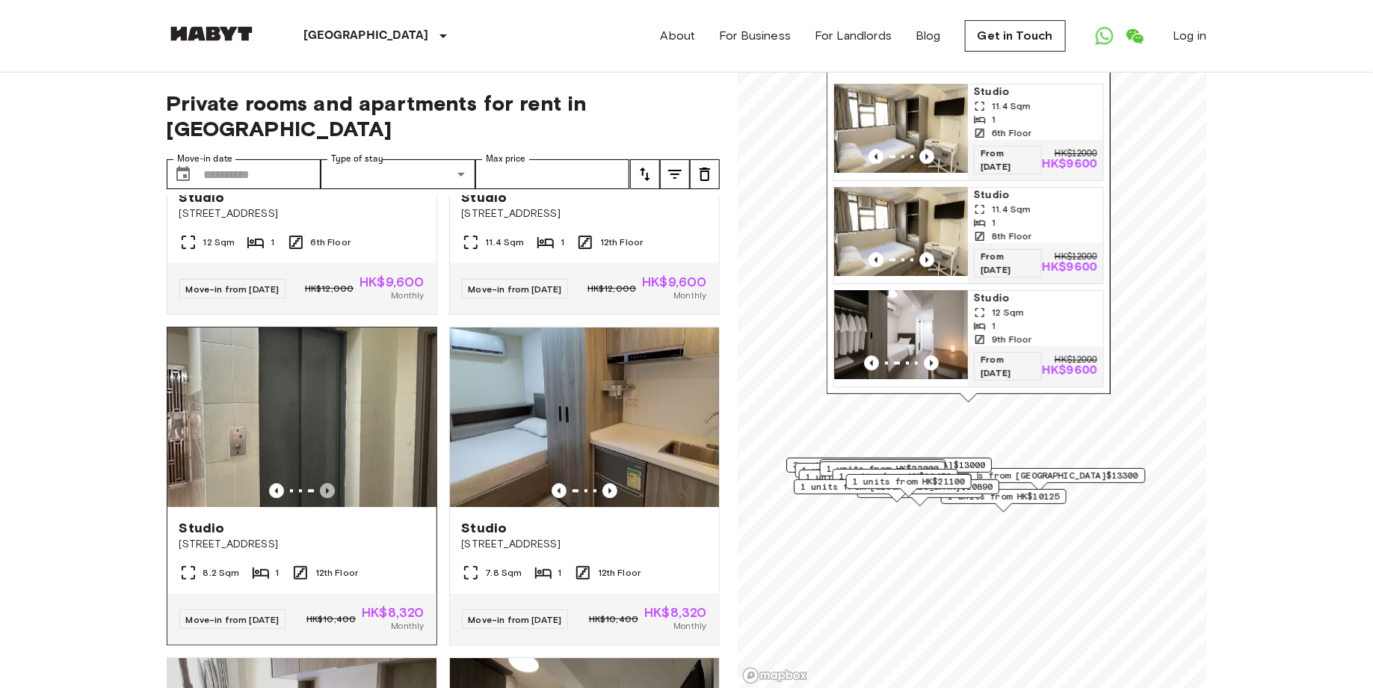
click at [332, 498] on icon "Previous image" at bounding box center [327, 490] width 15 height 15
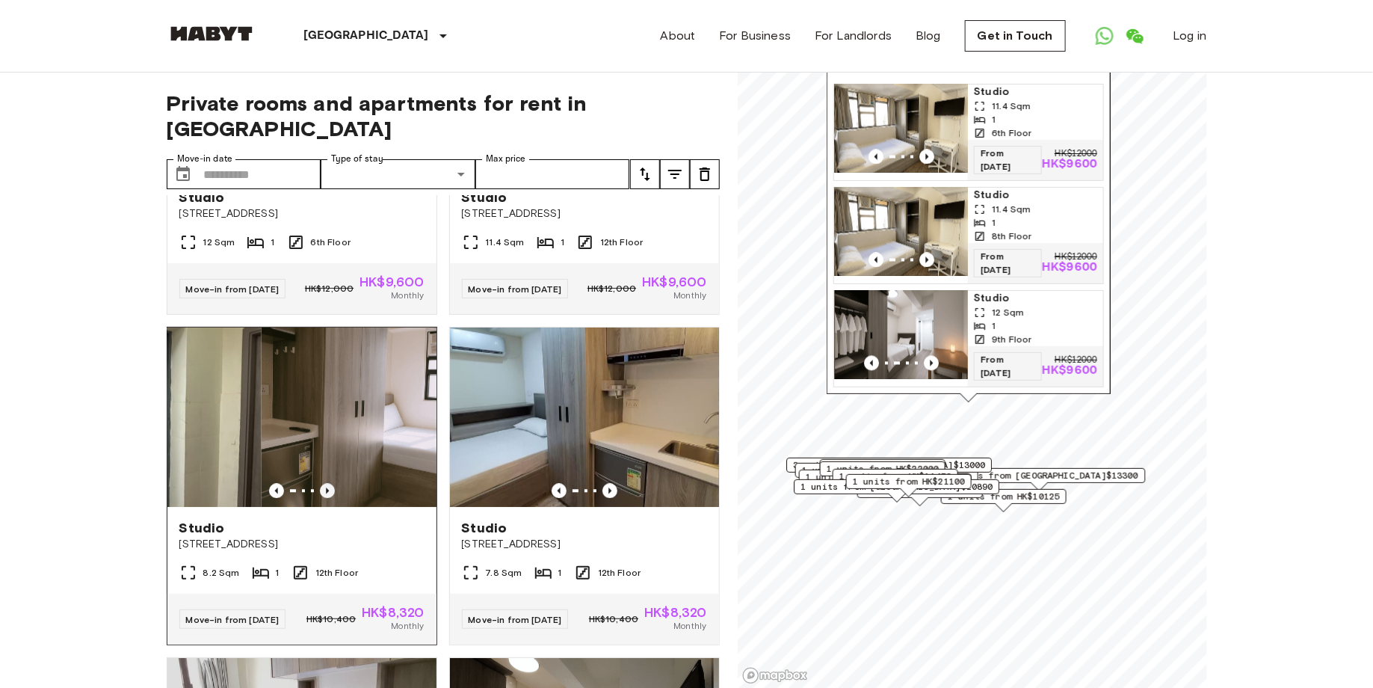
click at [332, 498] on icon "Previous image" at bounding box center [327, 490] width 15 height 15
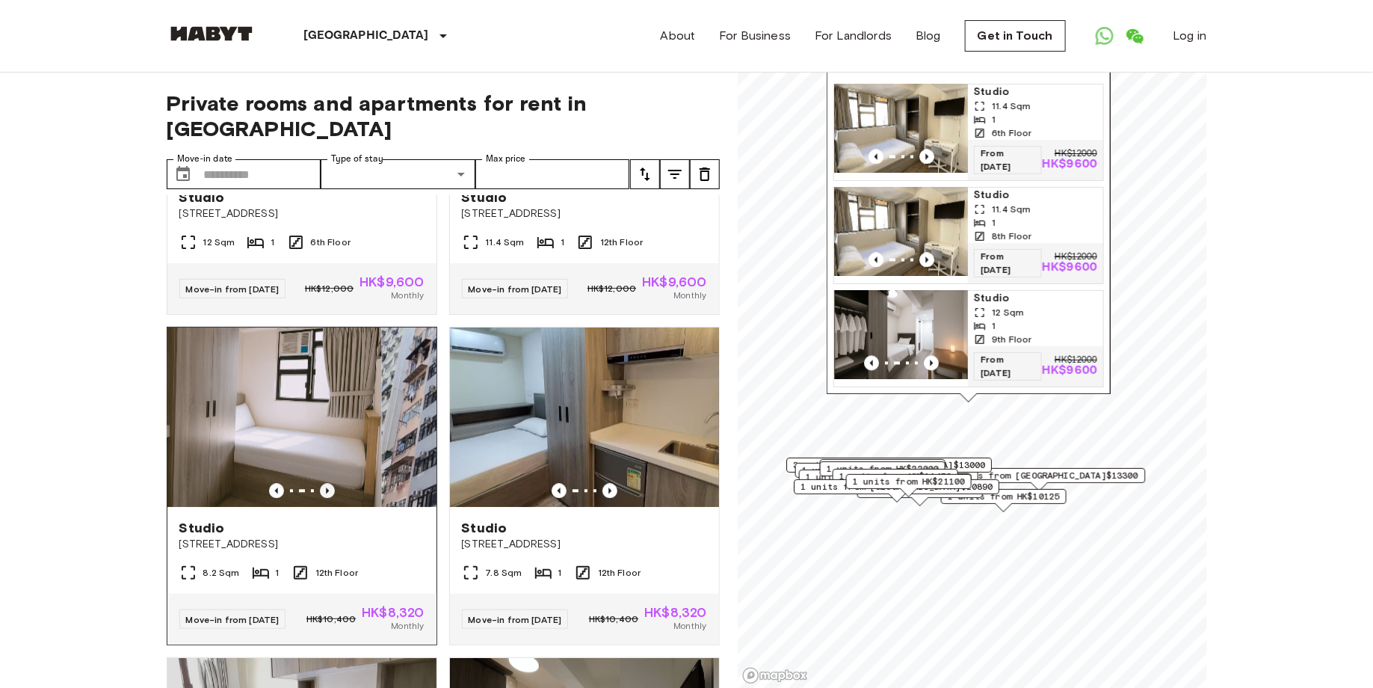
click at [332, 498] on icon "Previous image" at bounding box center [327, 490] width 15 height 15
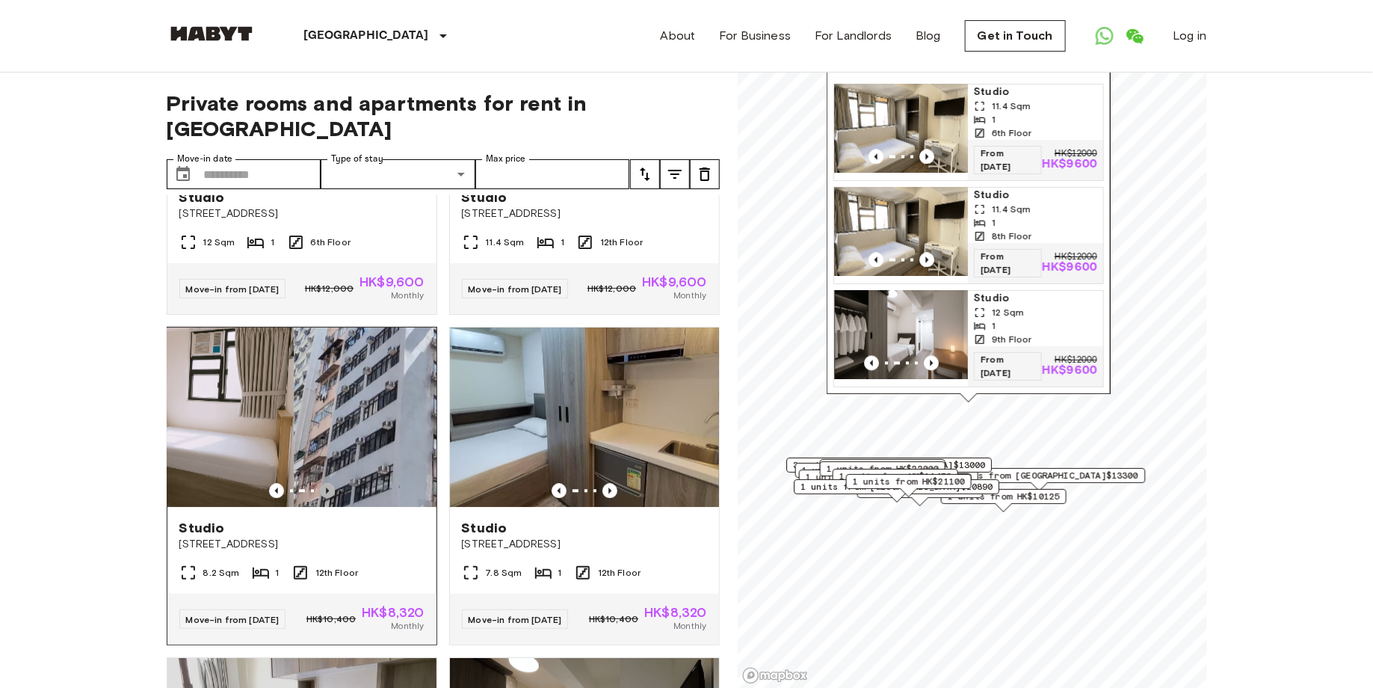
click at [332, 498] on icon "Previous image" at bounding box center [327, 490] width 15 height 15
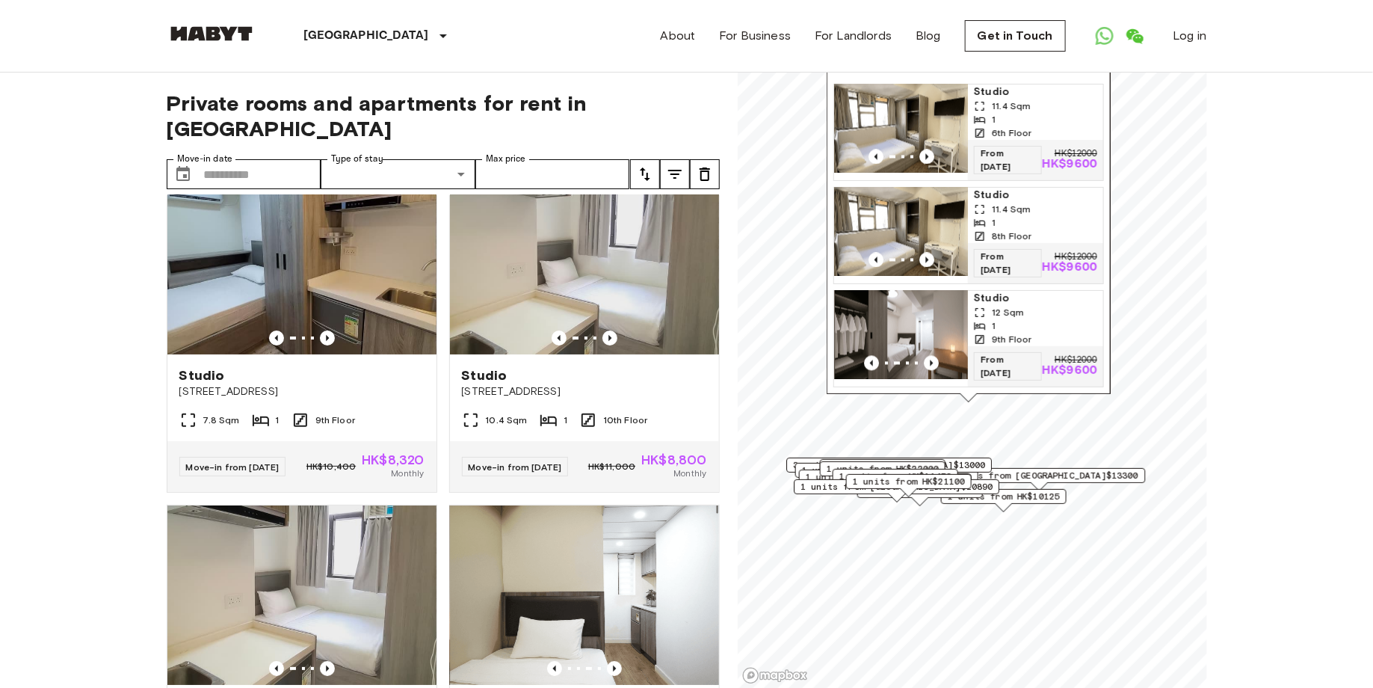
scroll to position [2713, 0]
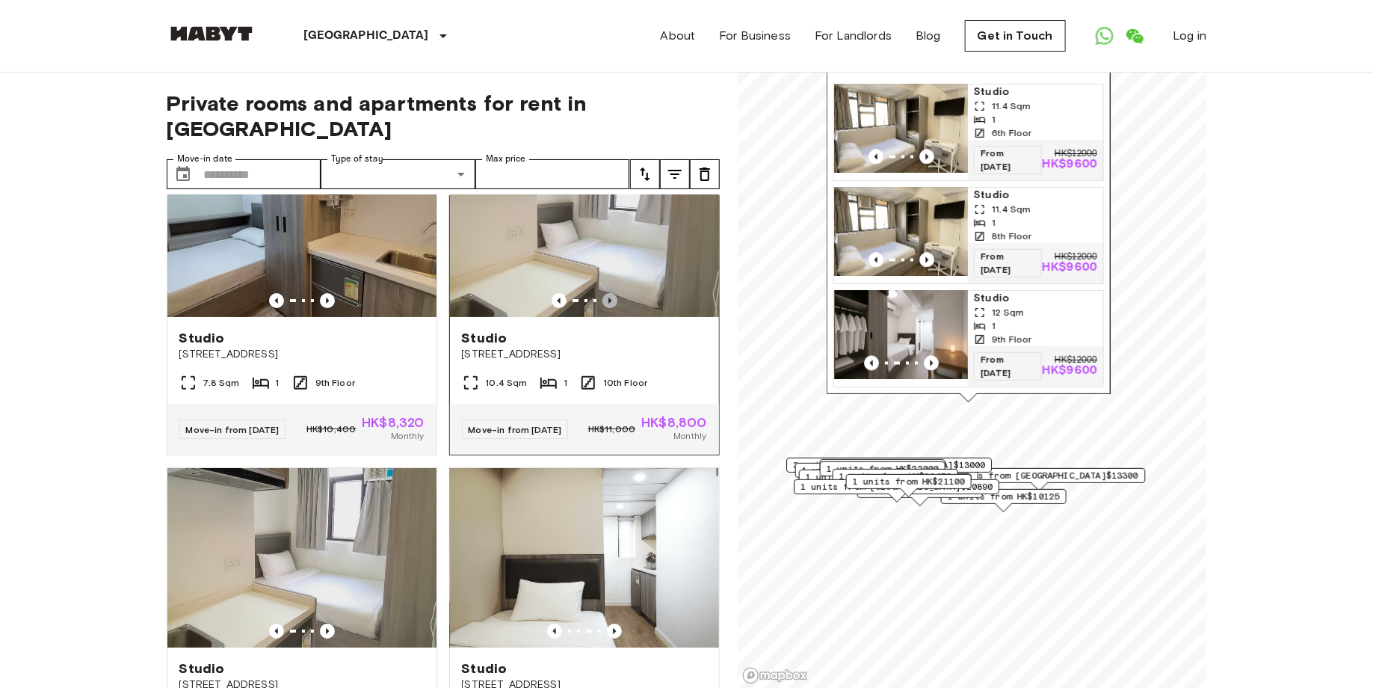
click at [609, 303] on icon "Previous image" at bounding box center [609, 300] width 3 height 6
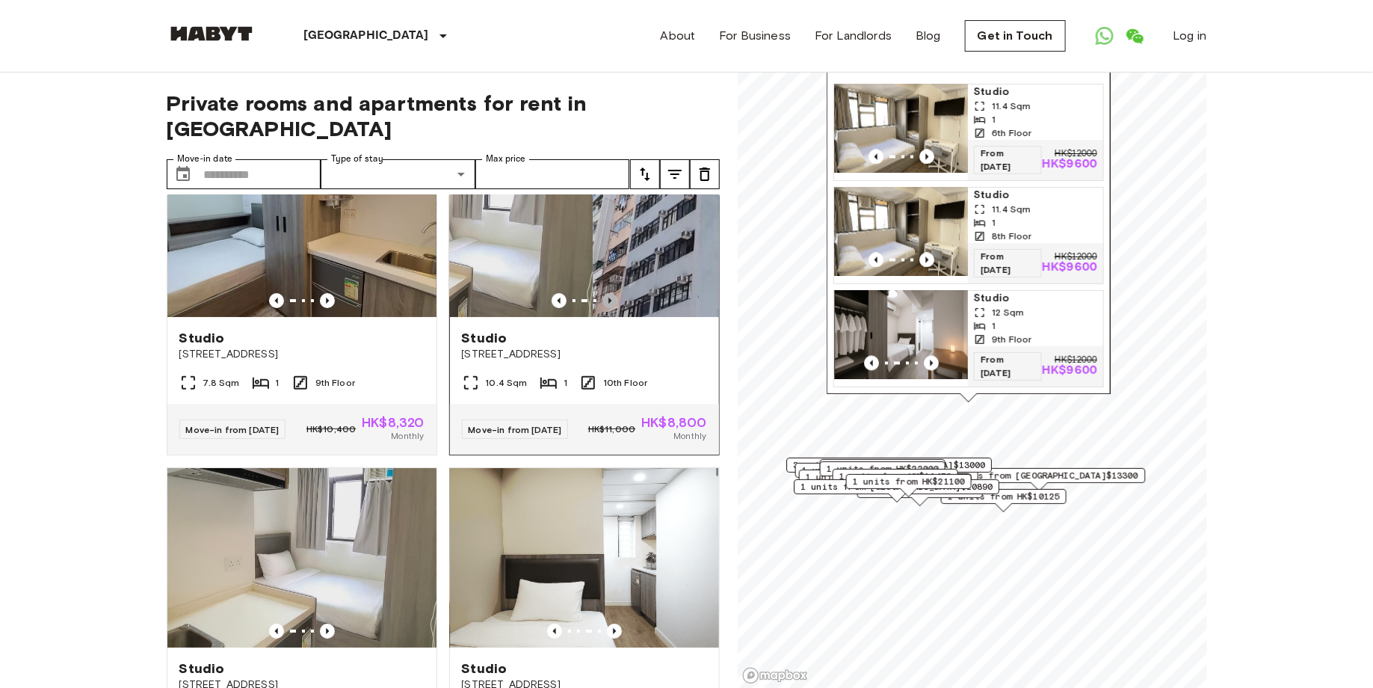
click at [609, 303] on icon "Previous image" at bounding box center [609, 300] width 3 height 6
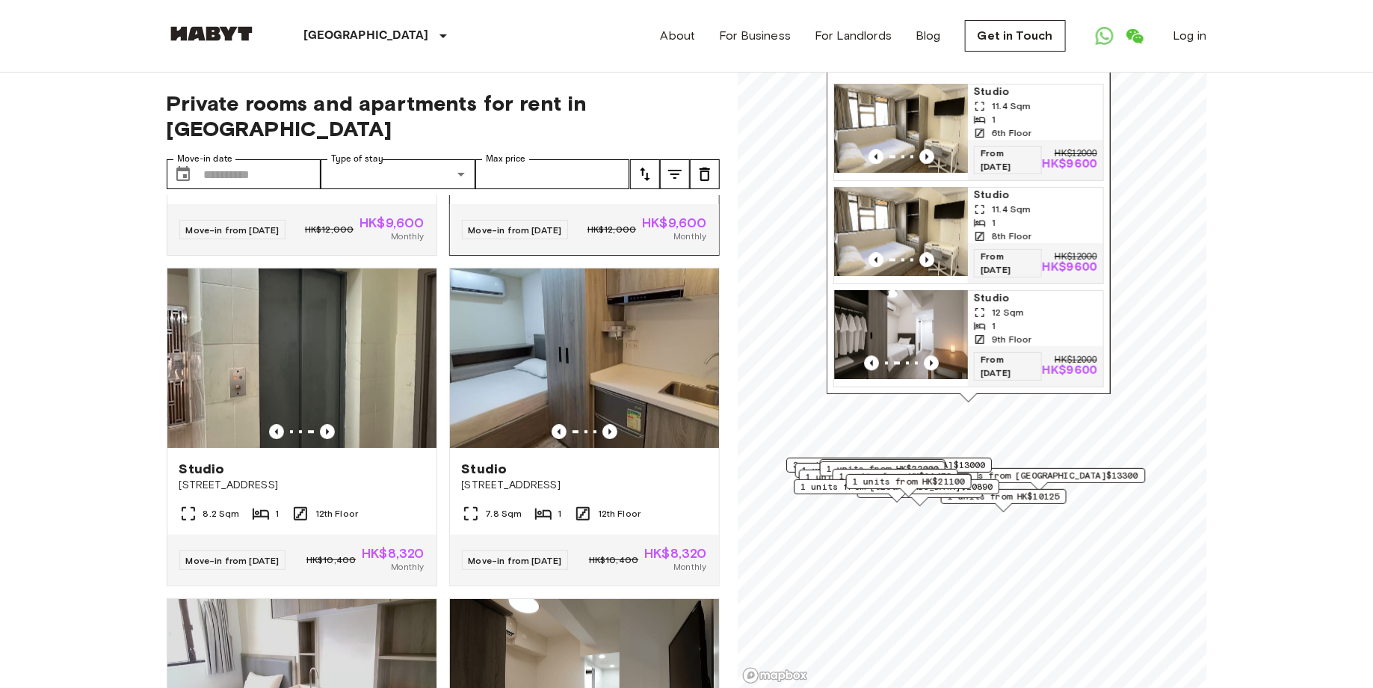
scroll to position [1923, 0]
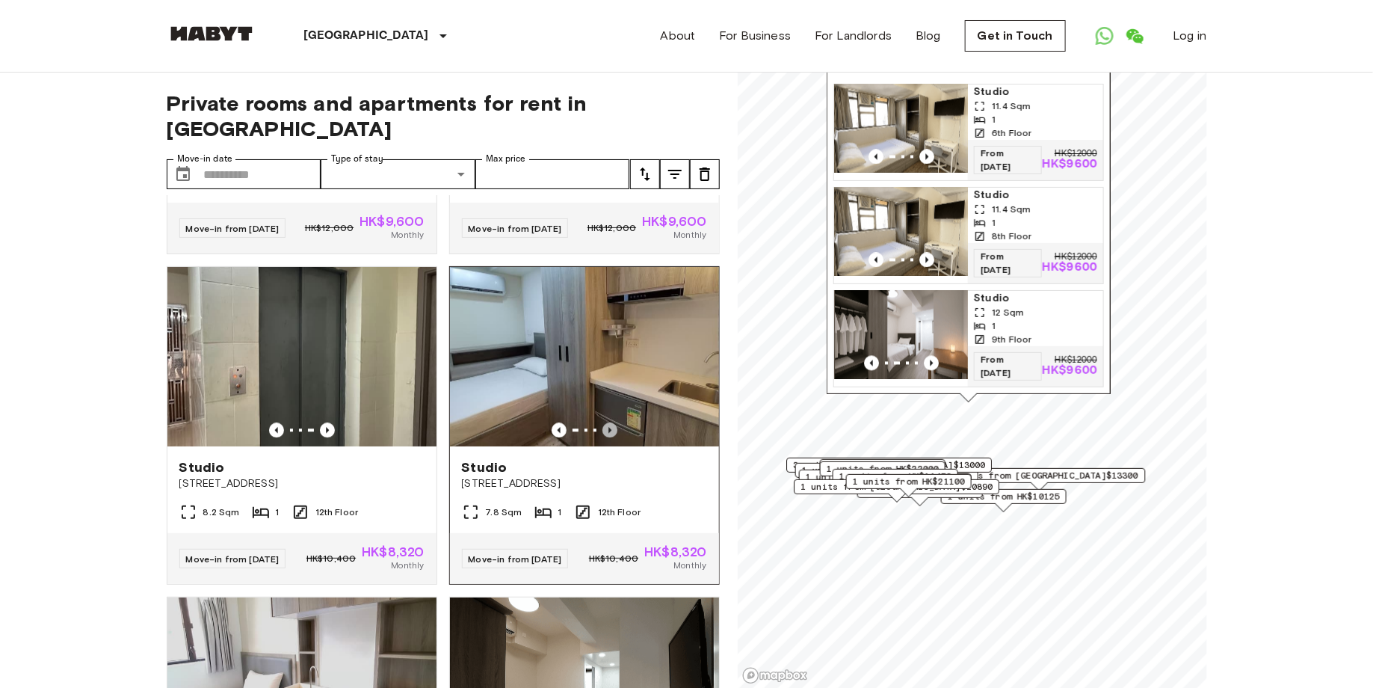
click at [614, 437] on icon "Previous image" at bounding box center [609, 429] width 15 height 15
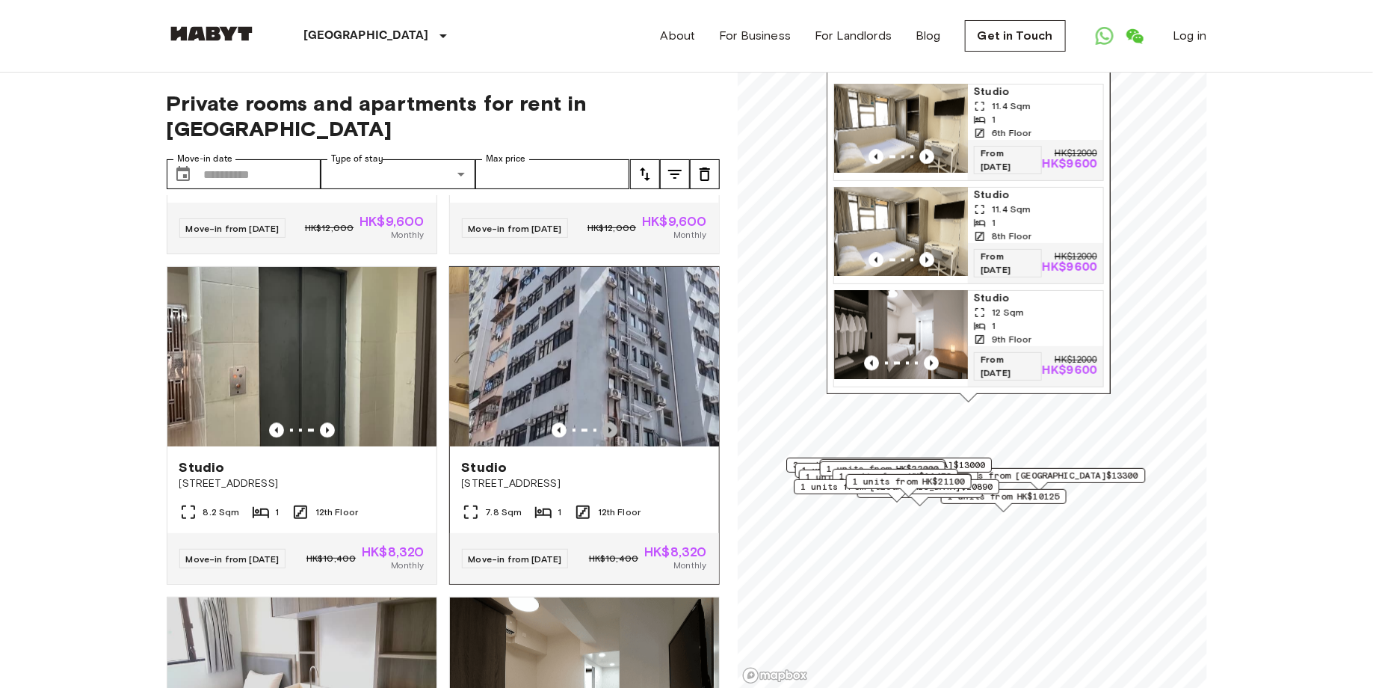
click at [613, 437] on icon "Previous image" at bounding box center [609, 429] width 15 height 15
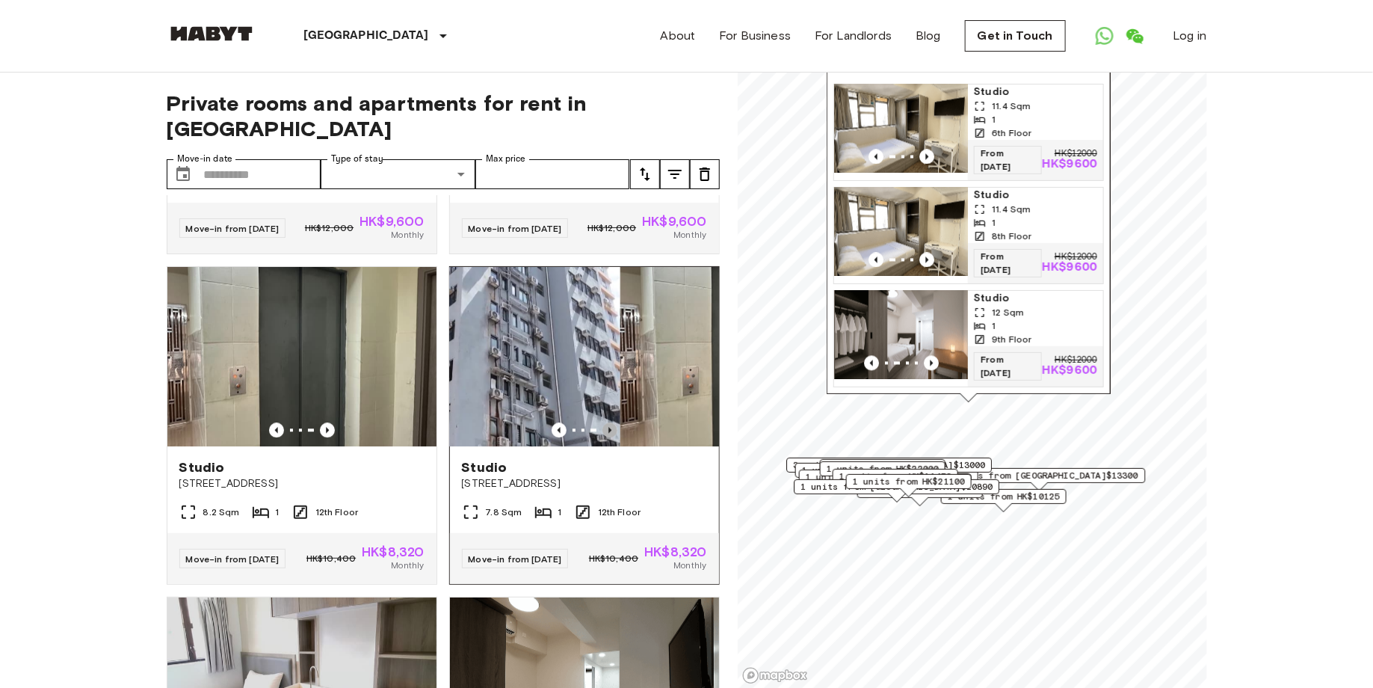
click at [613, 437] on icon "Previous image" at bounding box center [609, 429] width 15 height 15
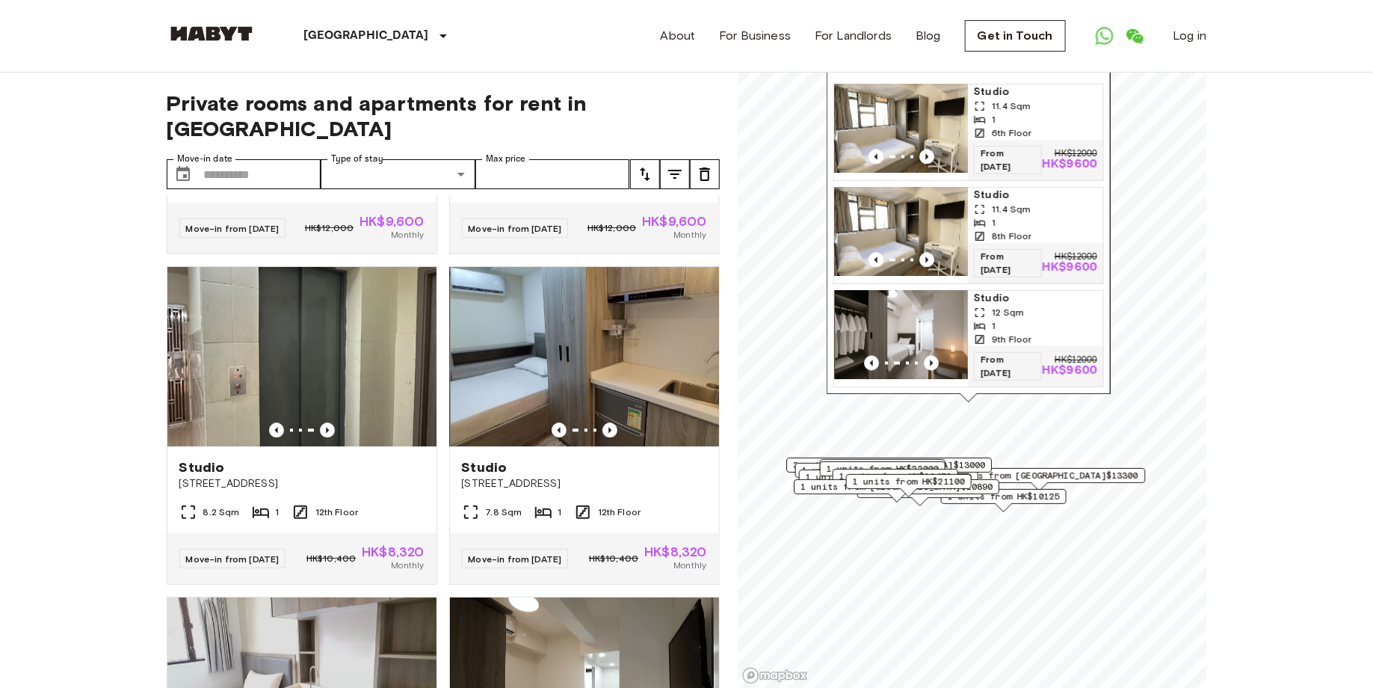
click at [1010, 510] on div "Map marker" at bounding box center [1004, 507] width 16 height 8
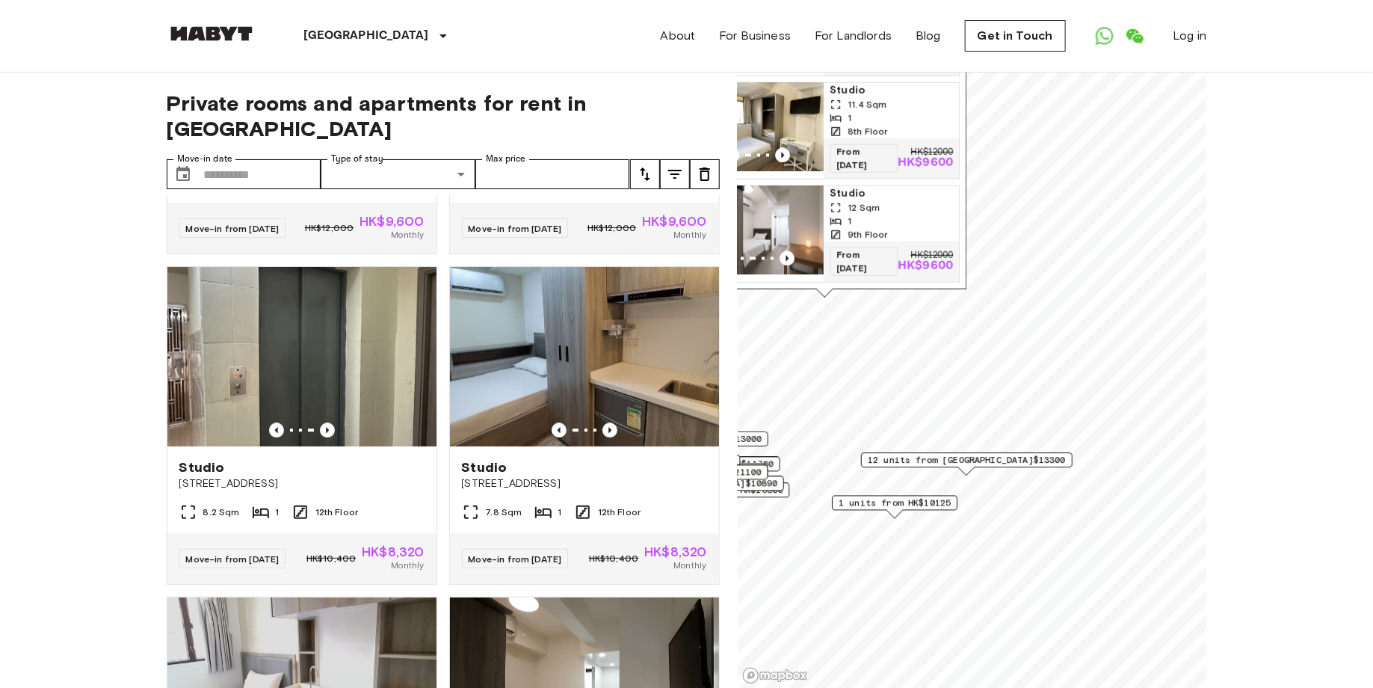
drag, startPoint x: 1031, startPoint y: 504, endPoint x: 905, endPoint y: 502, distance: 125.6
click at [905, 502] on span "1 units from HK$10125" at bounding box center [895, 502] width 112 height 13
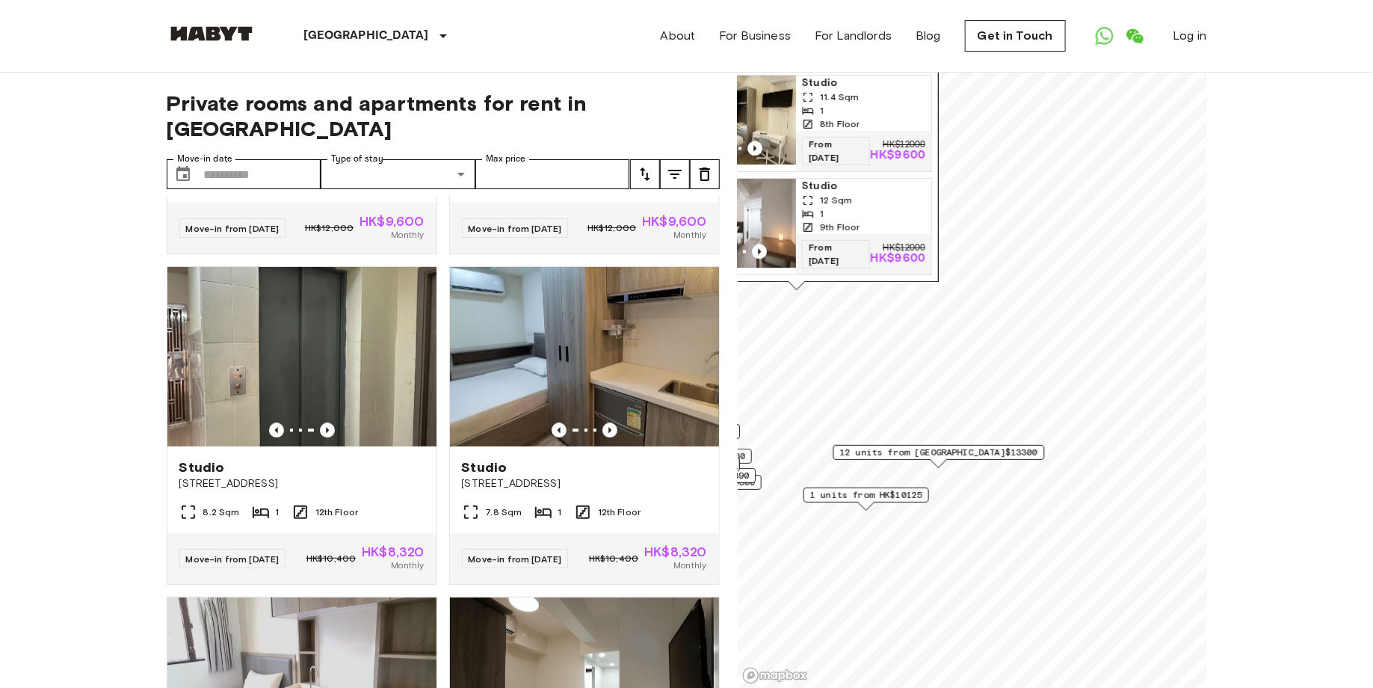
click at [950, 457] on span "12 units from [GEOGRAPHIC_DATA]$13300" at bounding box center [938, 451] width 198 height 13
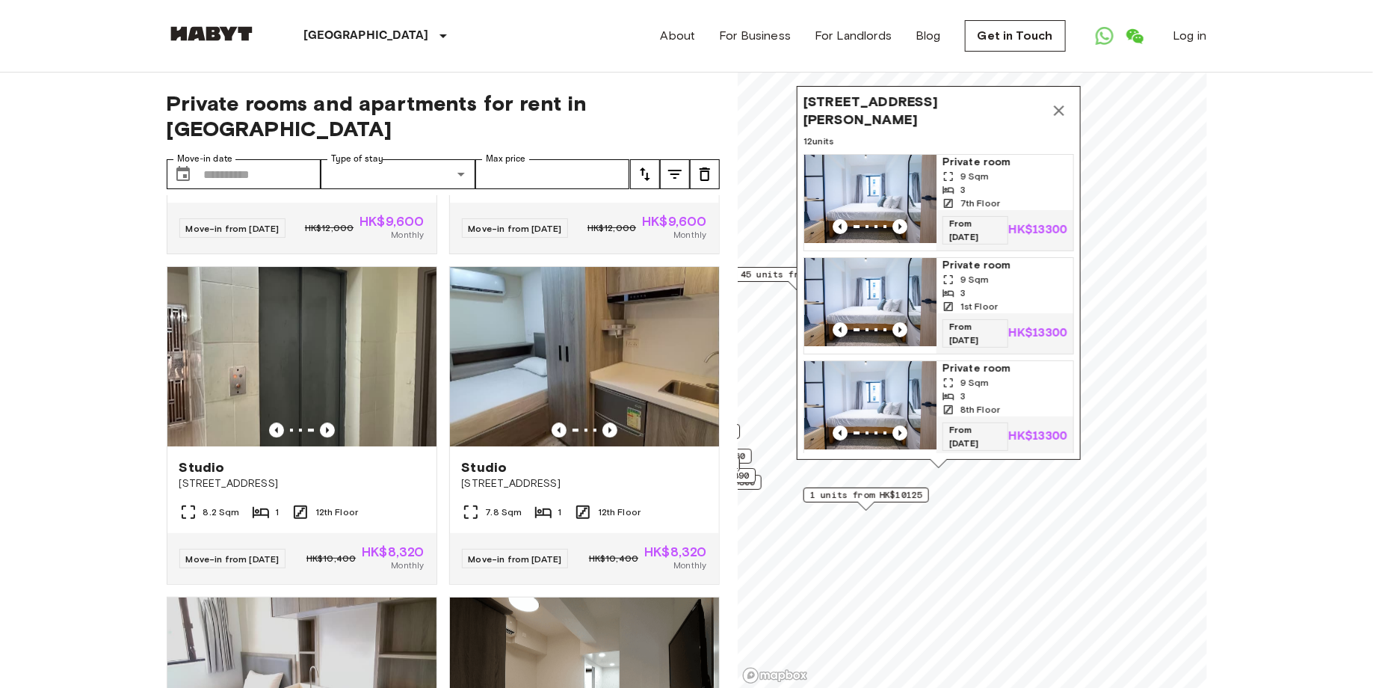
click at [889, 492] on span "1 units from HK$10125" at bounding box center [865, 494] width 112 height 13
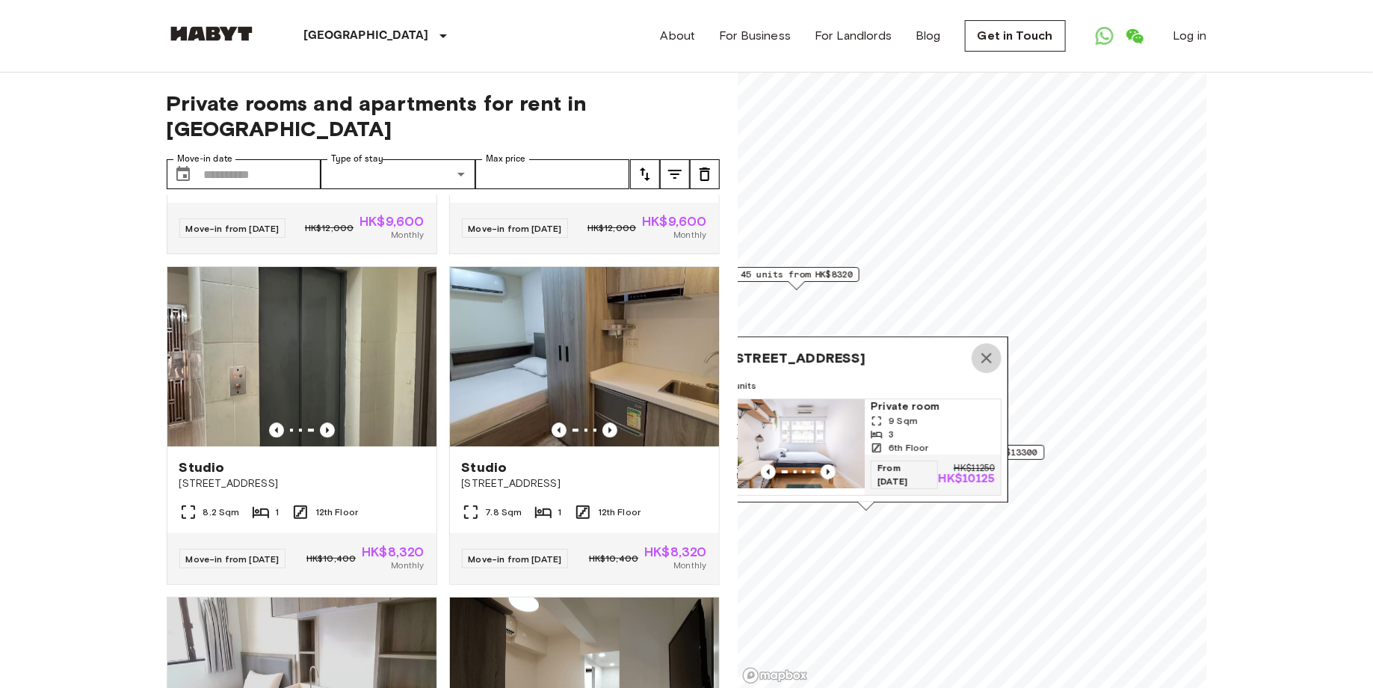
click at [989, 355] on icon "Map marker" at bounding box center [987, 358] width 18 height 18
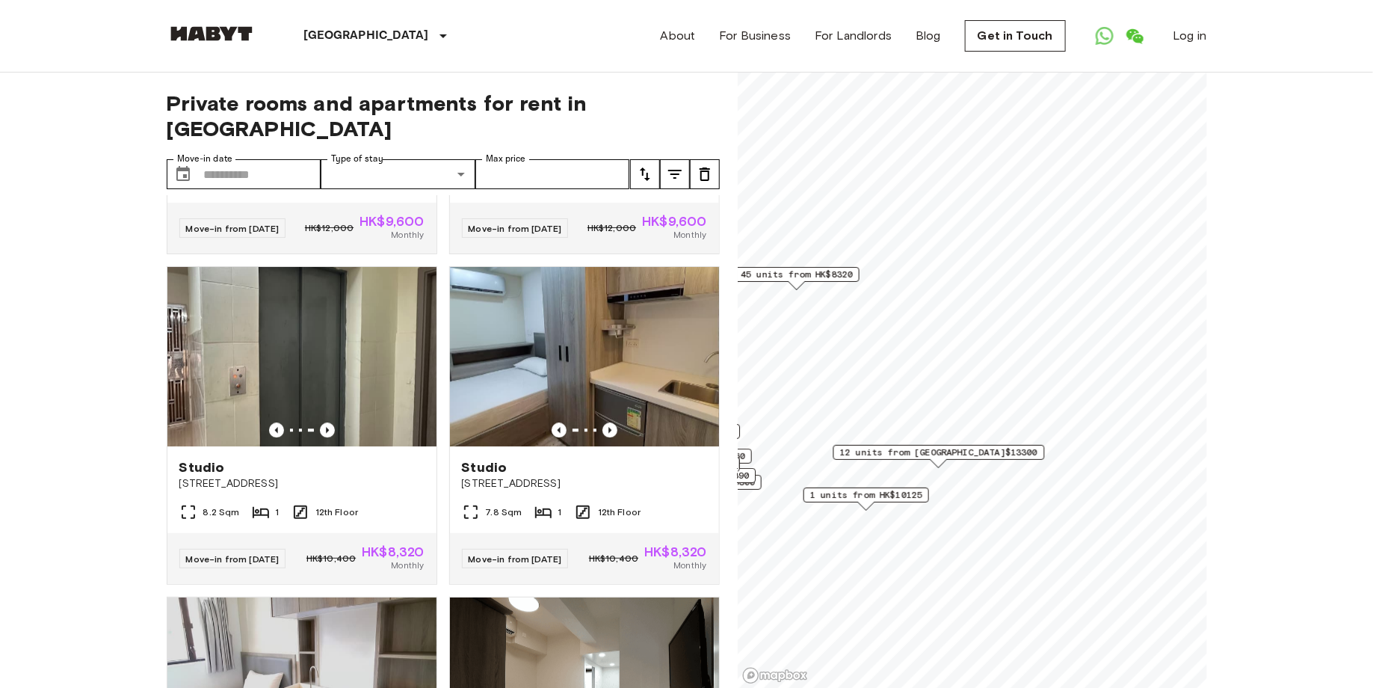
click at [946, 452] on span "12 units from [GEOGRAPHIC_DATA]$13300" at bounding box center [938, 451] width 198 height 13
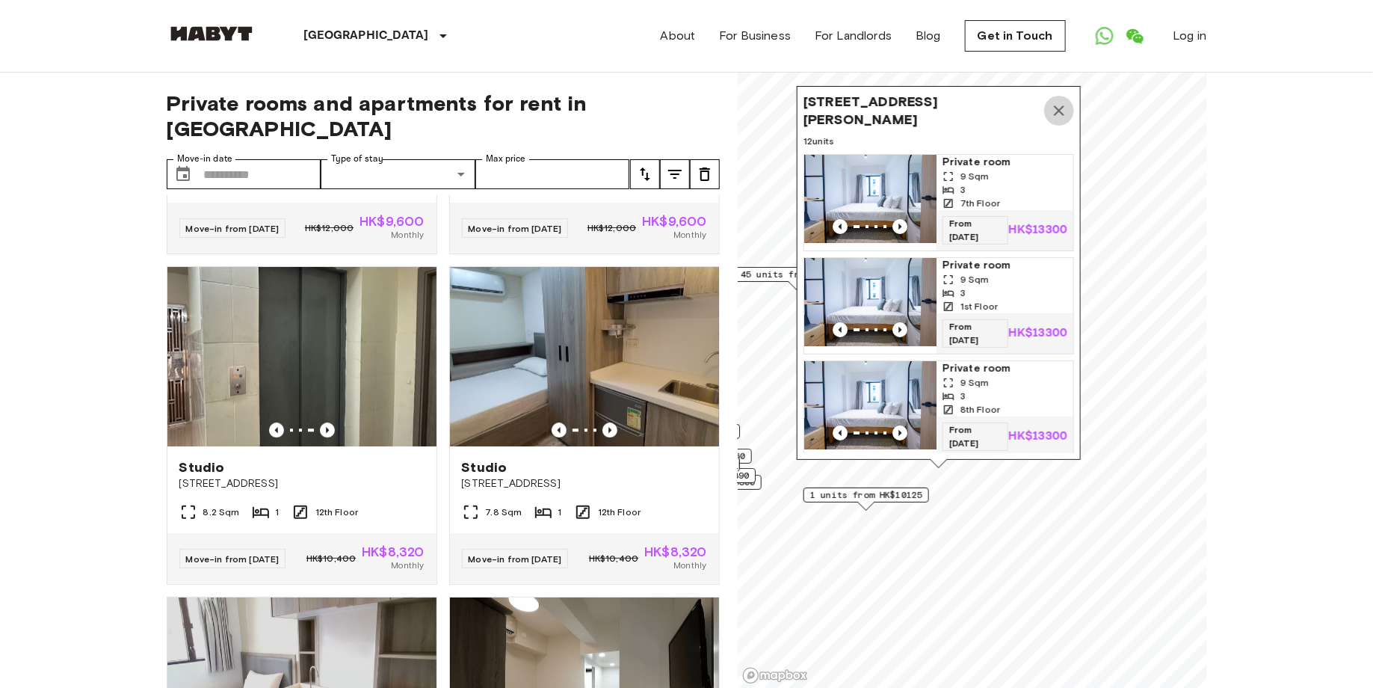
click at [1061, 108] on icon "Map marker" at bounding box center [1059, 110] width 10 height 10
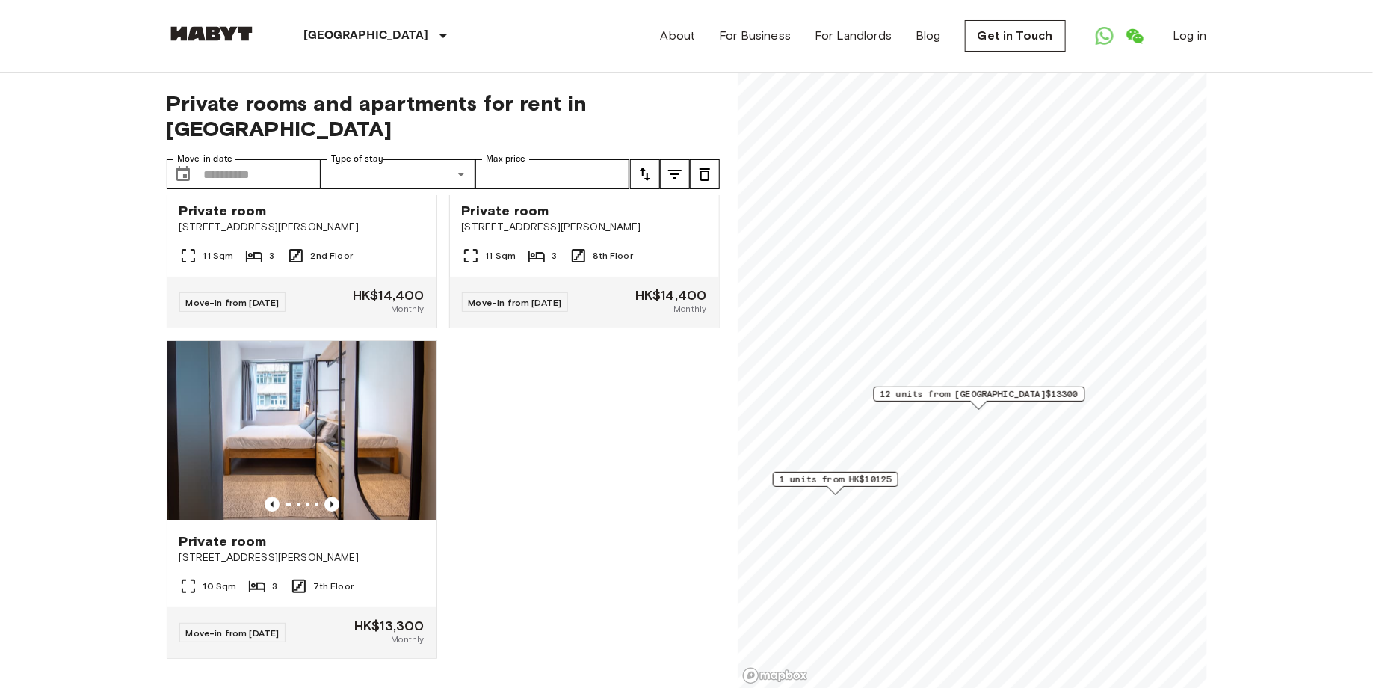
scroll to position [1822, 0]
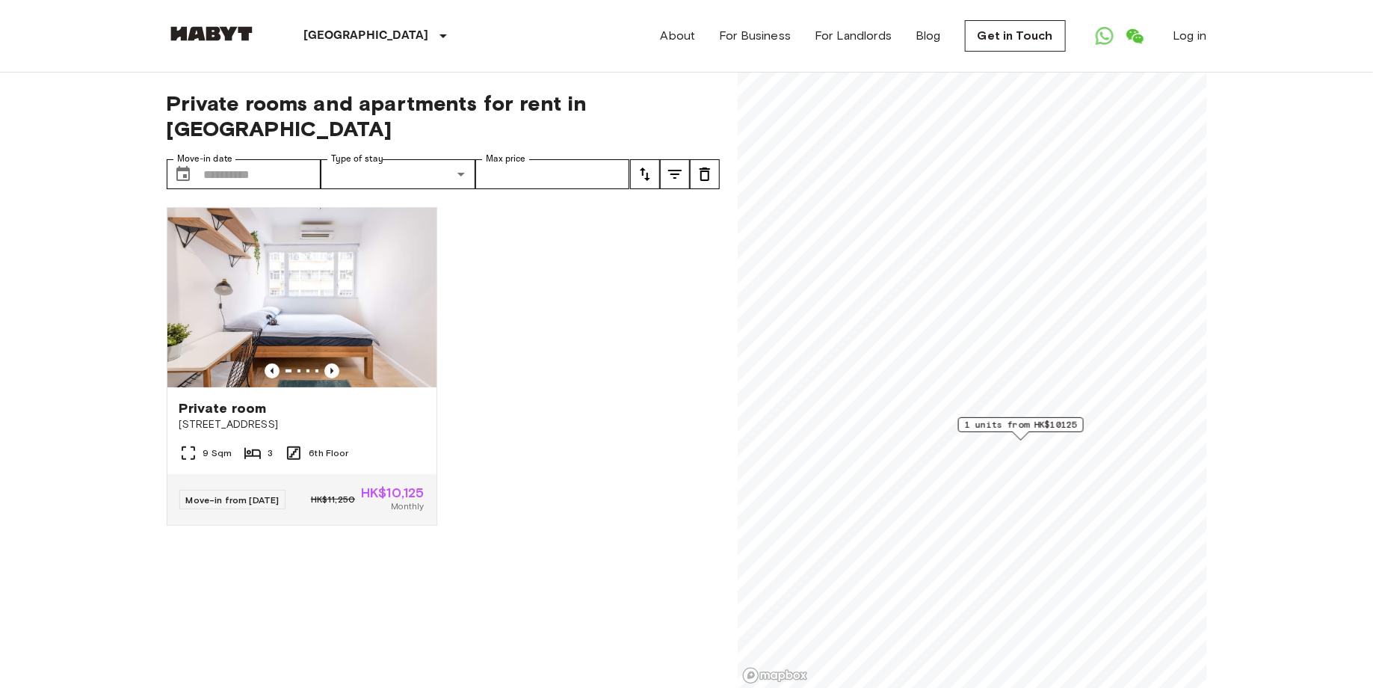
click at [1019, 433] on div "Map marker" at bounding box center [1021, 435] width 16 height 8
click at [1020, 422] on span "1 units from HK$10125" at bounding box center [1020, 424] width 112 height 13
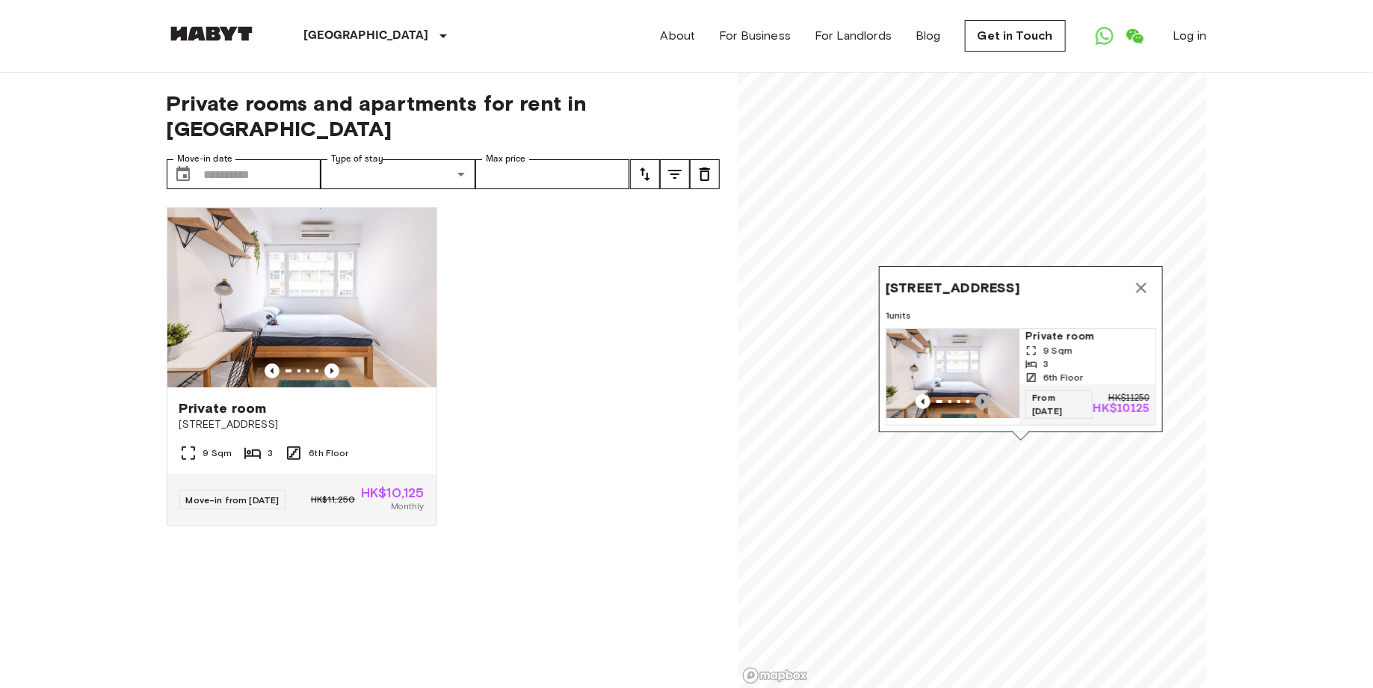
click at [975, 395] on icon "Previous image" at bounding box center [982, 401] width 15 height 15
click at [975, 395] on img "Map marker" at bounding box center [1023, 373] width 133 height 89
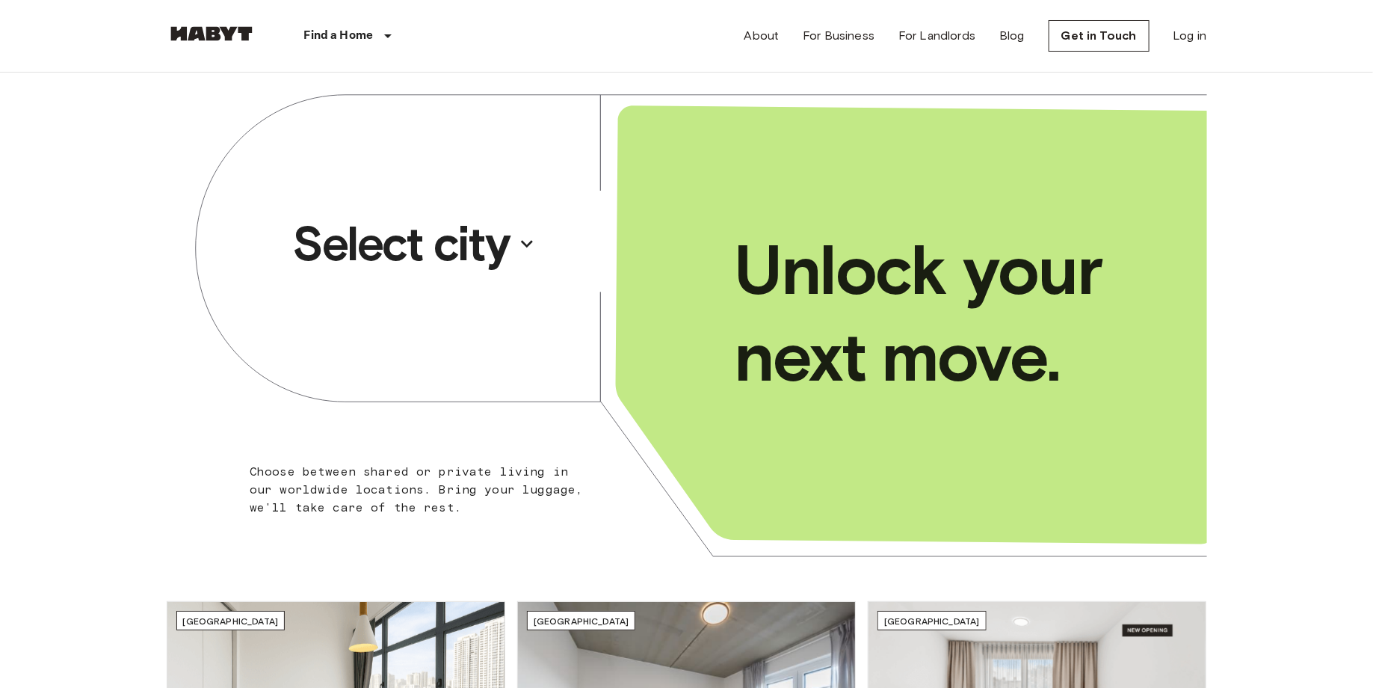
click at [495, 245] on p "Select city" at bounding box center [401, 244] width 217 height 60
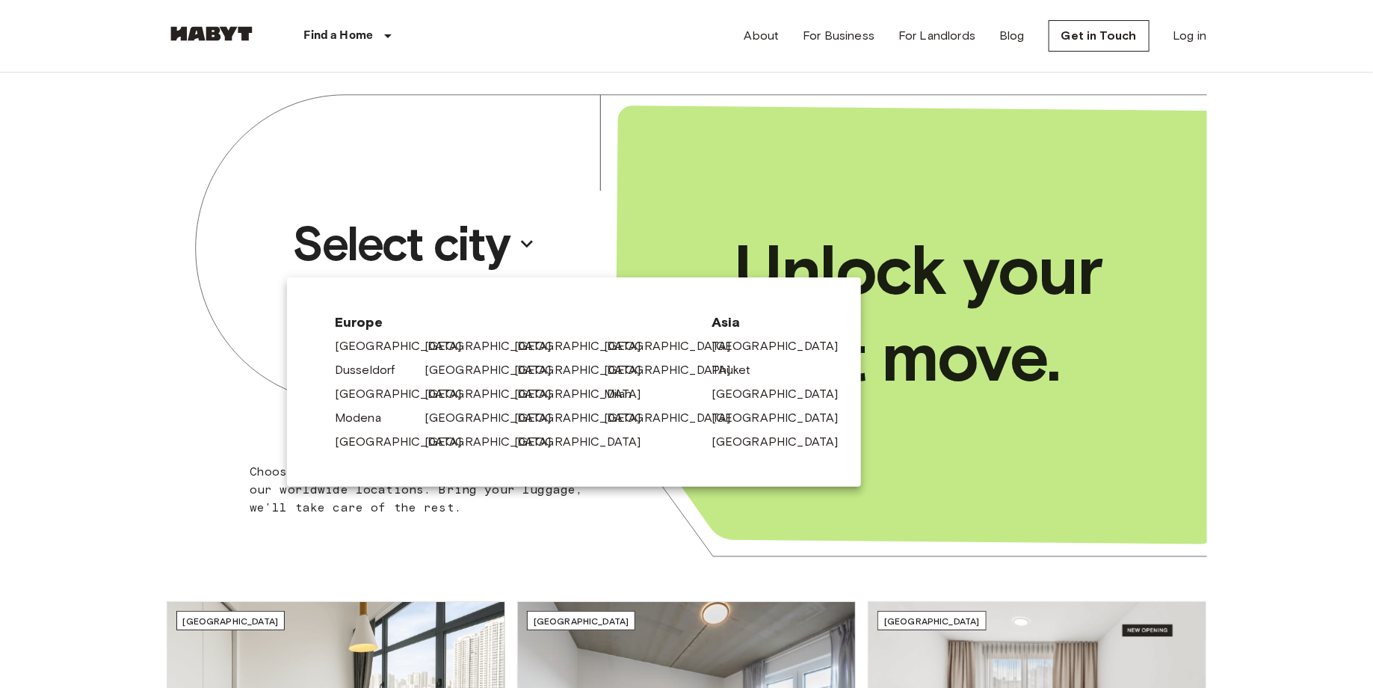
click at [167, 296] on div at bounding box center [686, 344] width 1373 height 688
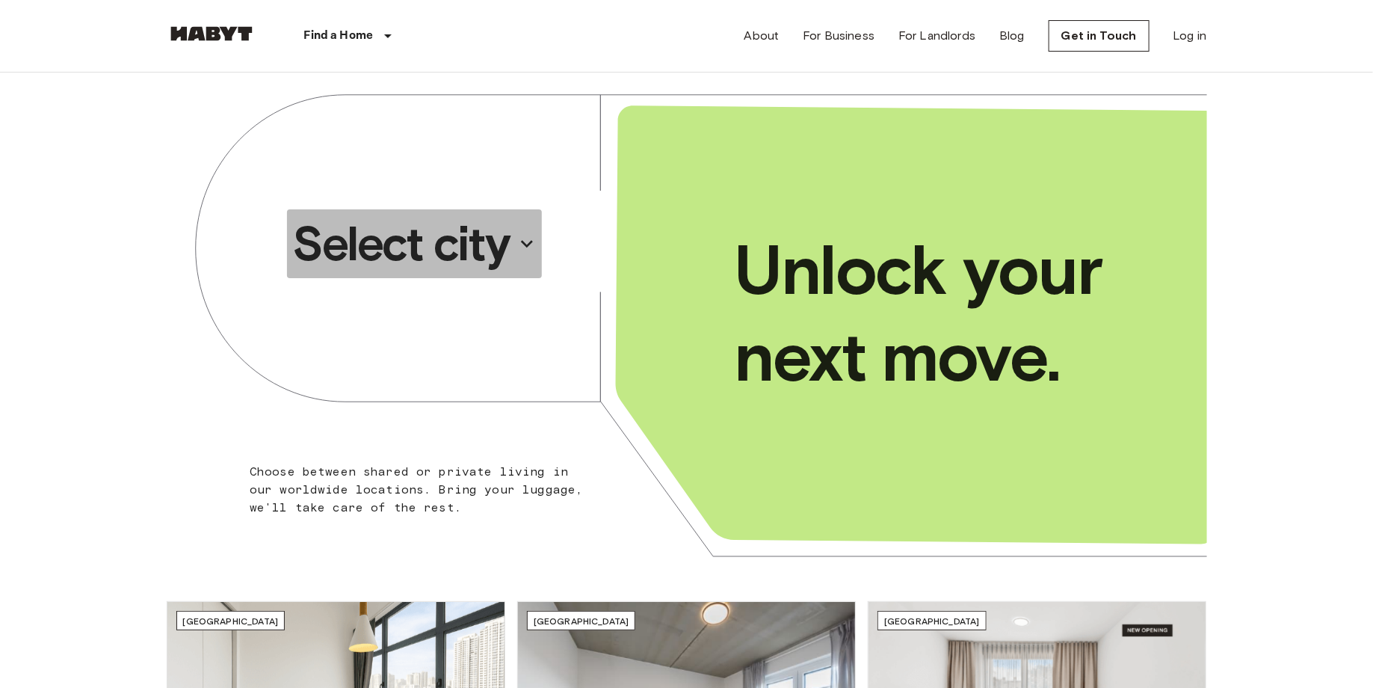
click at [451, 252] on p "Select city" at bounding box center [401, 244] width 217 height 60
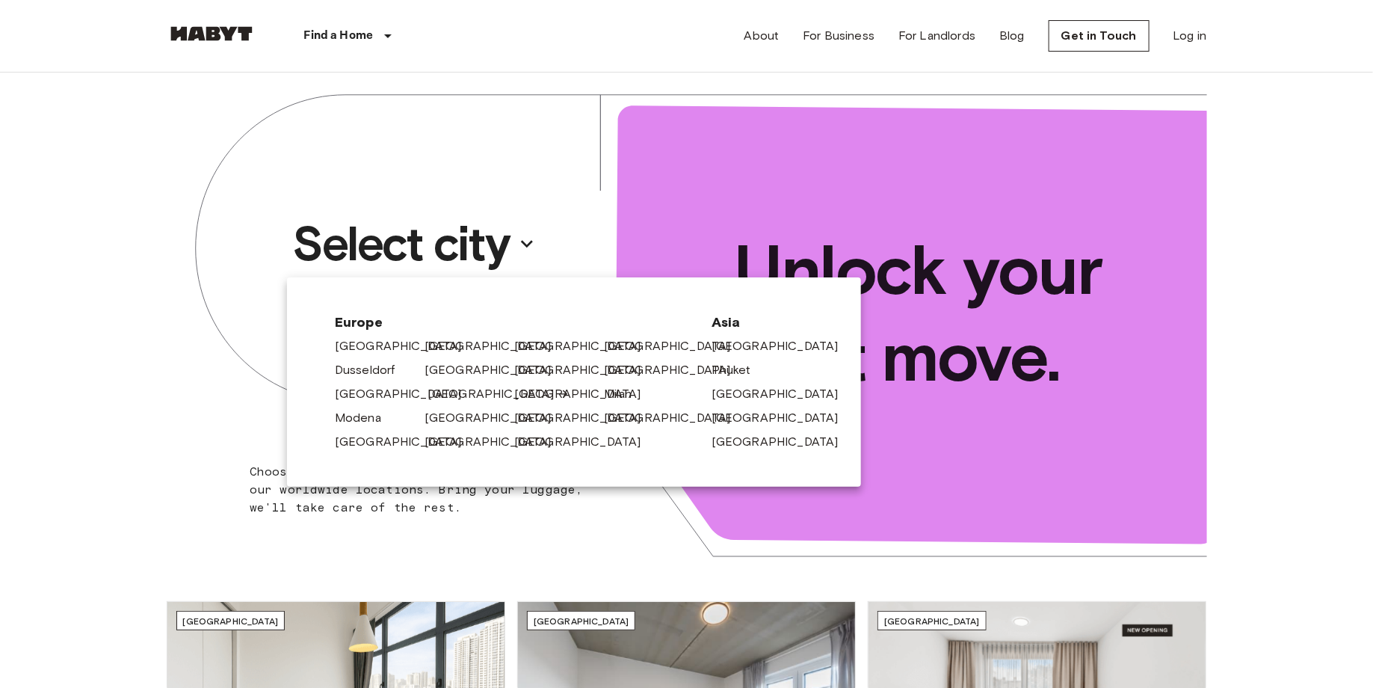
click at [454, 393] on link "[GEOGRAPHIC_DATA]" at bounding box center [499, 394] width 142 height 18
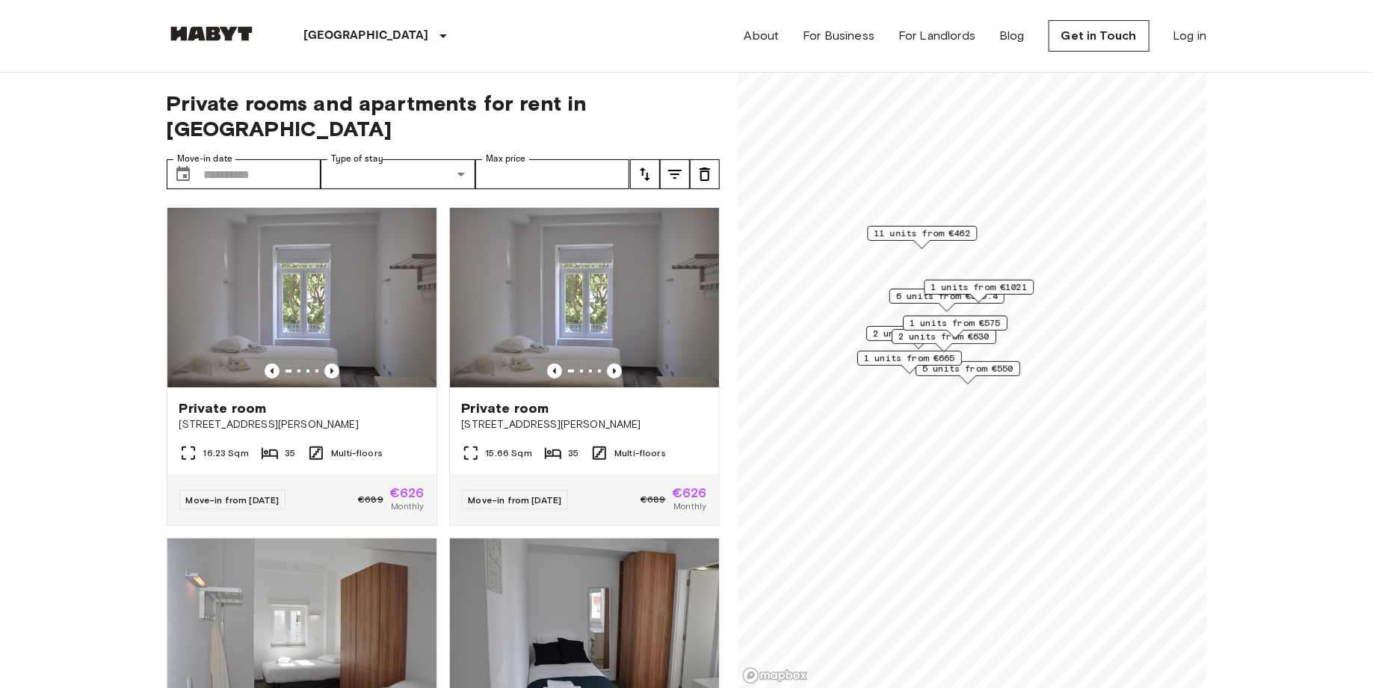
click at [981, 364] on span "5 units from €550" at bounding box center [967, 368] width 91 height 13
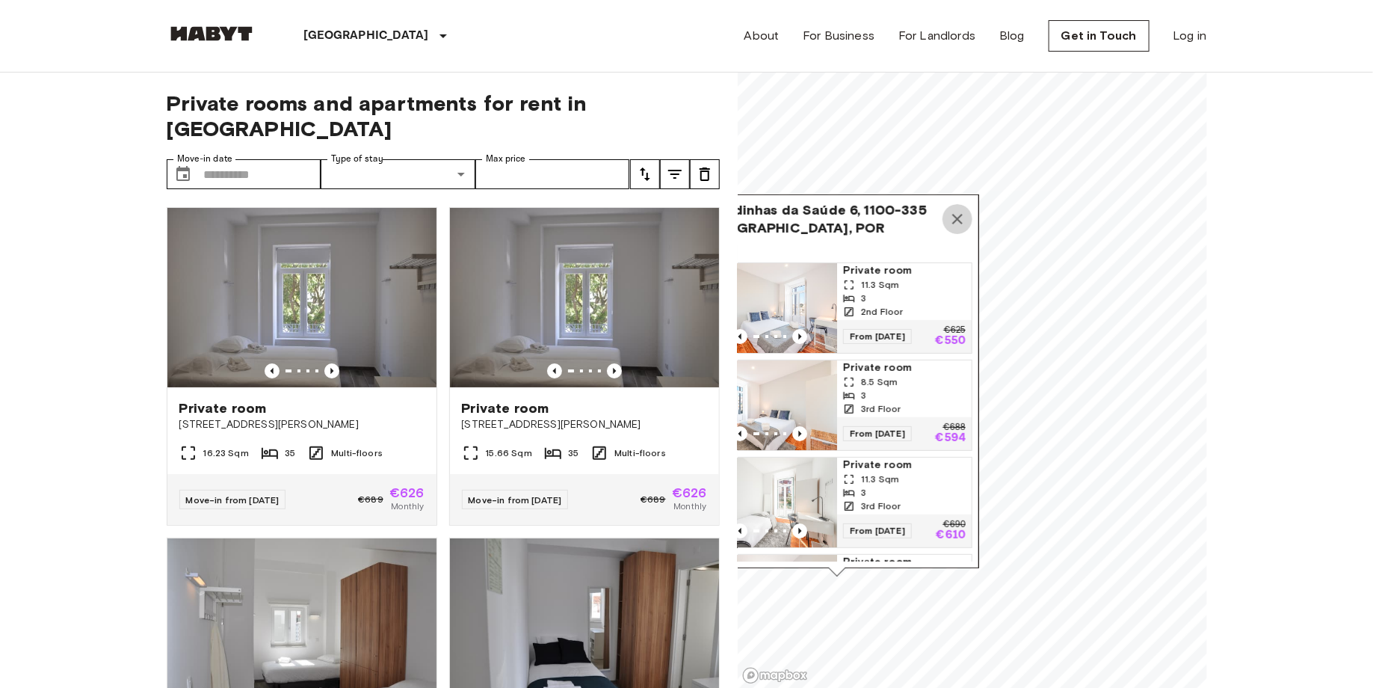
click at [963, 215] on icon "Map marker" at bounding box center [957, 219] width 18 height 18
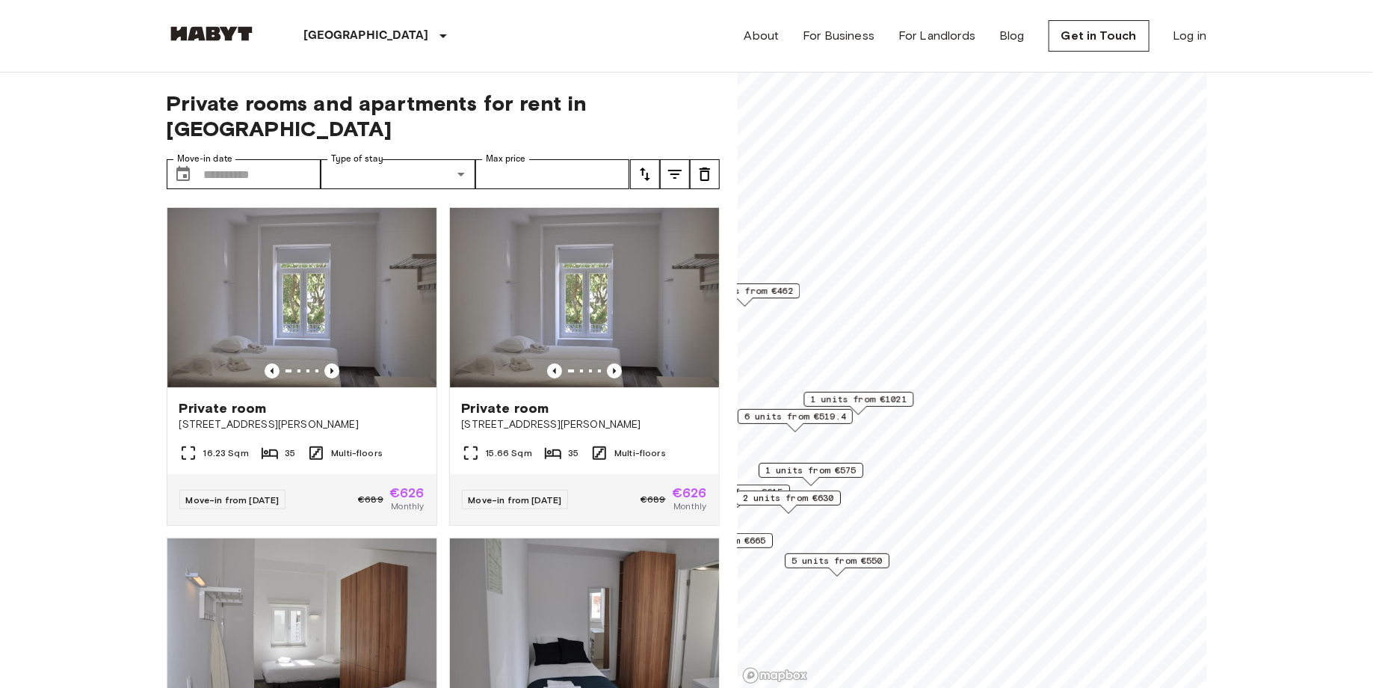
click at [871, 396] on span "1 units from €1021" at bounding box center [858, 398] width 96 height 13
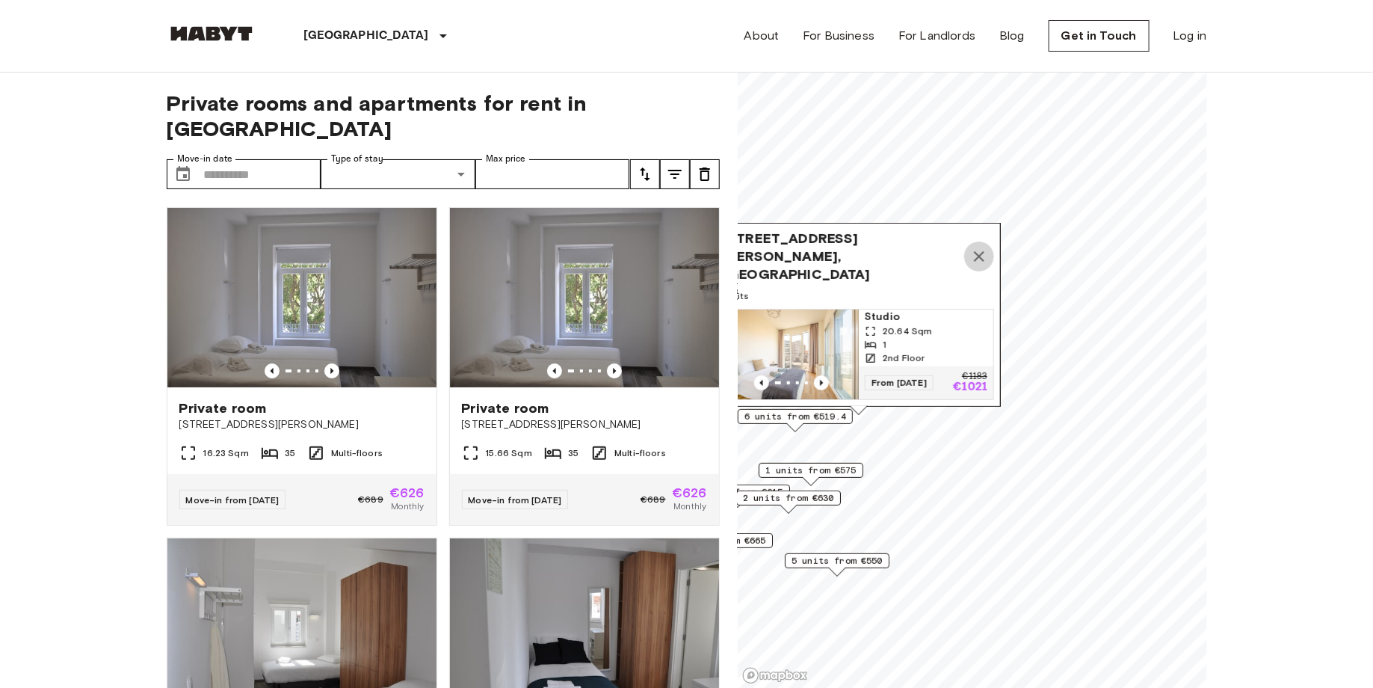
click at [978, 262] on icon "Map marker" at bounding box center [979, 256] width 18 height 18
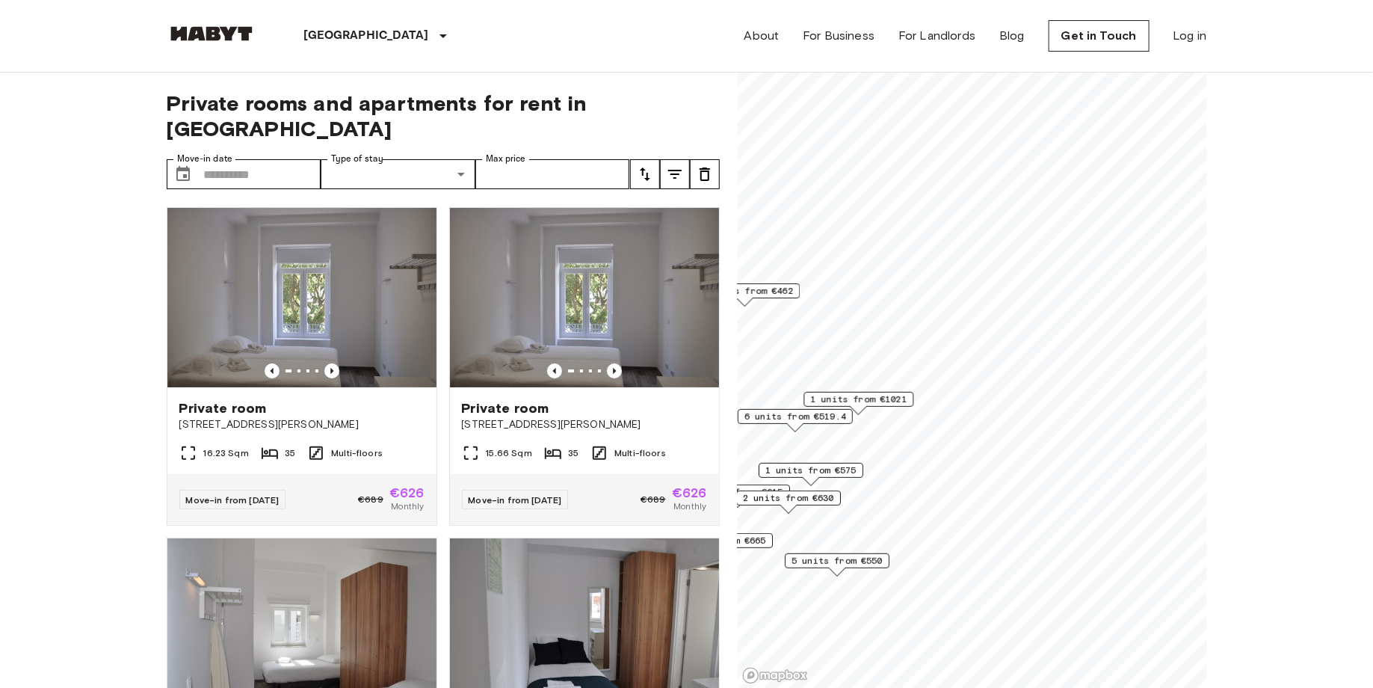
click at [777, 412] on span "6 units from €519.4" at bounding box center [795, 416] width 102 height 13
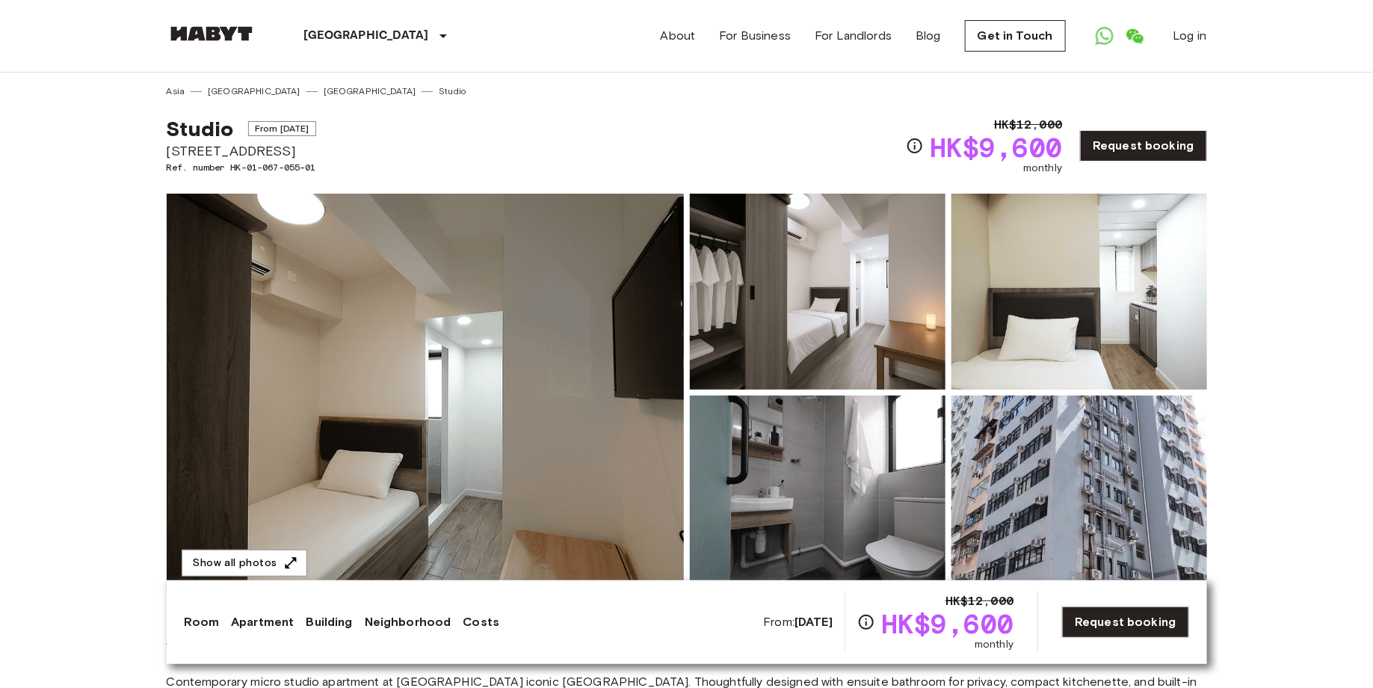
click at [511, 382] on img at bounding box center [425, 393] width 517 height 398
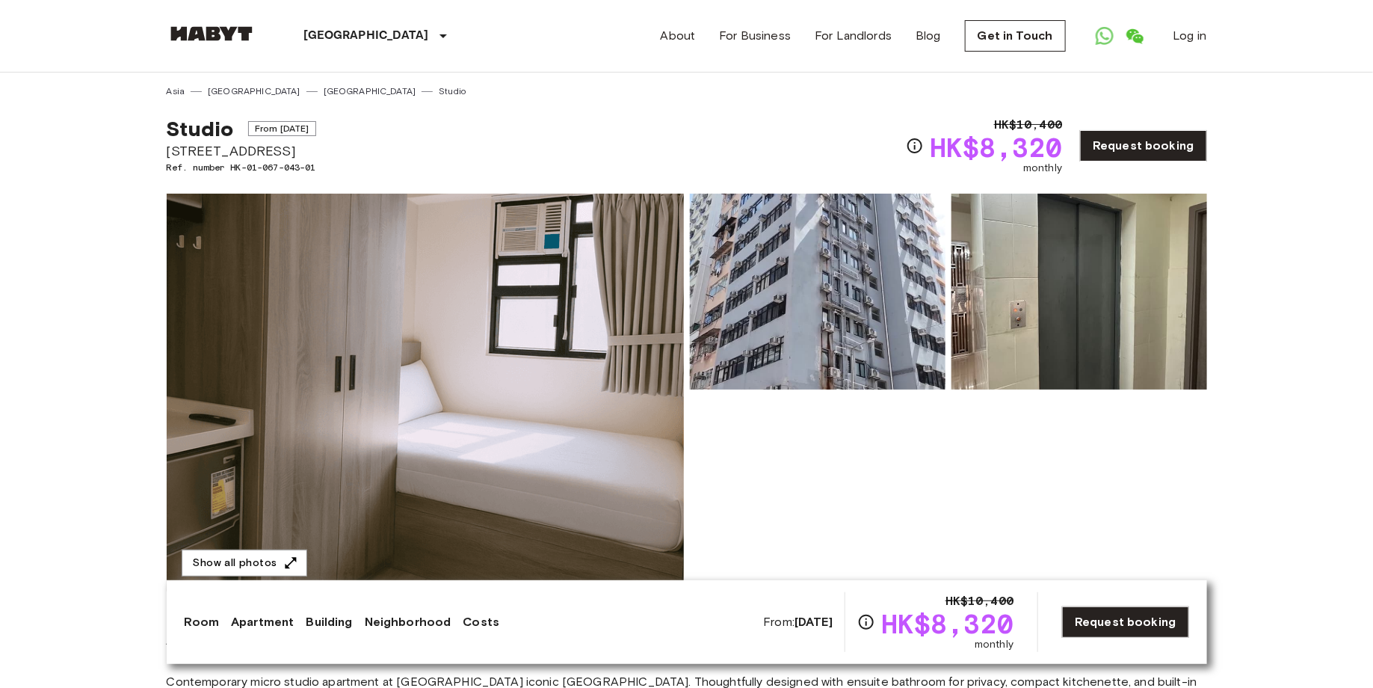
click at [590, 392] on img at bounding box center [425, 393] width 517 height 398
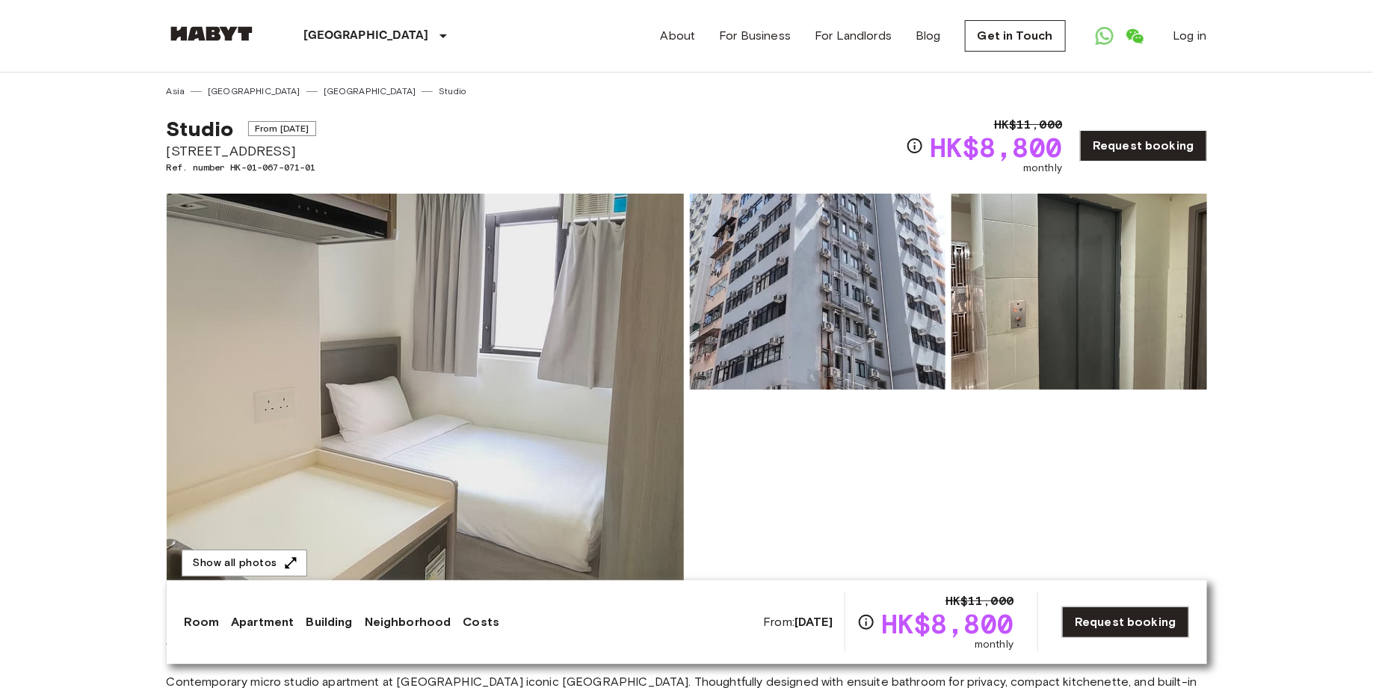
click at [467, 325] on img at bounding box center [425, 393] width 517 height 398
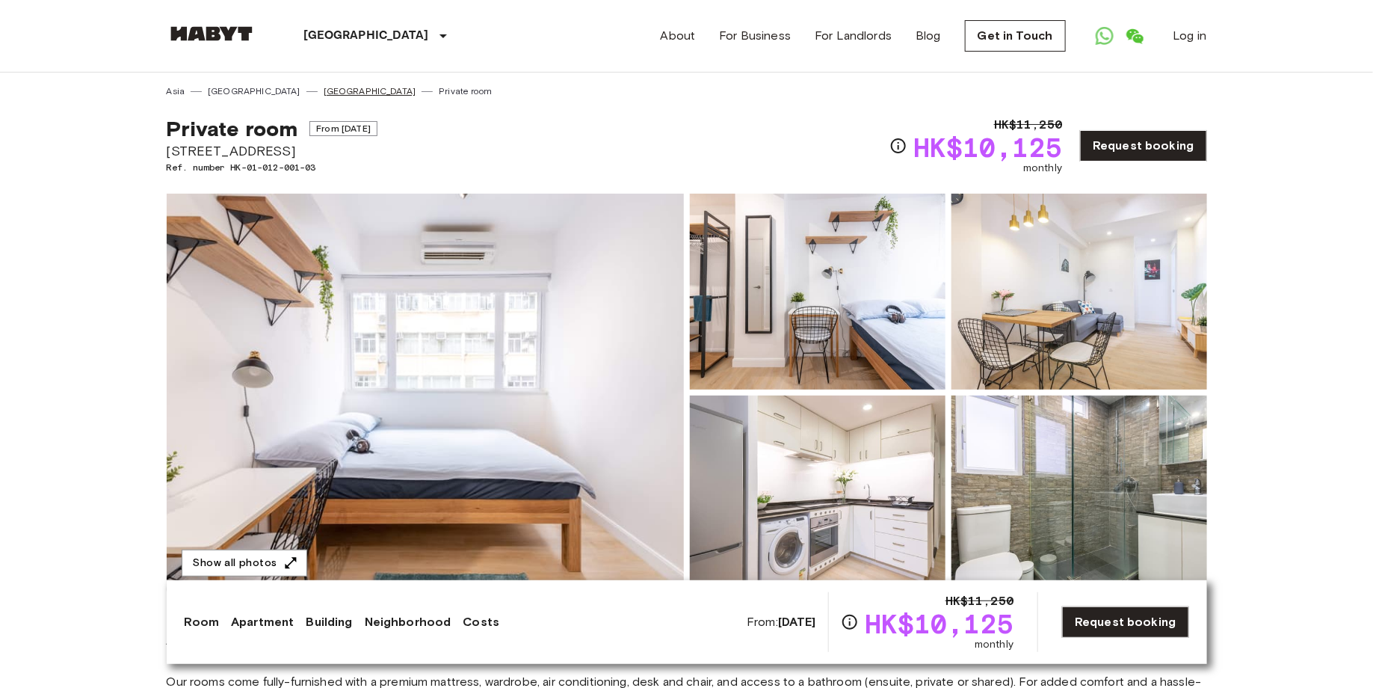
click at [324, 93] on link "[GEOGRAPHIC_DATA]" at bounding box center [370, 90] width 93 height 13
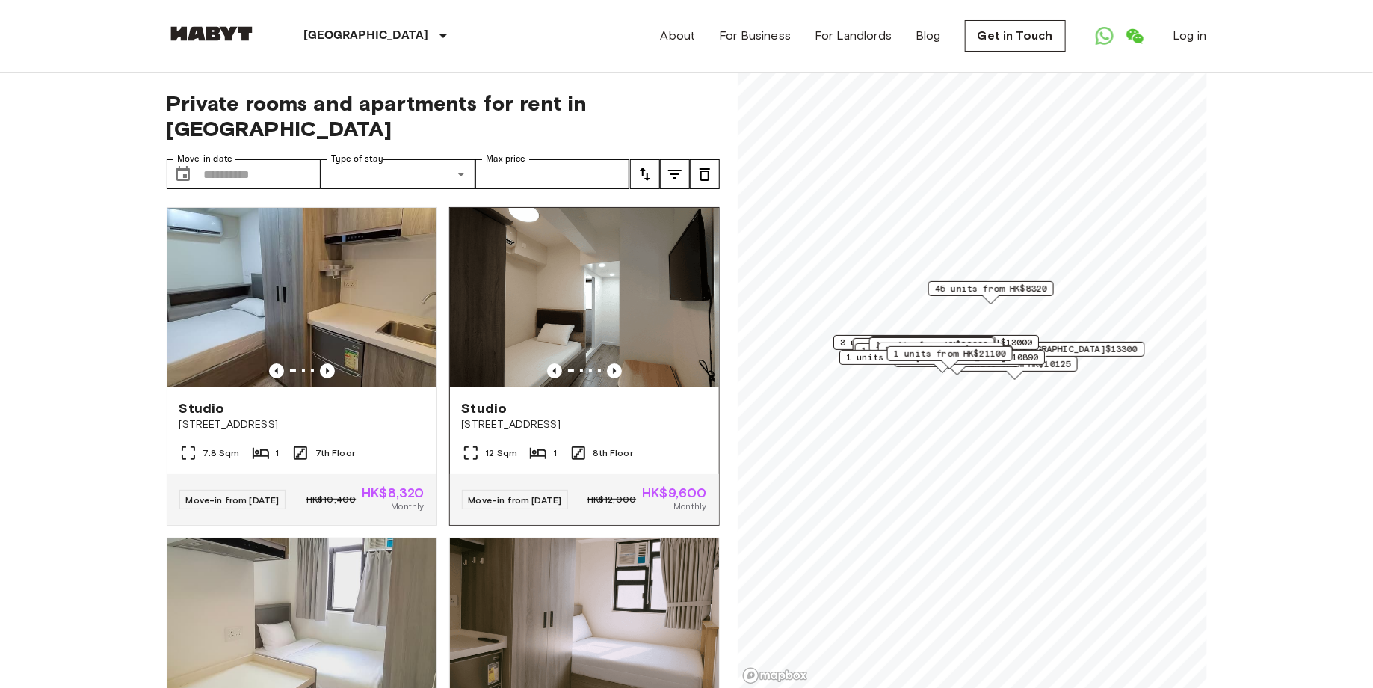
click at [618, 333] on img at bounding box center [584, 297] width 269 height 179
click at [329, 363] on icon "Previous image" at bounding box center [327, 370] width 15 height 15
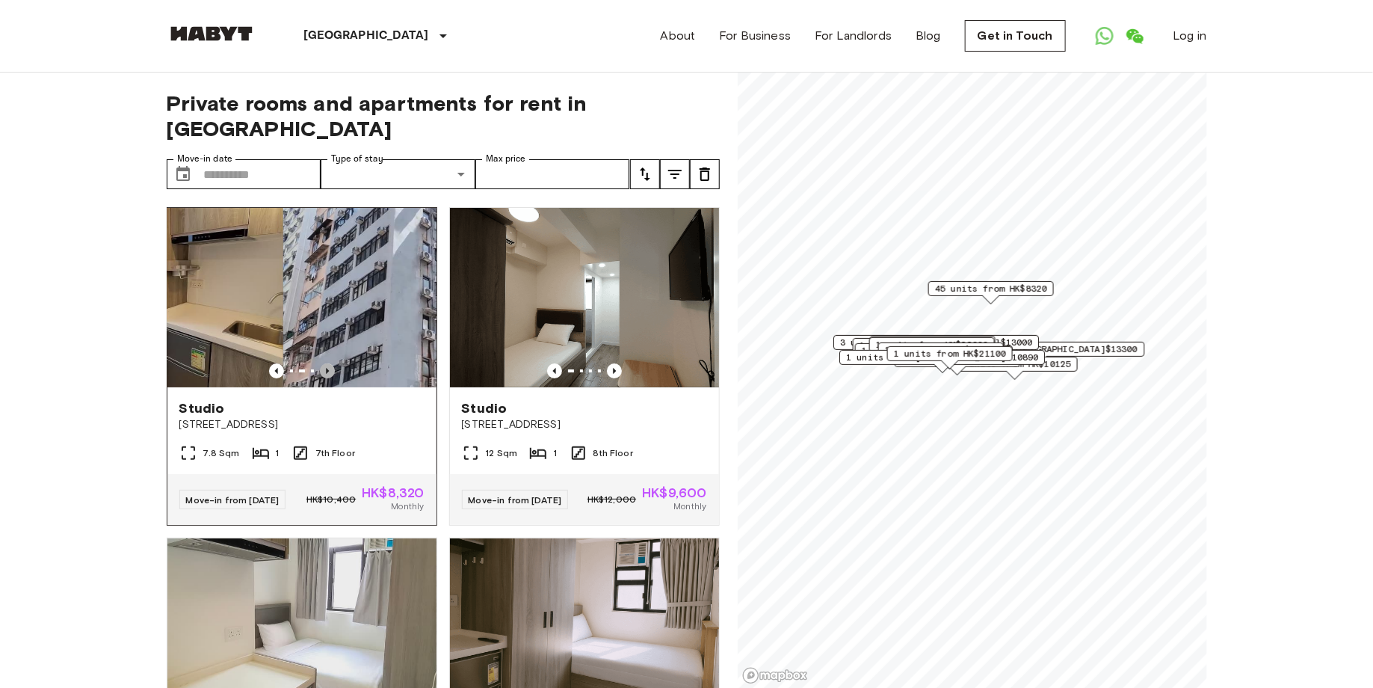
click at [329, 363] on icon "Previous image" at bounding box center [327, 370] width 15 height 15
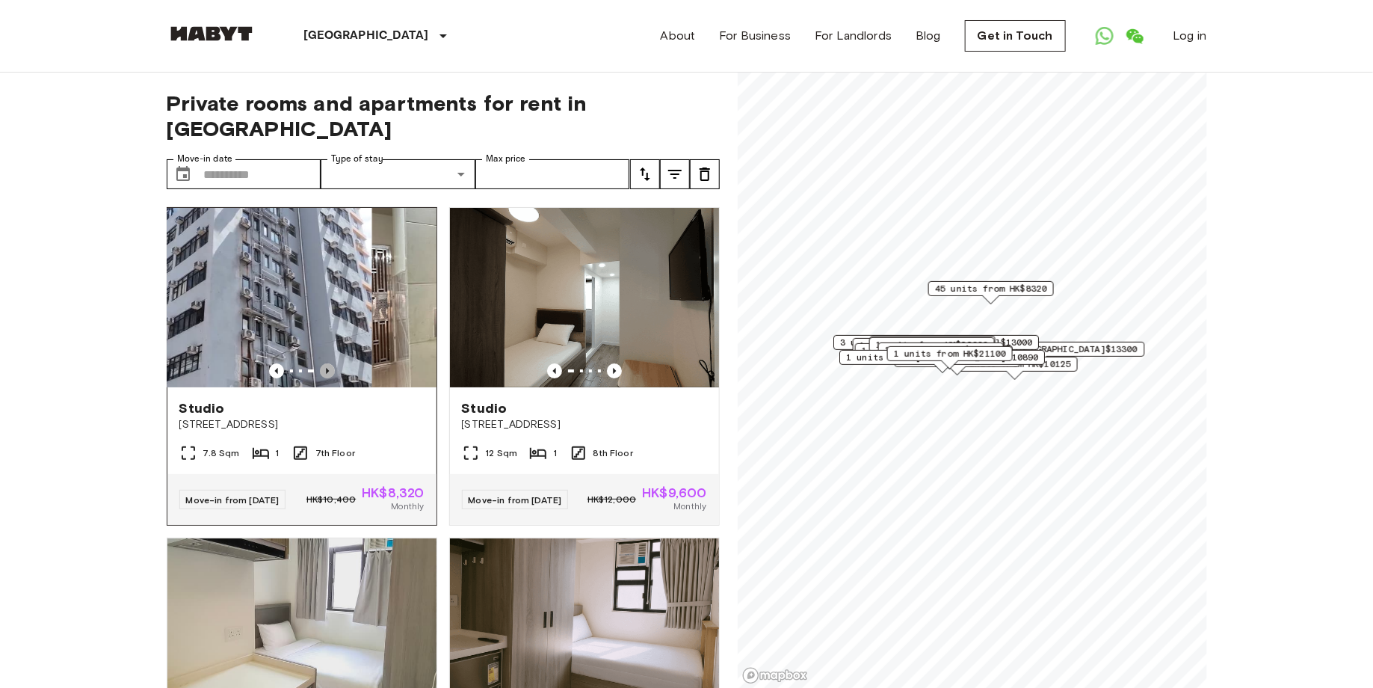
click at [329, 363] on icon "Previous image" at bounding box center [327, 370] width 15 height 15
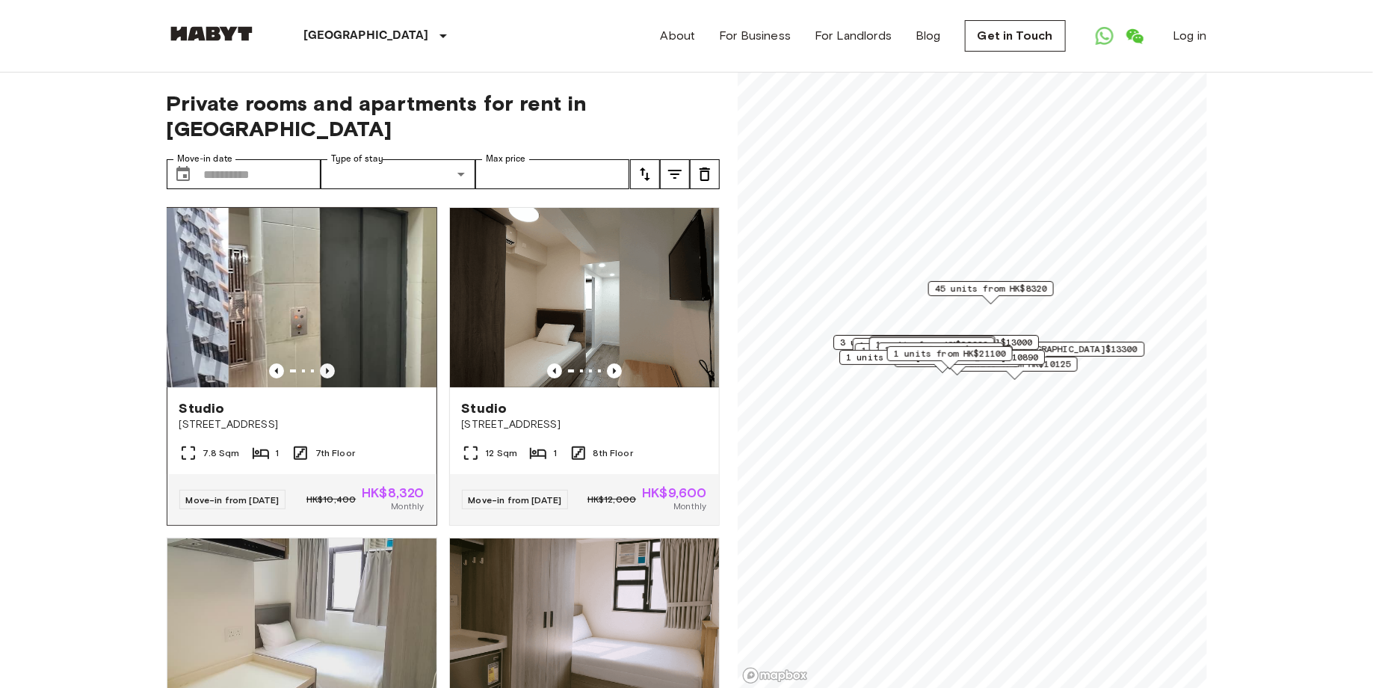
click at [329, 363] on icon "Previous image" at bounding box center [327, 370] width 15 height 15
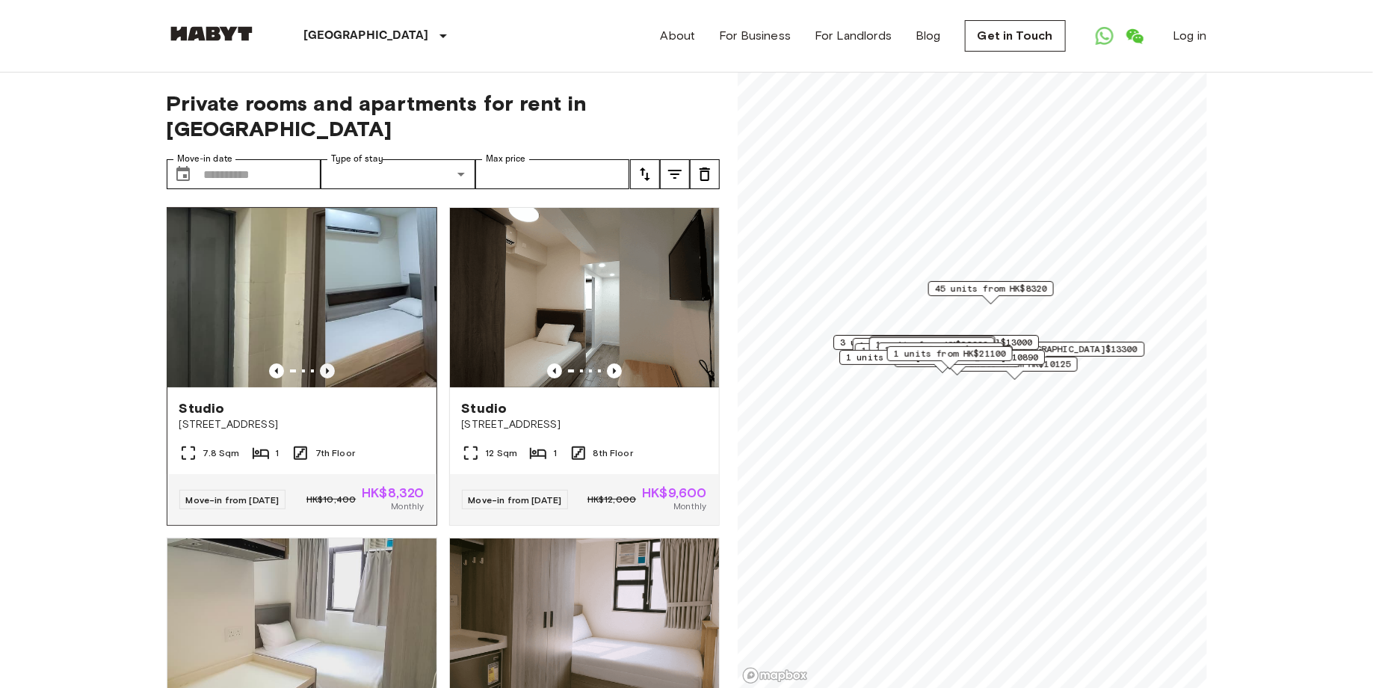
click at [329, 363] on icon "Previous image" at bounding box center [327, 370] width 15 height 15
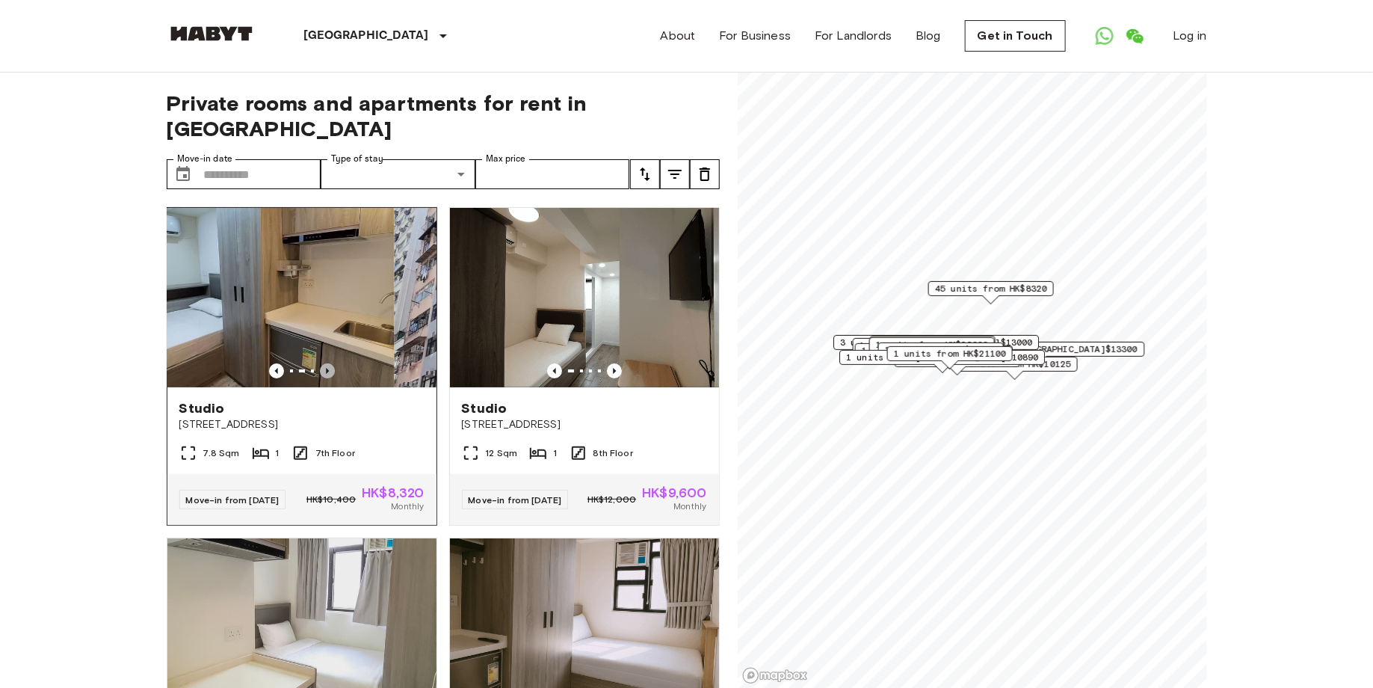
click at [329, 363] on icon "Previous image" at bounding box center [327, 370] width 15 height 15
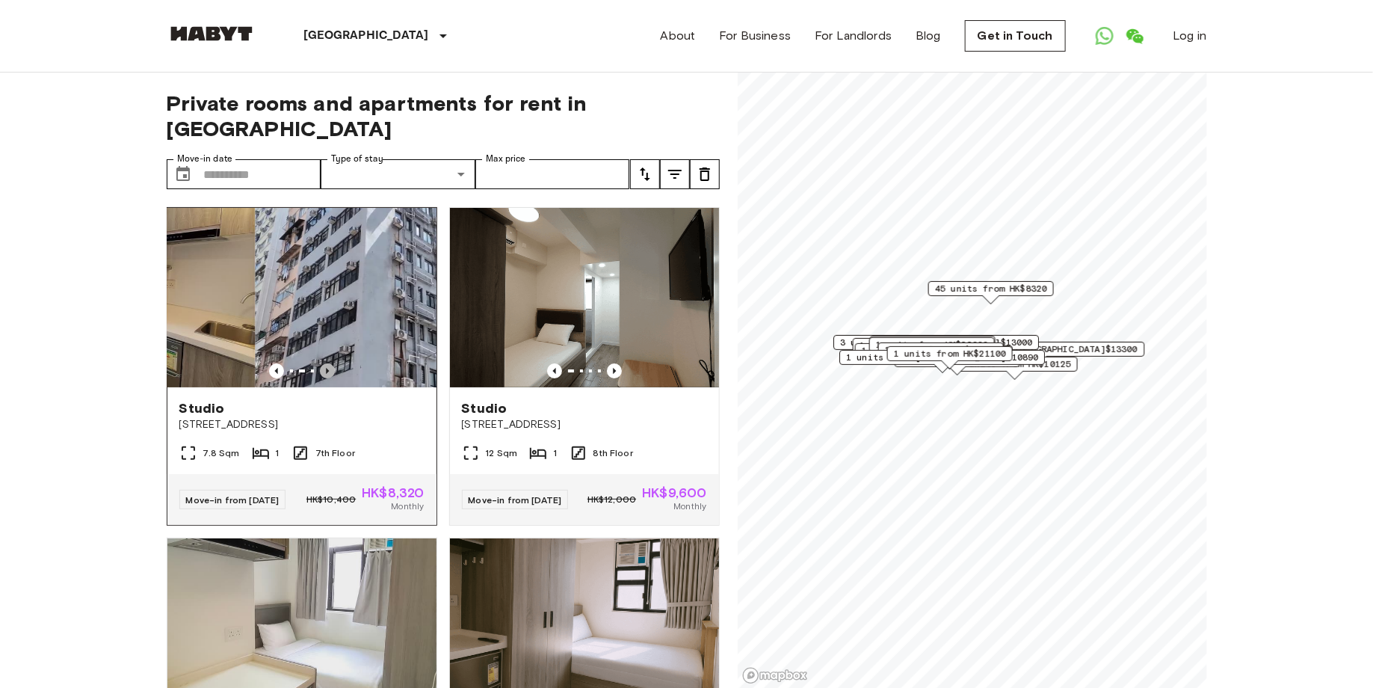
click at [329, 363] on icon "Previous image" at bounding box center [327, 370] width 15 height 15
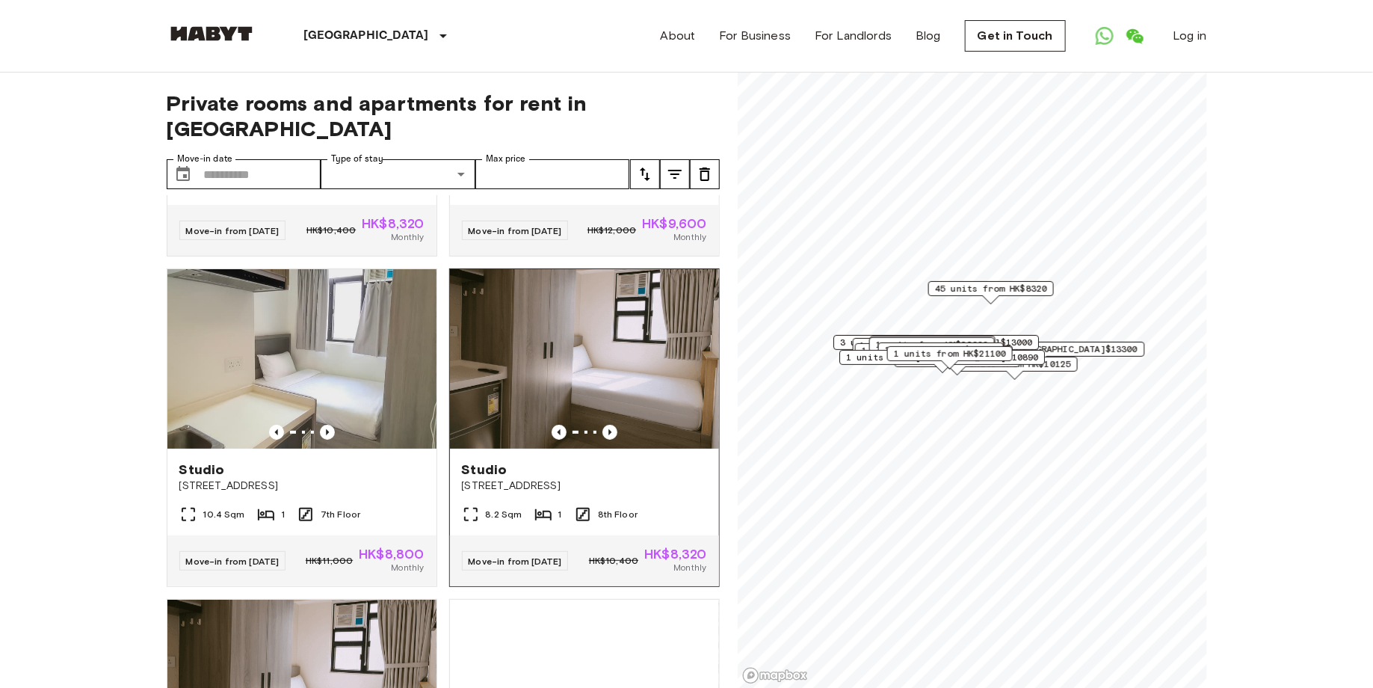
scroll to position [271, 0]
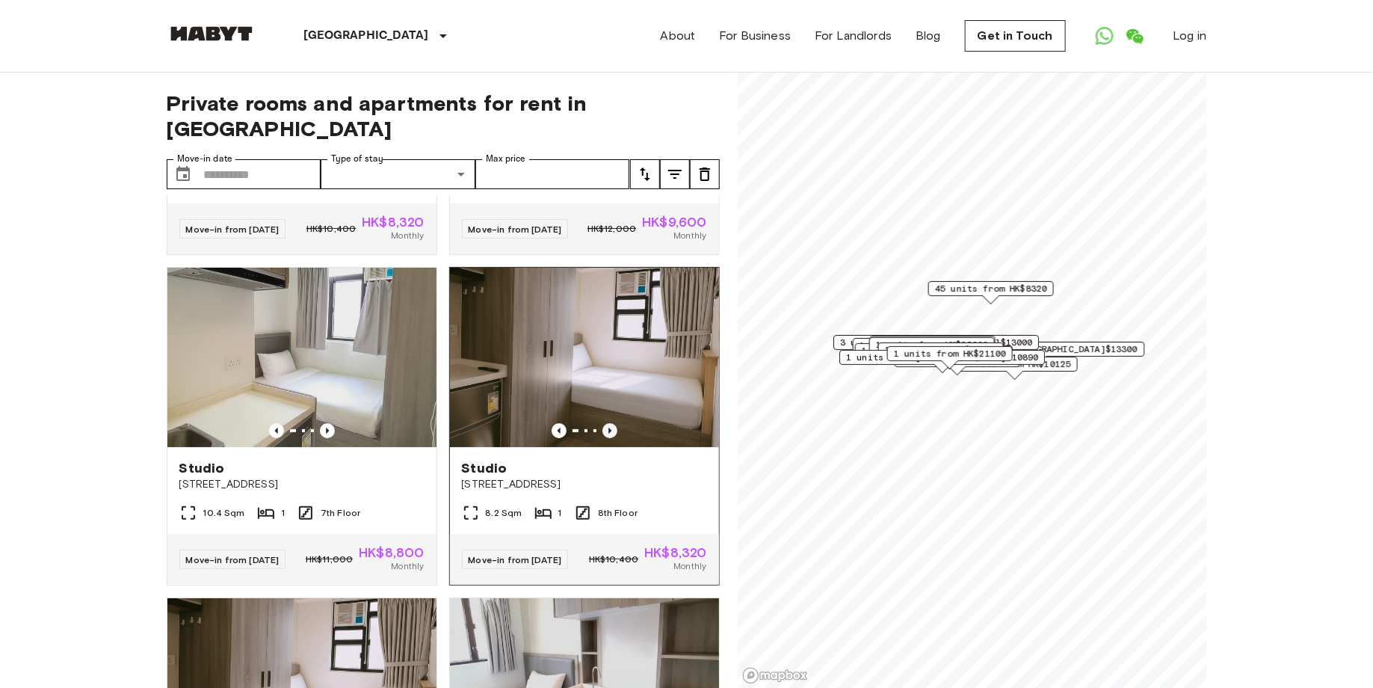
click at [609, 423] on icon "Previous image" at bounding box center [609, 430] width 15 height 15
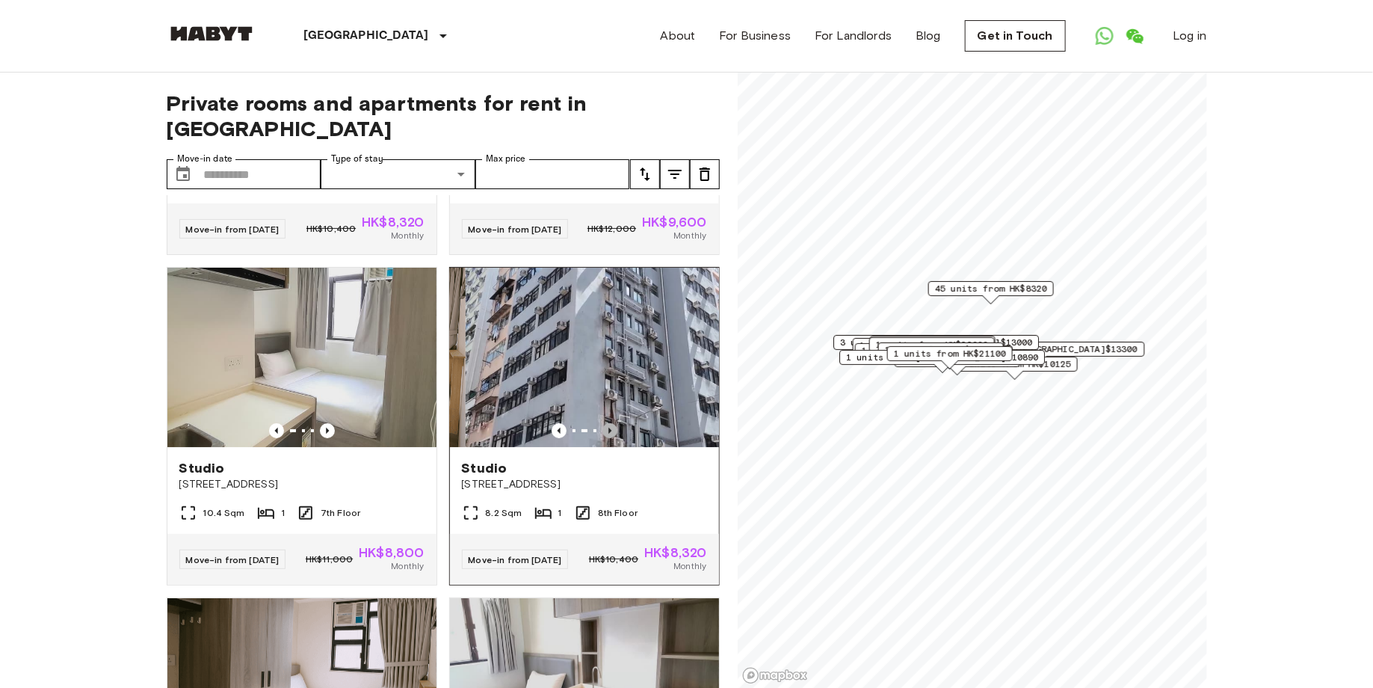
click at [609, 423] on icon "Previous image" at bounding box center [609, 430] width 15 height 15
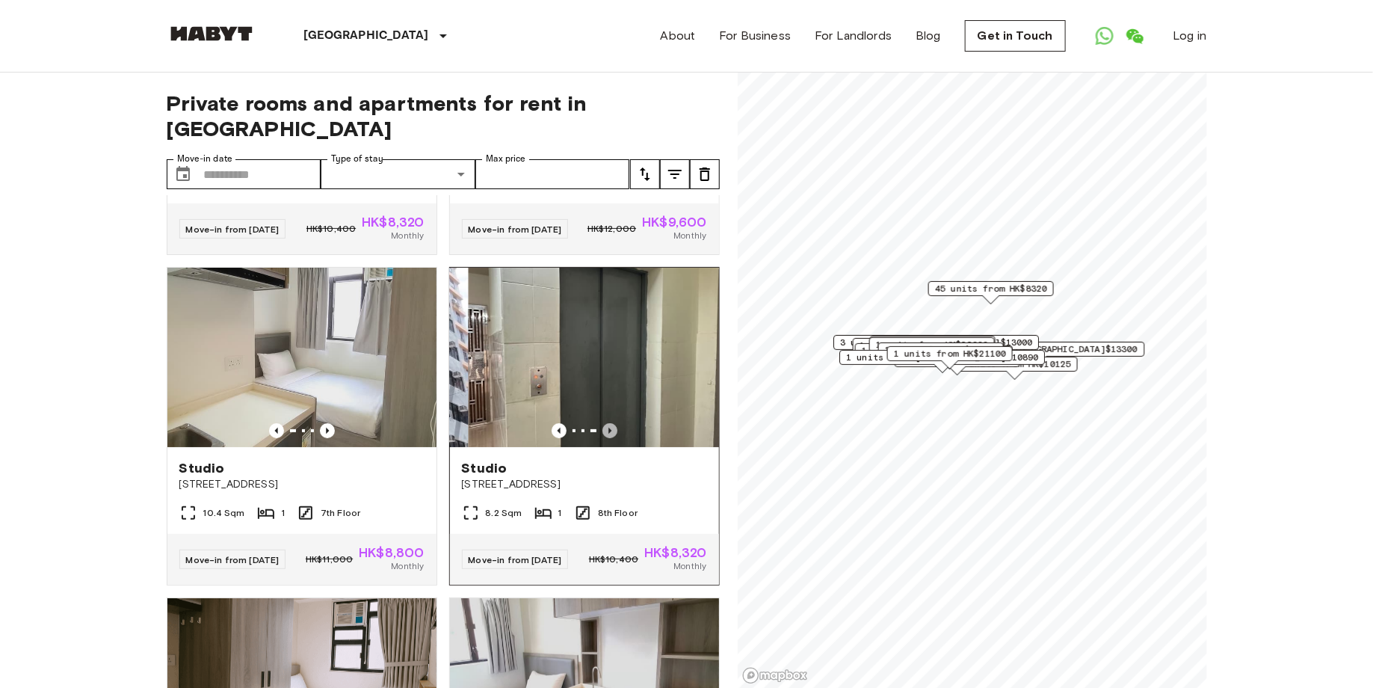
click at [609, 428] on icon "Previous image" at bounding box center [609, 431] width 3 height 6
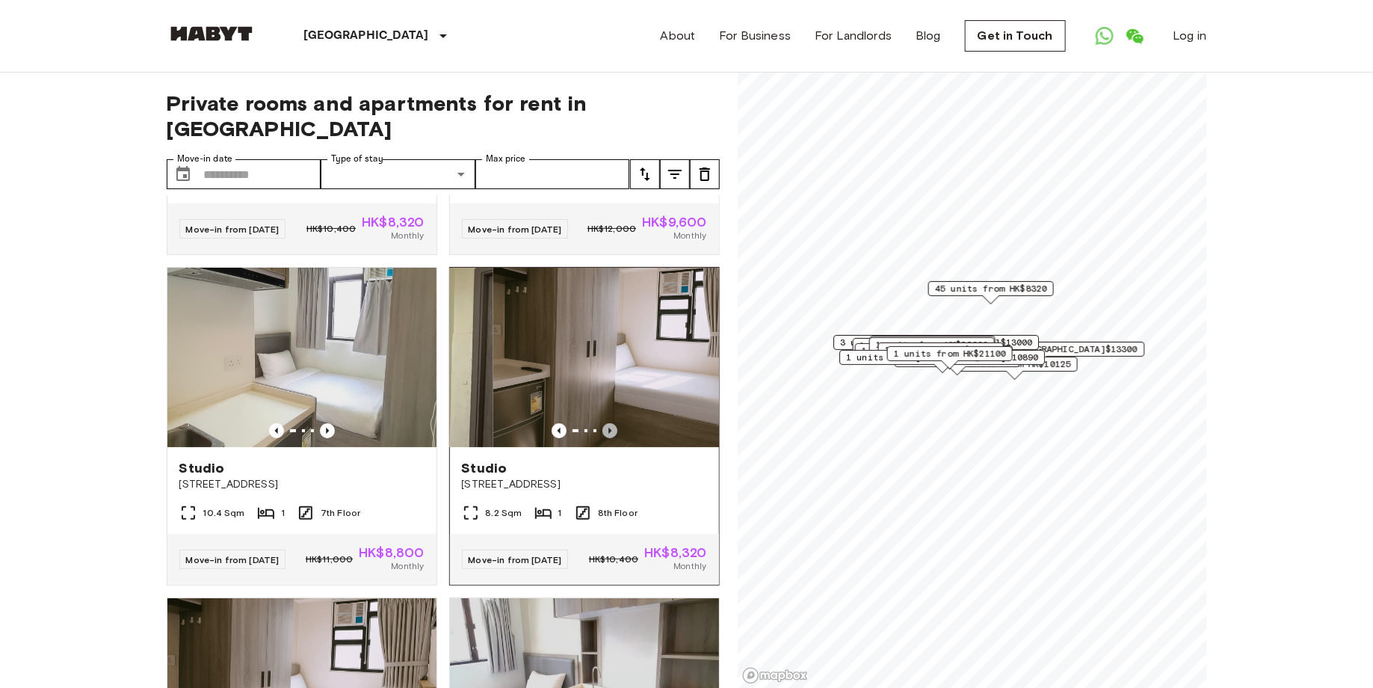
click at [609, 428] on icon "Previous image" at bounding box center [609, 431] width 3 height 6
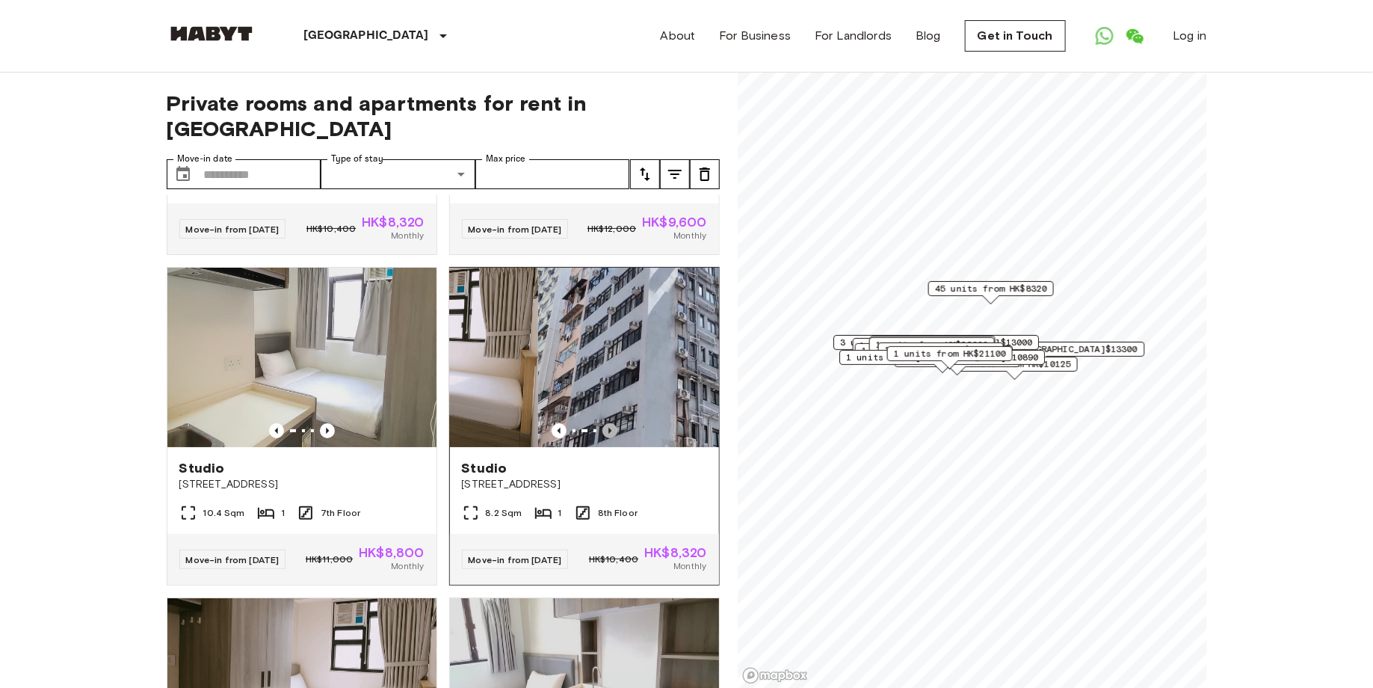
click at [609, 428] on icon "Previous image" at bounding box center [609, 431] width 3 height 6
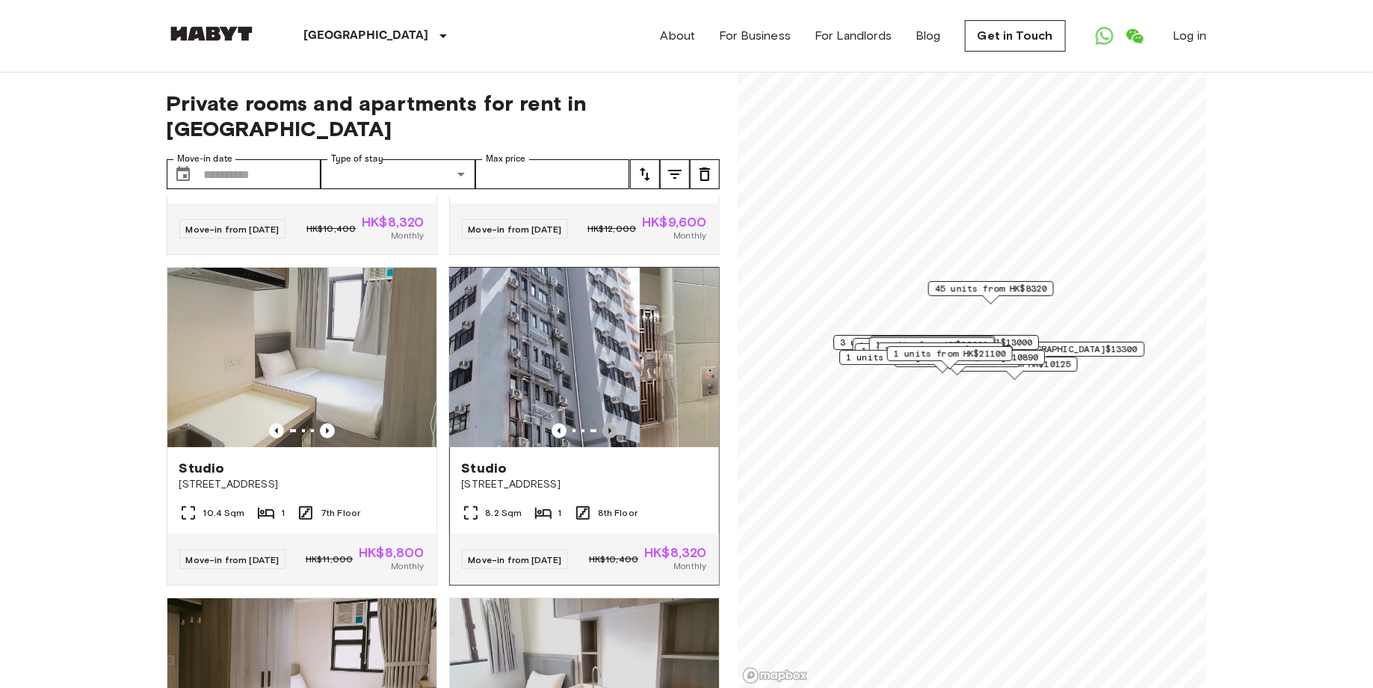
click at [609, 428] on icon "Previous image" at bounding box center [609, 431] width 3 height 6
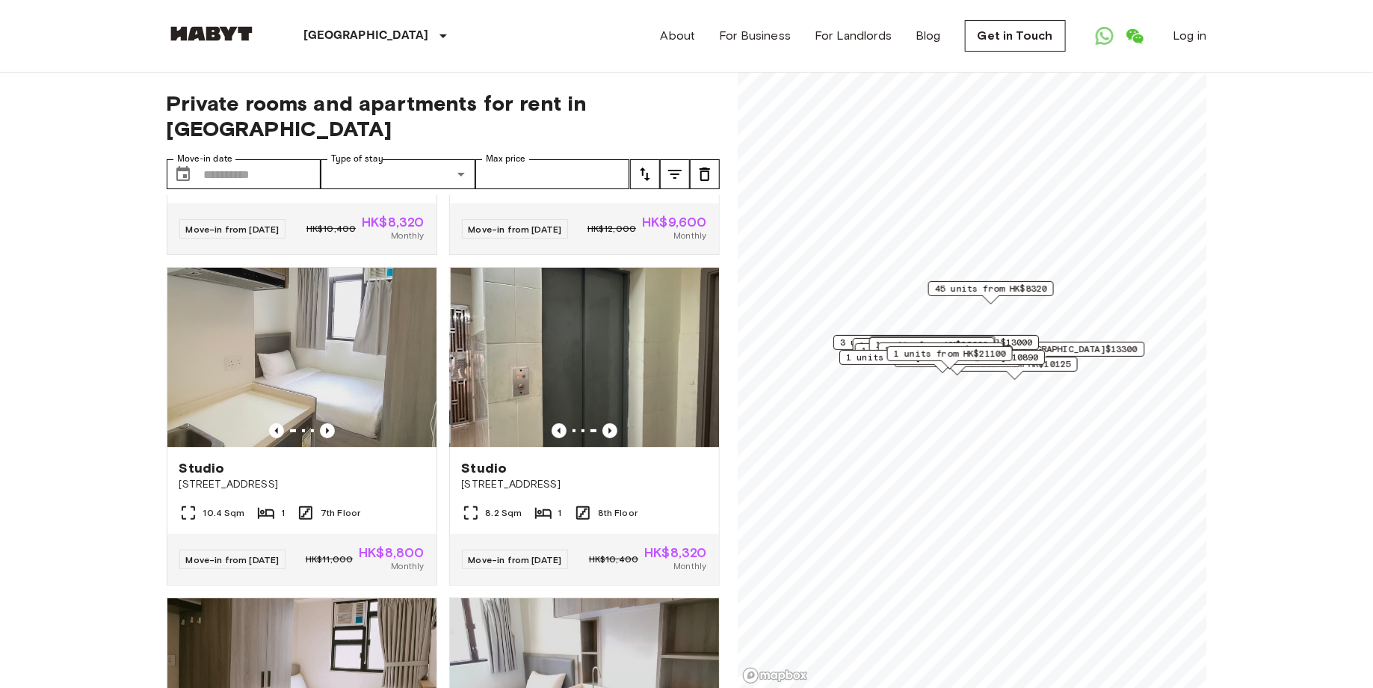
click at [1051, 361] on span "1 units from HK$10125" at bounding box center [1014, 363] width 112 height 13
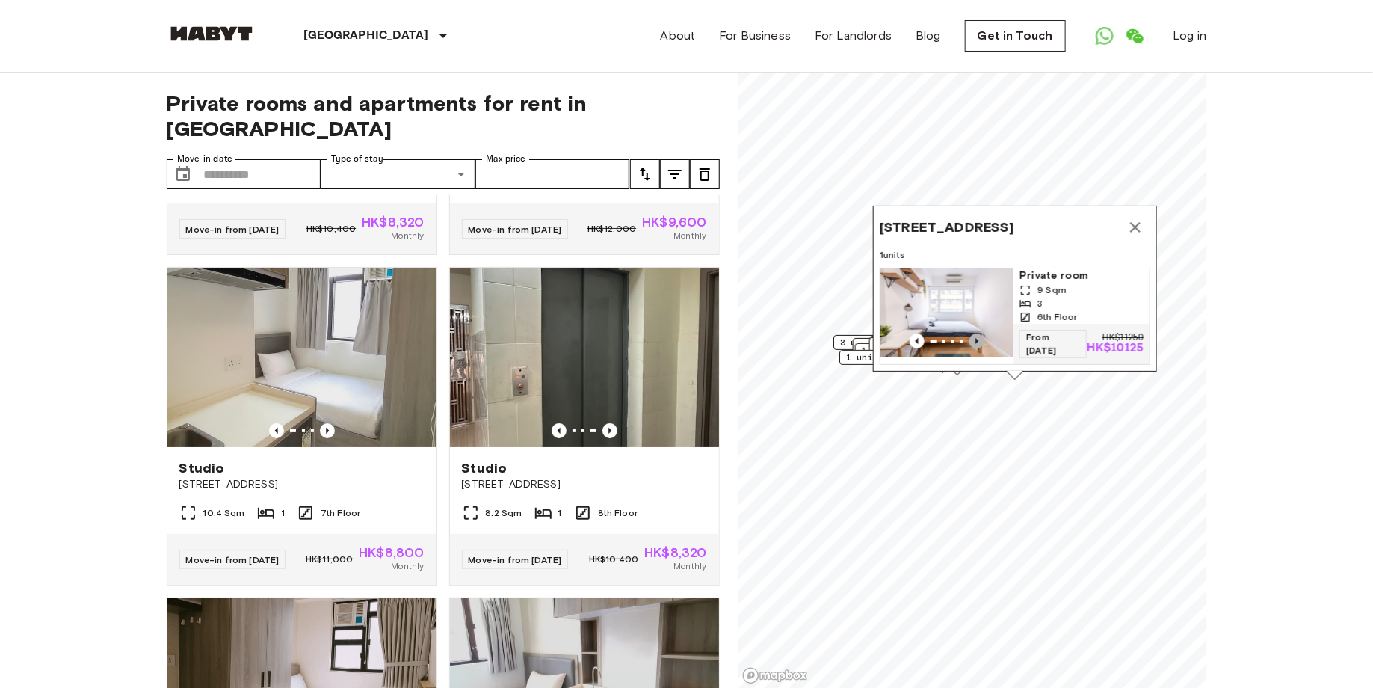
click at [969, 339] on icon "Previous image" at bounding box center [976, 340] width 15 height 15
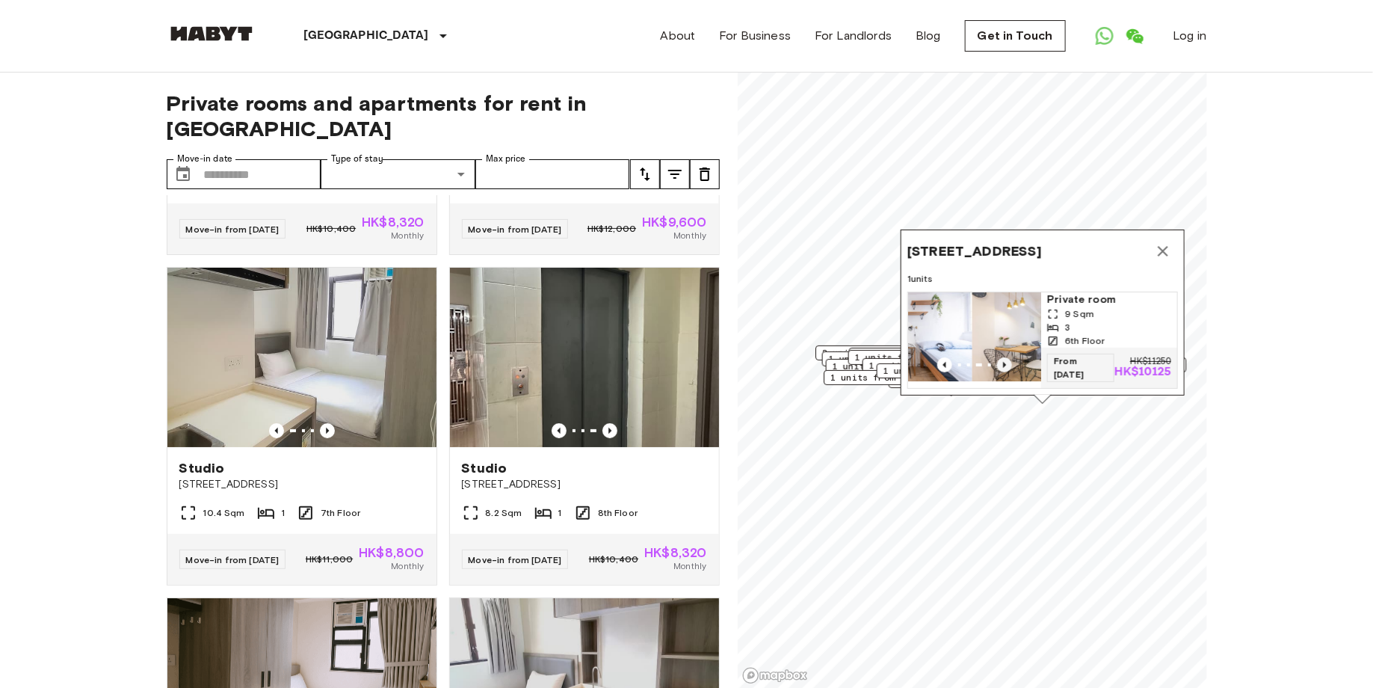
click at [972, 339] on img "Map marker" at bounding box center [1038, 336] width 133 height 89
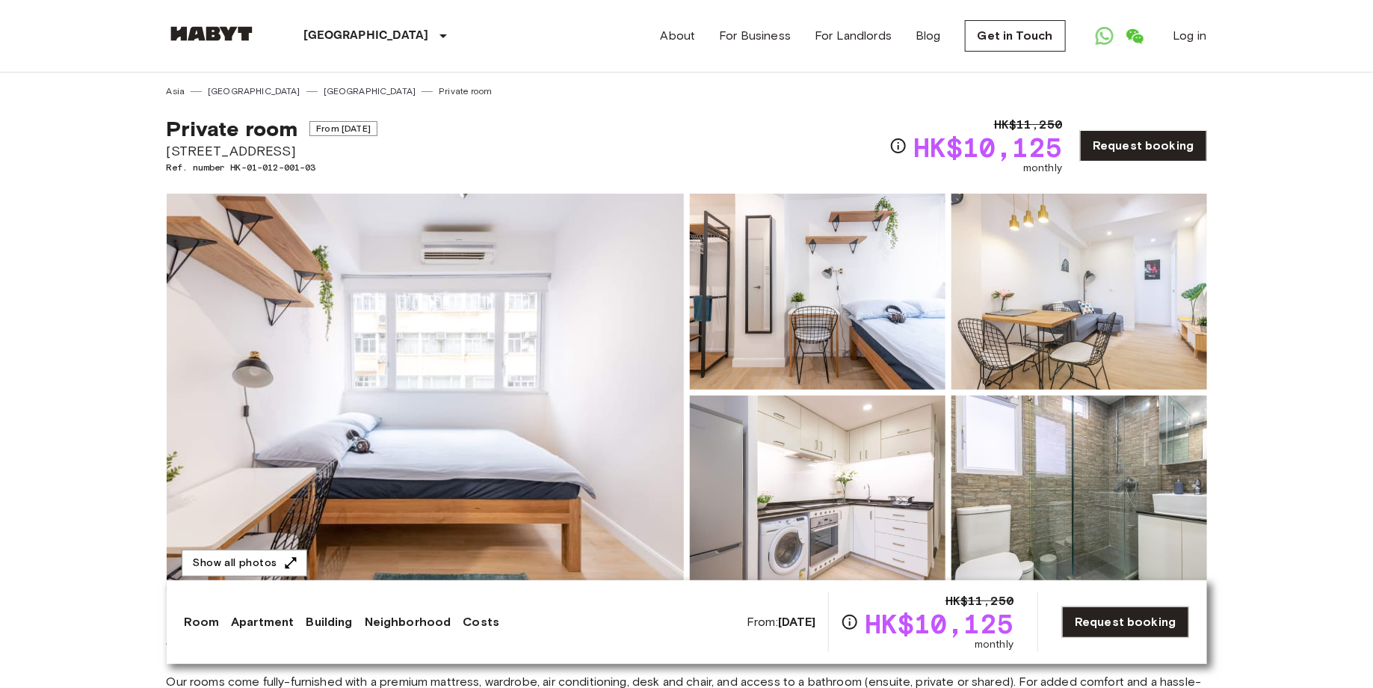
click at [608, 457] on img at bounding box center [425, 393] width 517 height 398
